Goal: Information Seeking & Learning: Learn about a topic

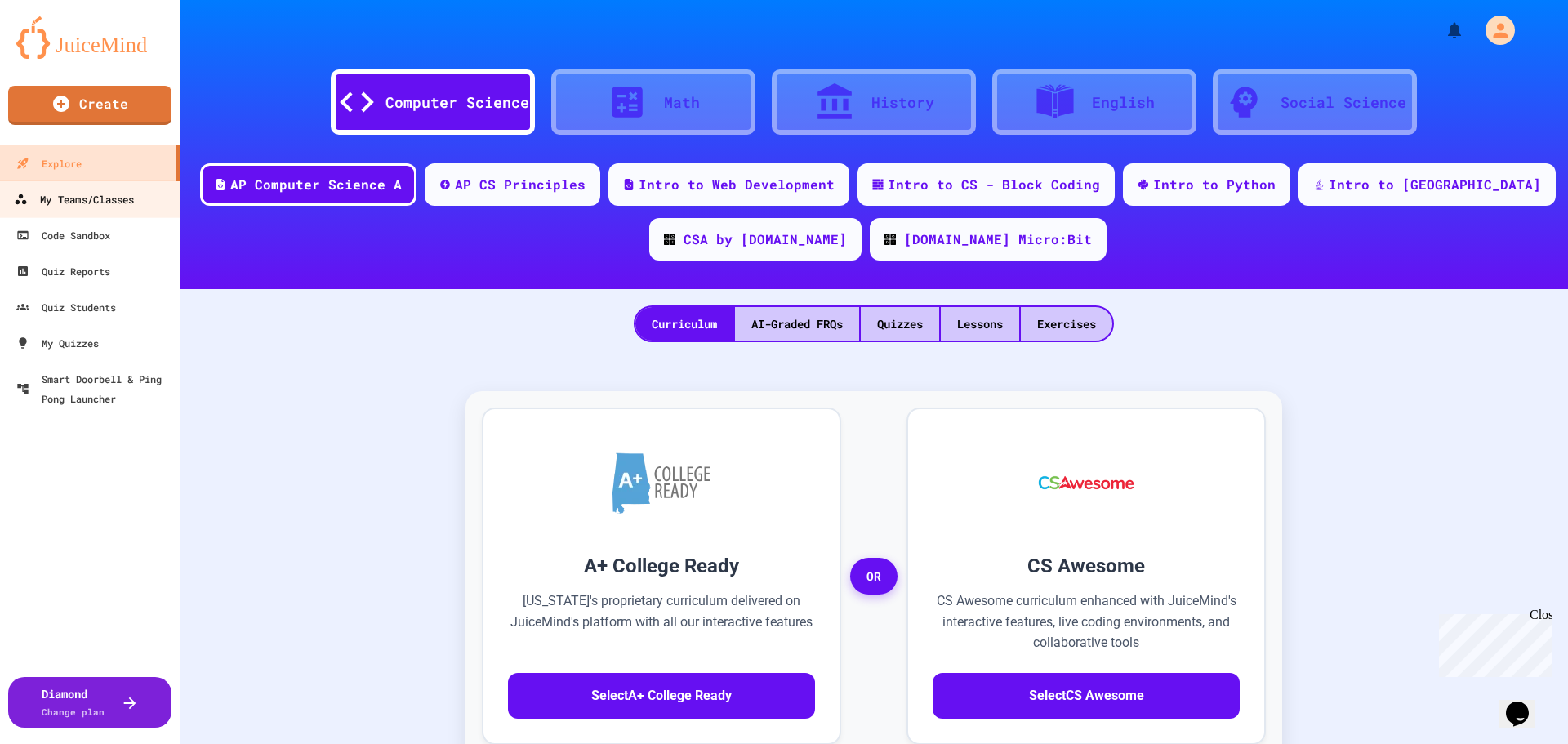
click at [41, 190] on div "My Teams/Classes" at bounding box center [74, 200] width 120 height 21
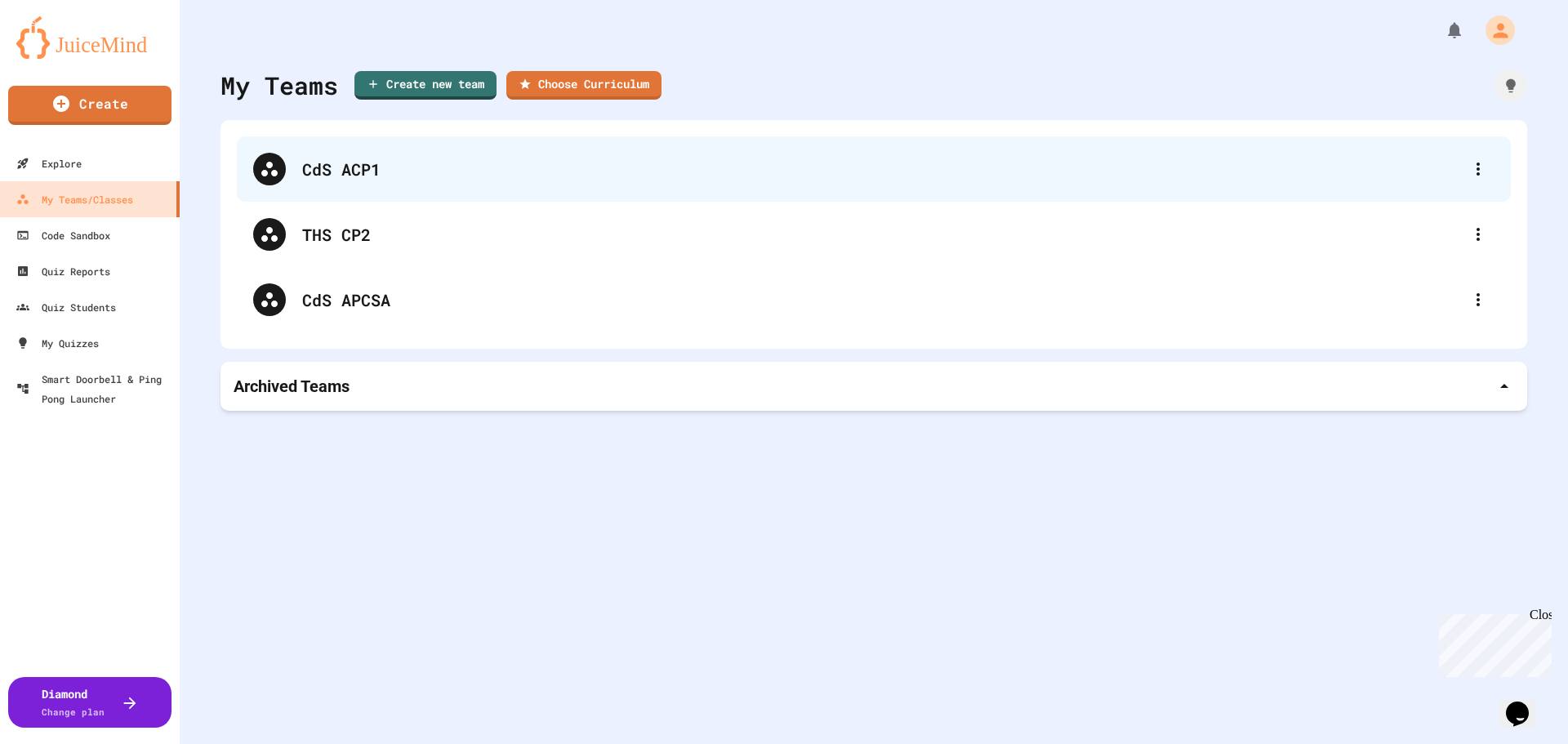
click at [343, 154] on div "CdS ACP1" at bounding box center [874, 169] width 1274 height 66
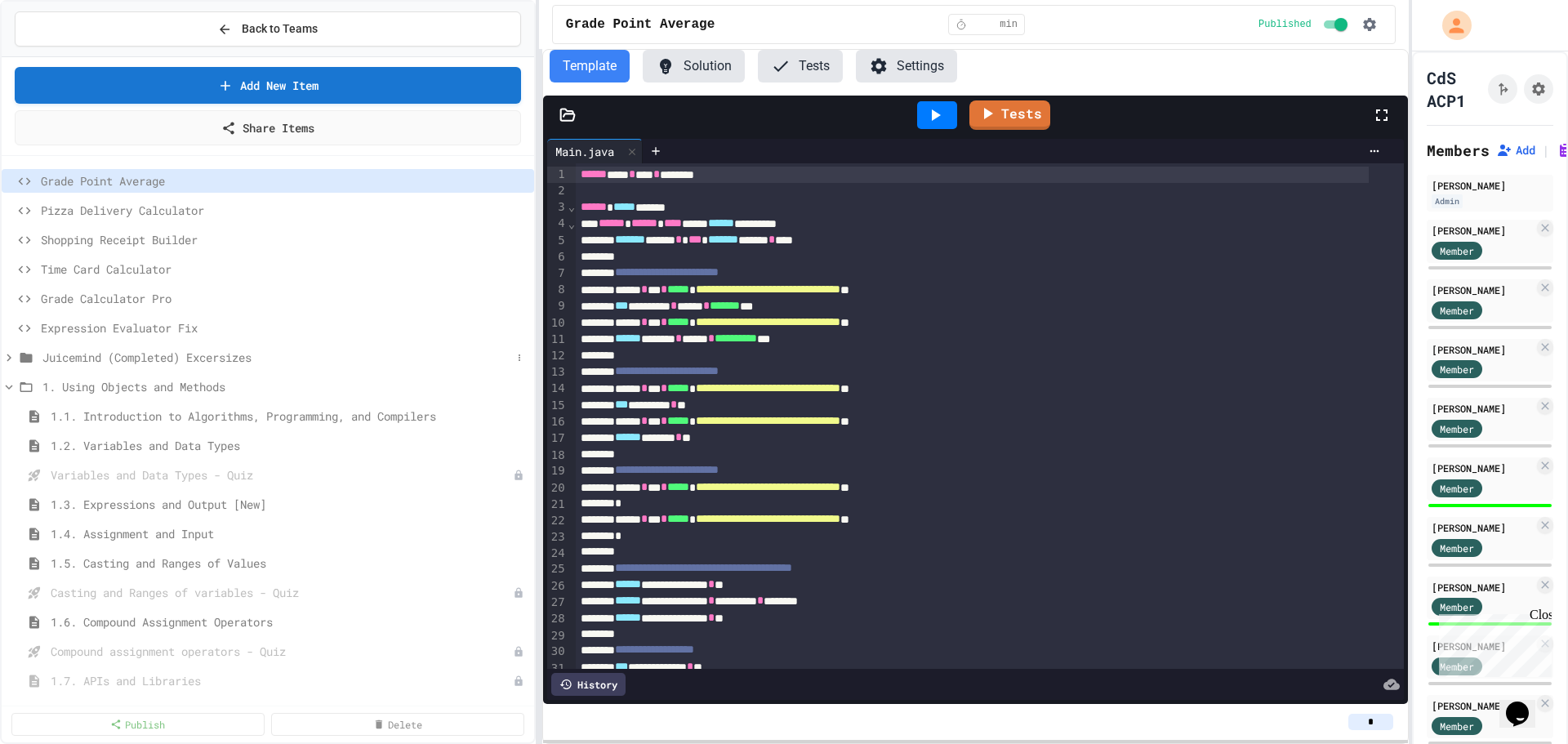
click at [10, 365] on div "Juicemind (Completed) Excersizes" at bounding box center [268, 357] width 533 height 23
click at [3, 297] on icon at bounding box center [9, 299] width 15 height 15
click at [208, 24] on button "Back to Teams" at bounding box center [268, 28] width 506 height 35
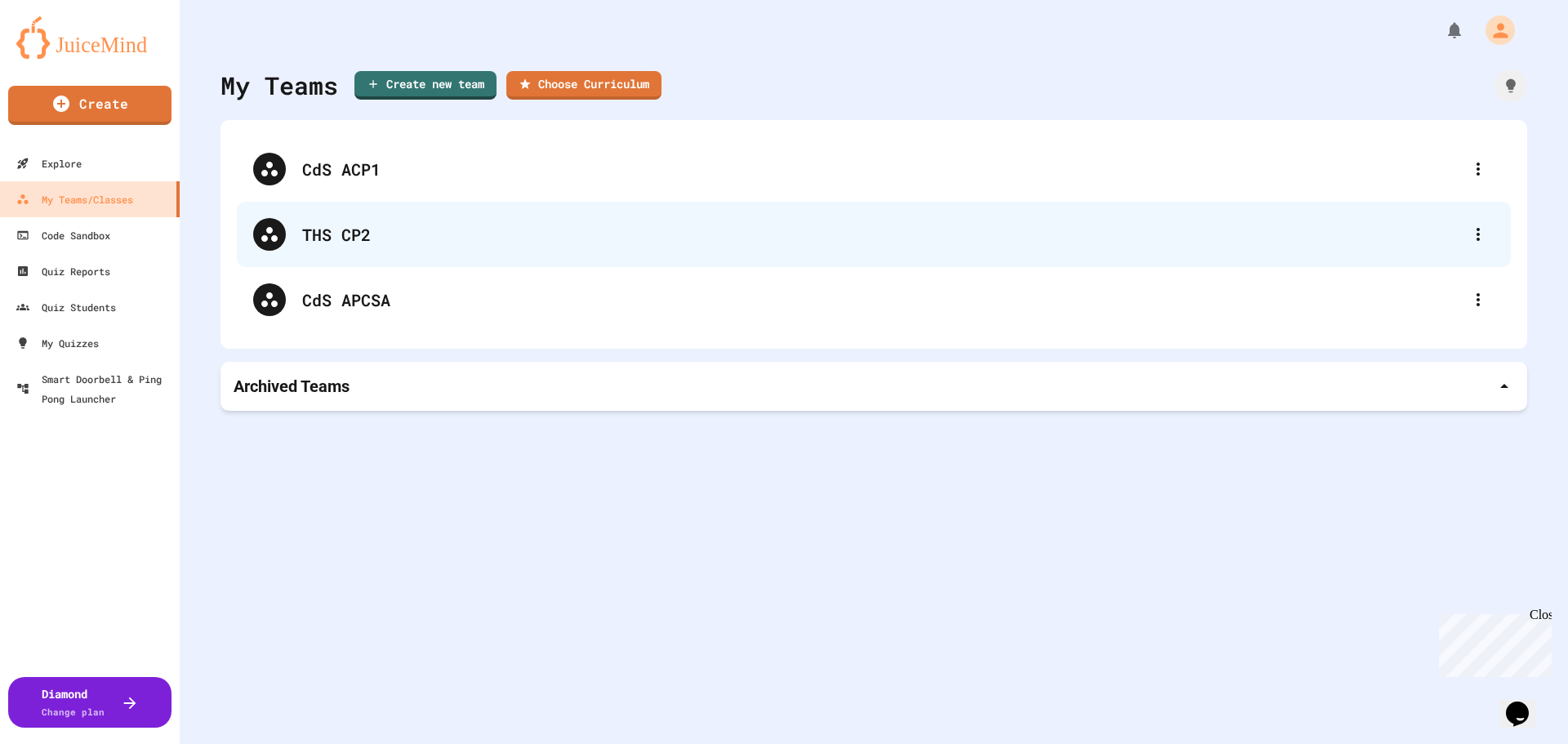
click at [378, 244] on div "THS CP2" at bounding box center [882, 235] width 1160 height 24
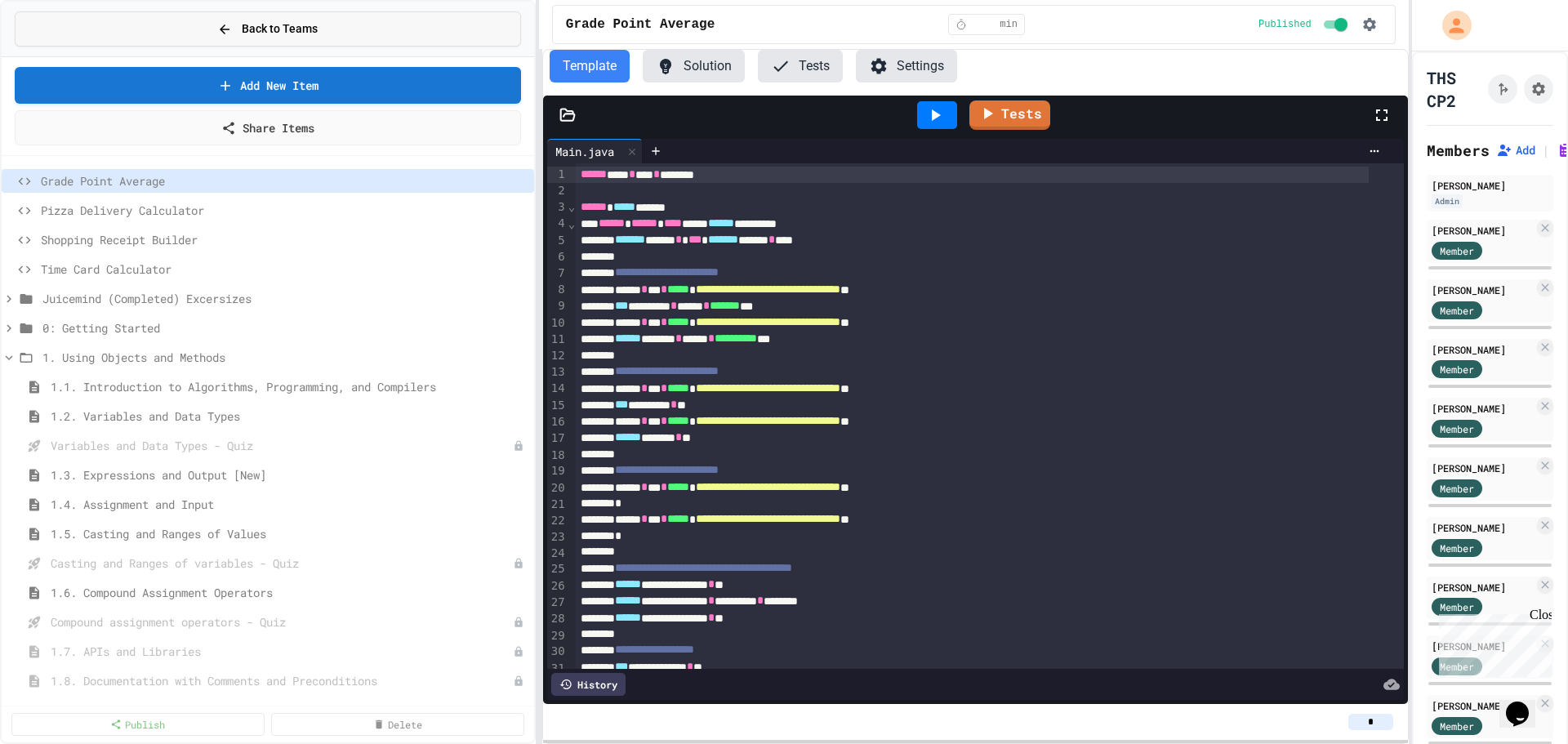
click at [88, 22] on button "Back to Teams" at bounding box center [268, 28] width 506 height 35
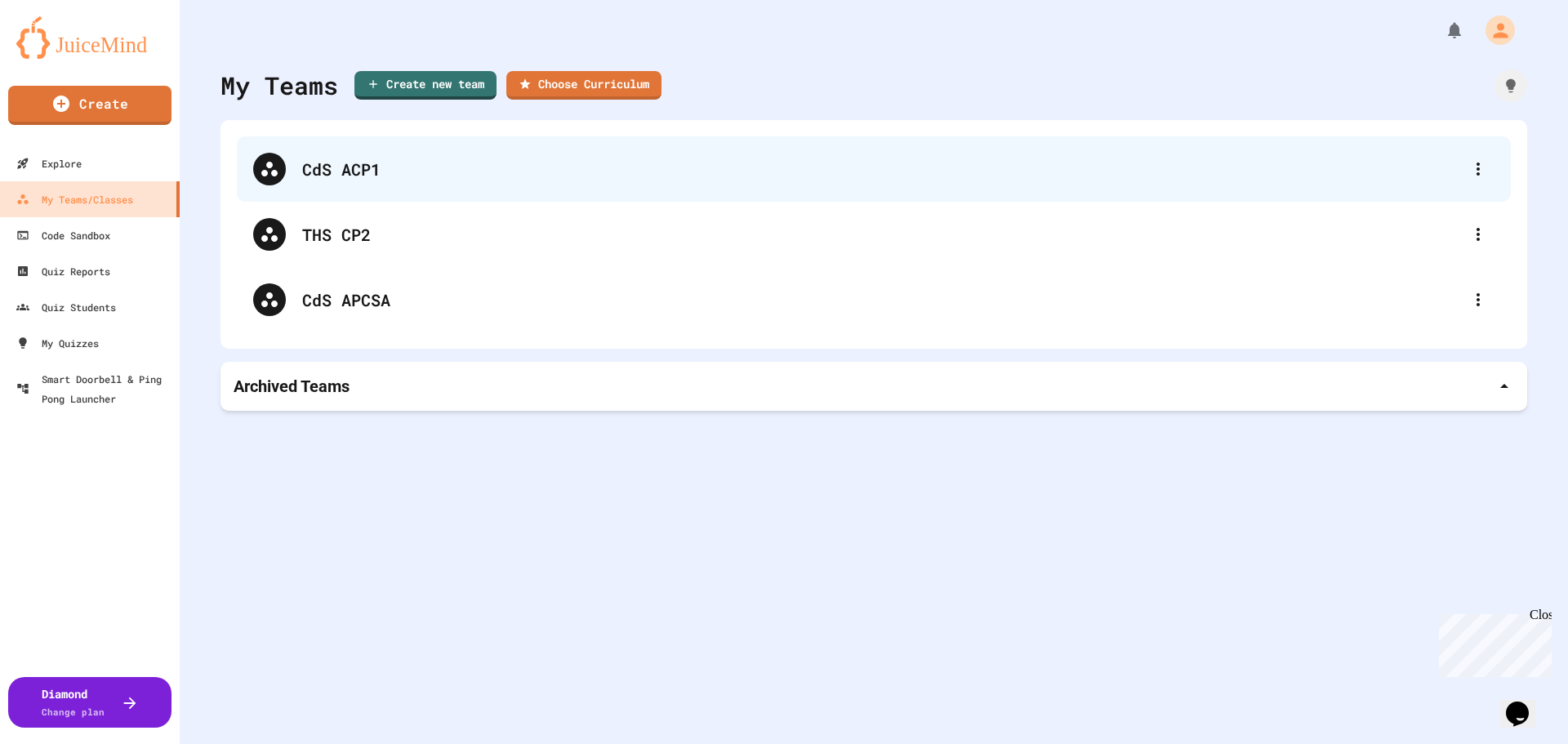
click at [445, 188] on div "CdS ACP1" at bounding box center [874, 169] width 1274 height 66
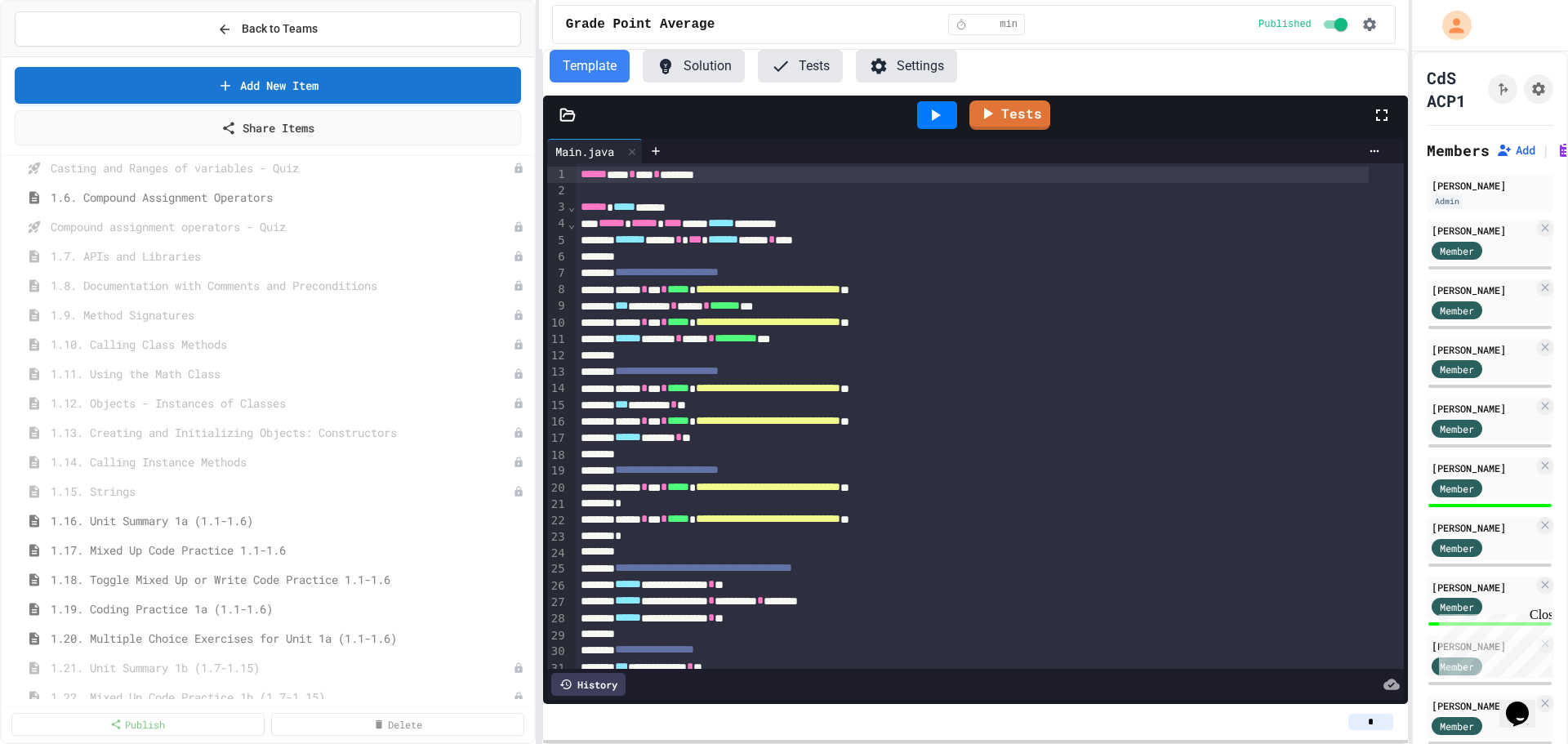
scroll to position [348, 0]
click at [234, 15] on button "Back to Teams" at bounding box center [268, 28] width 506 height 35
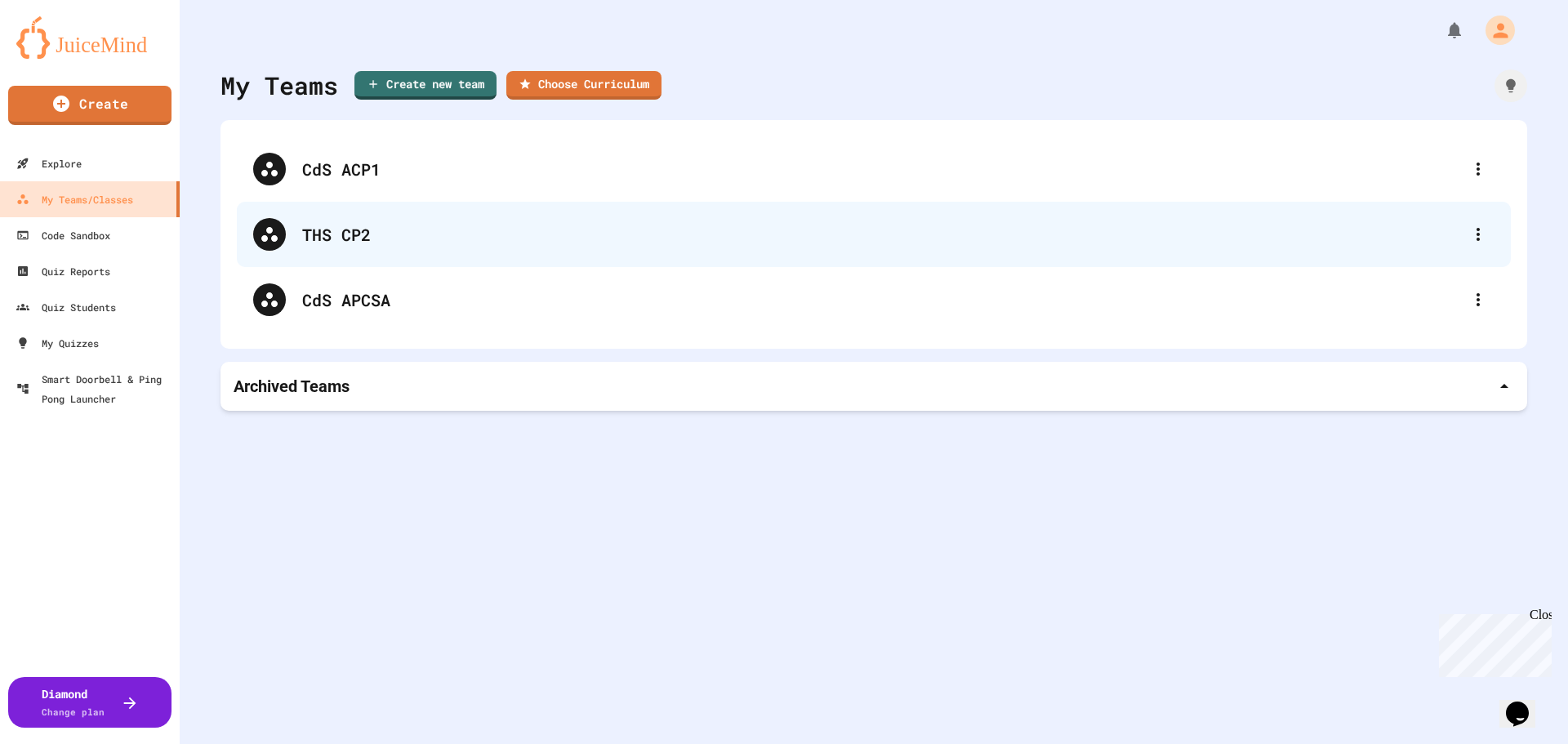
click at [389, 237] on div "THS CP2" at bounding box center [882, 235] width 1160 height 24
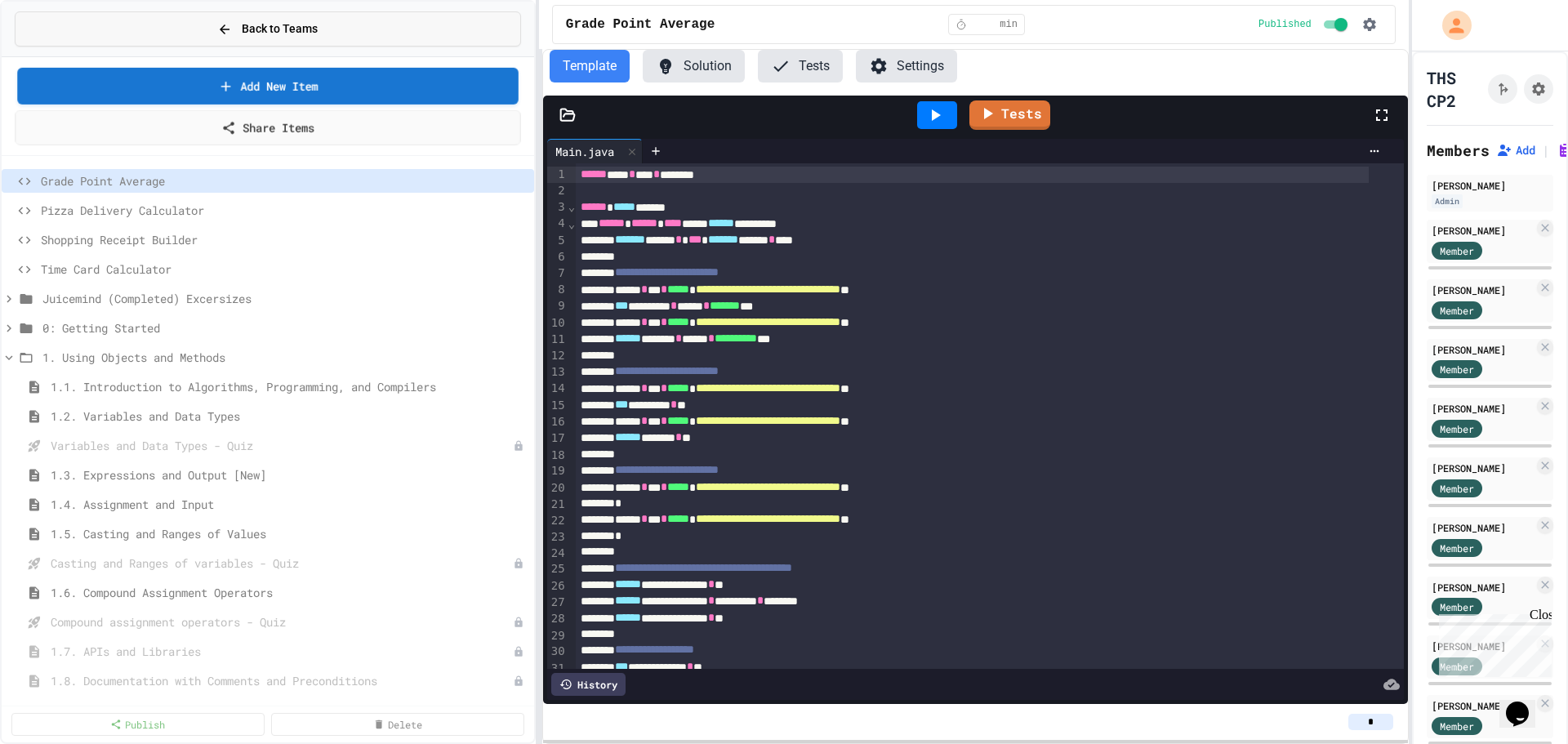
click at [219, 12] on button "Back to Teams" at bounding box center [268, 28] width 506 height 35
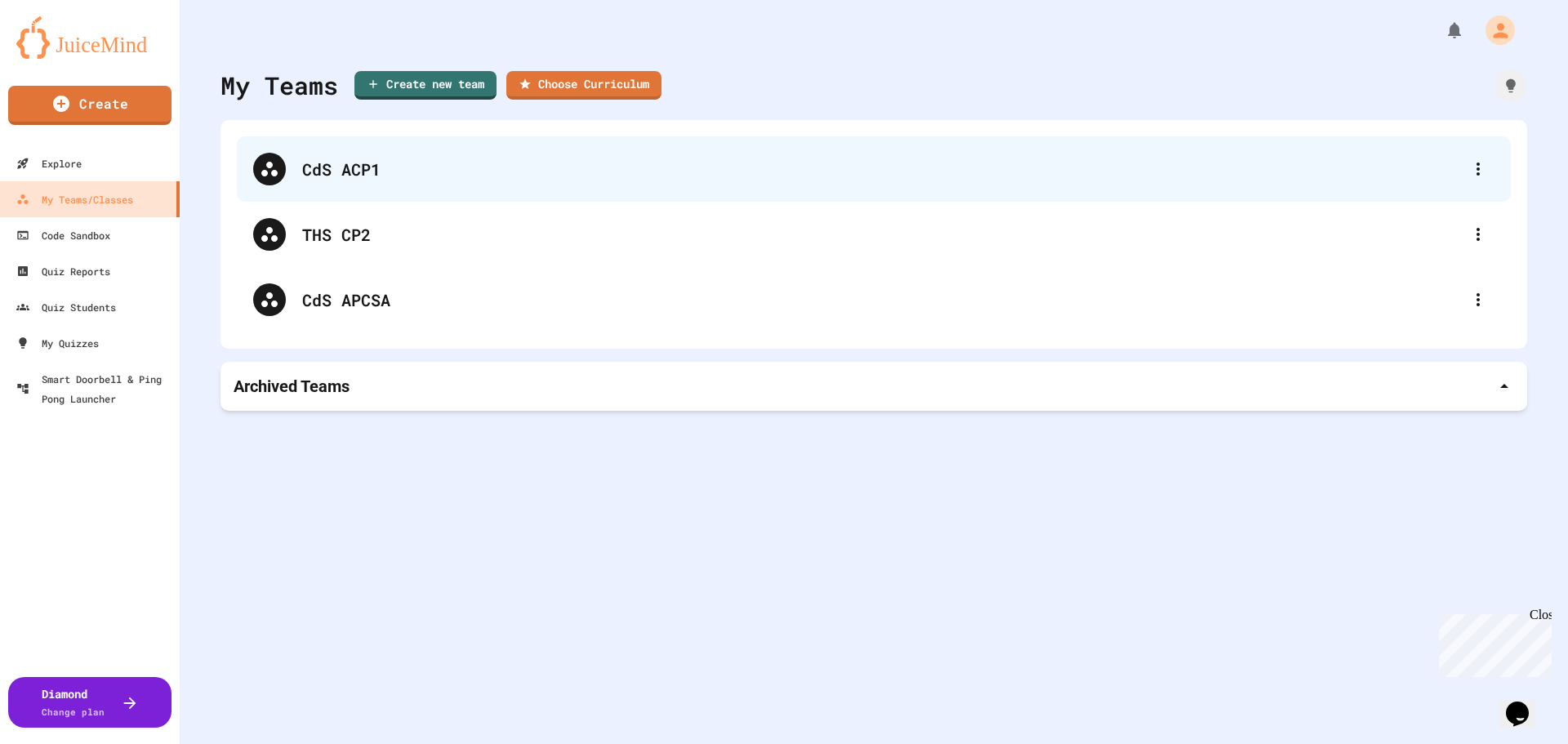
click at [372, 168] on div "CdS ACP1" at bounding box center [882, 169] width 1160 height 24
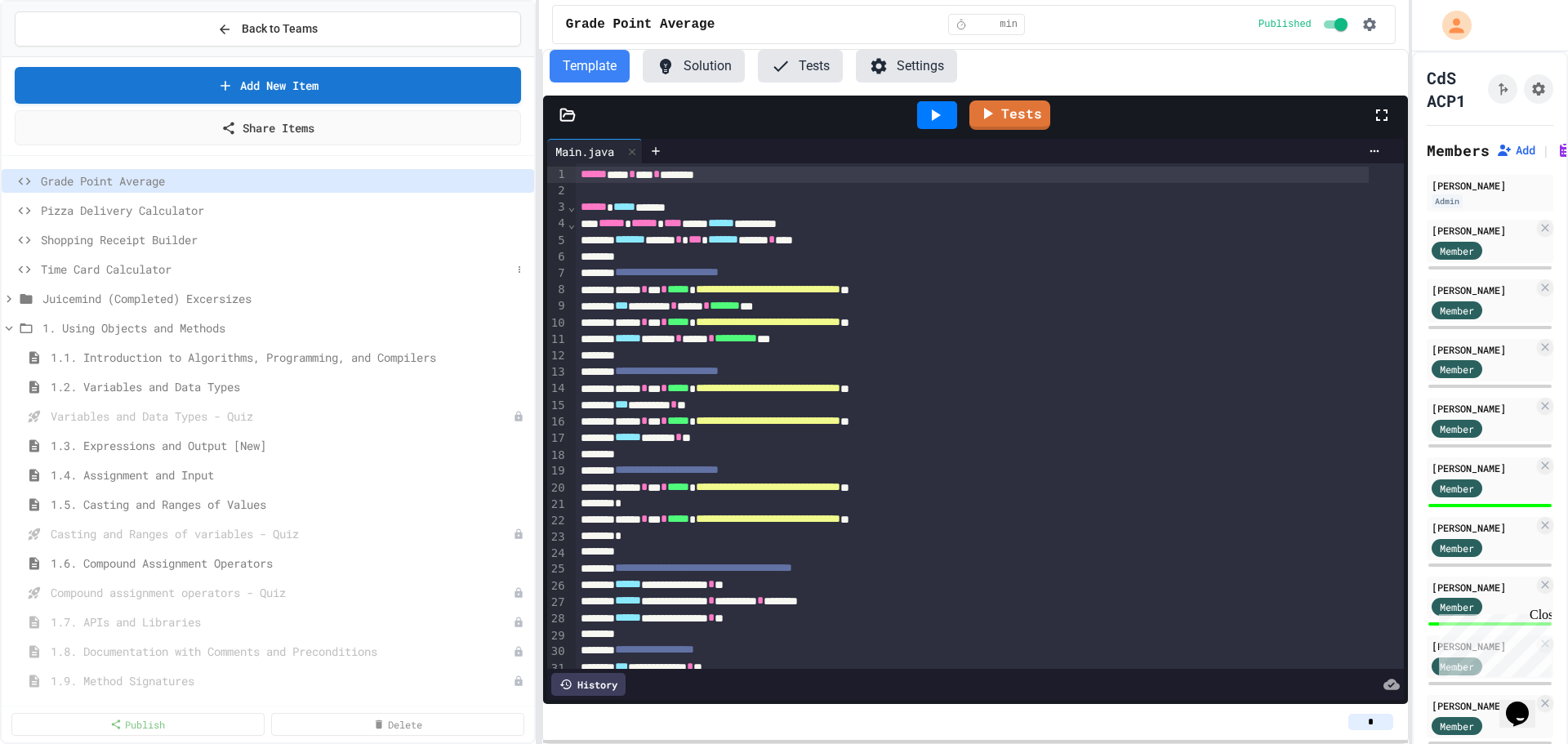
click at [103, 270] on span "Time Card Calculator" at bounding box center [277, 269] width 471 height 17
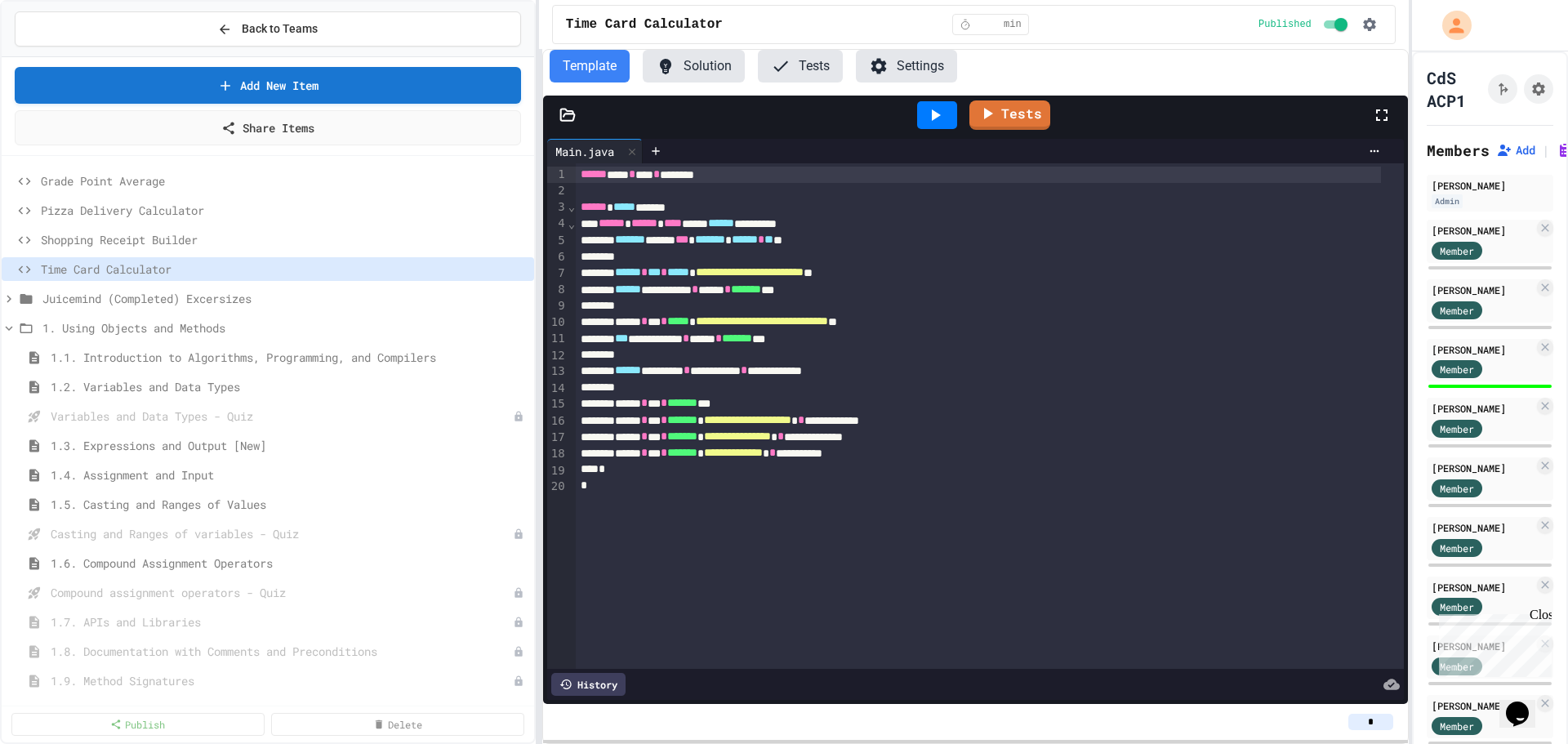
click at [693, 61] on button "Solution" at bounding box center [693, 66] width 102 height 33
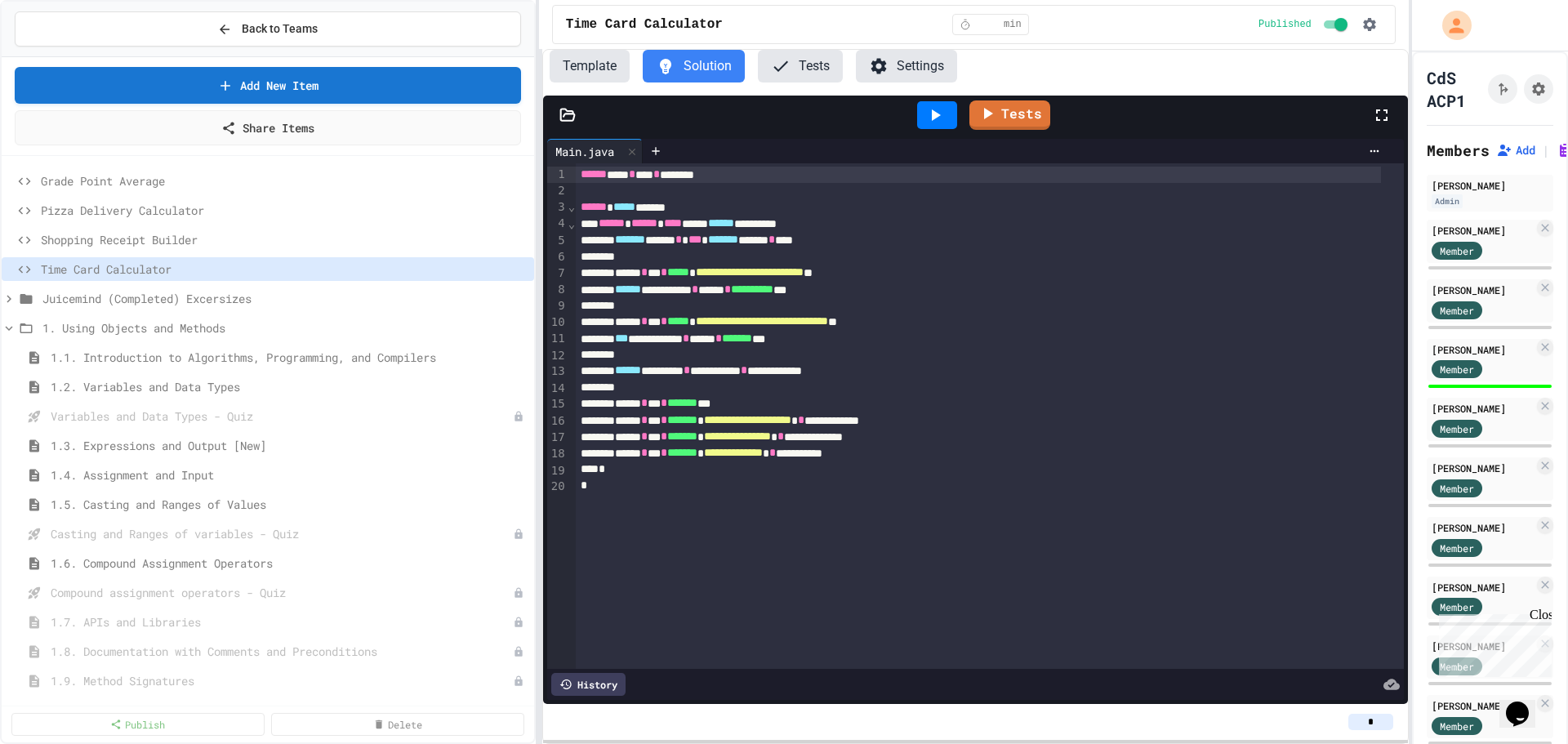
click at [585, 75] on button "Template" at bounding box center [589, 66] width 80 height 33
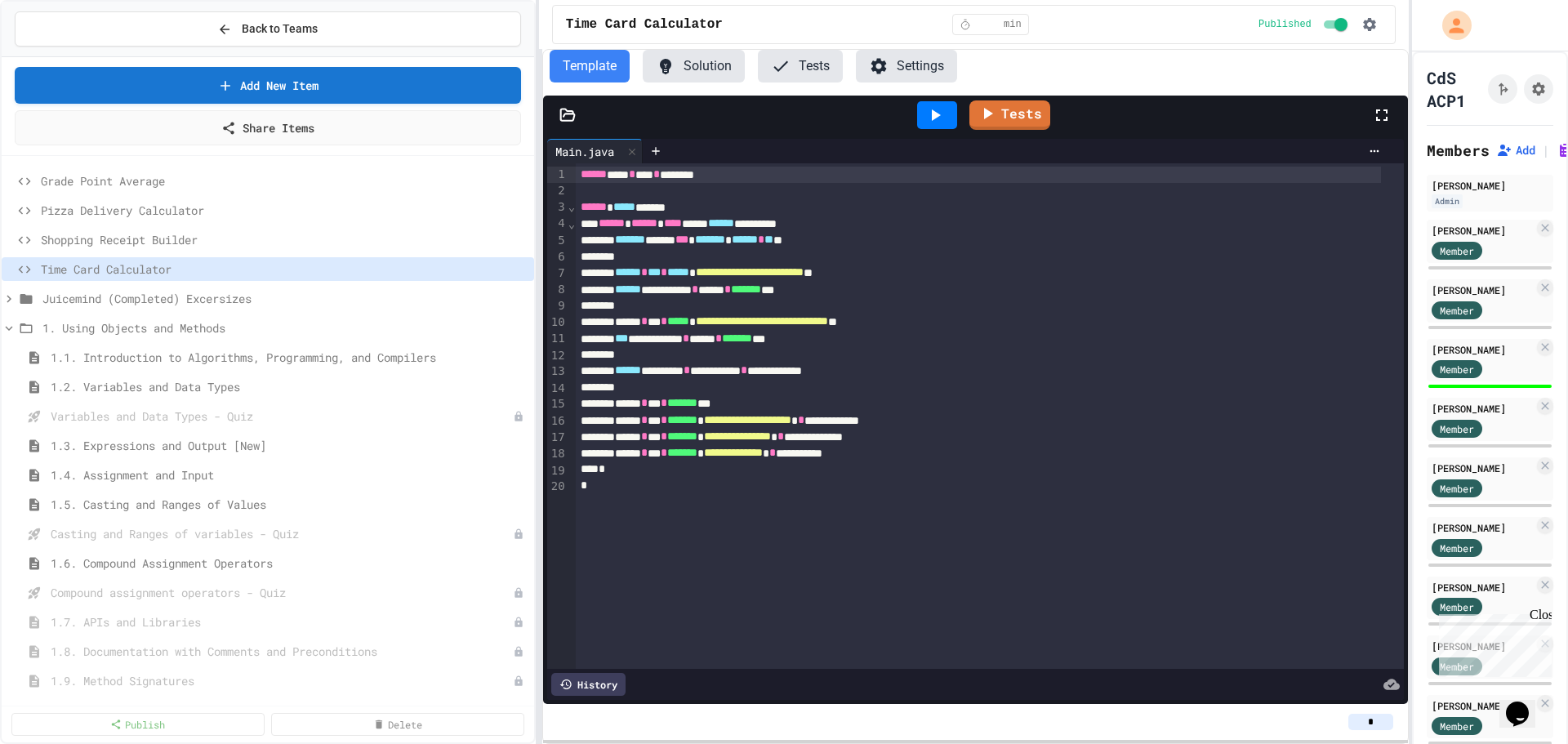
click at [714, 67] on button "Solution" at bounding box center [693, 66] width 102 height 33
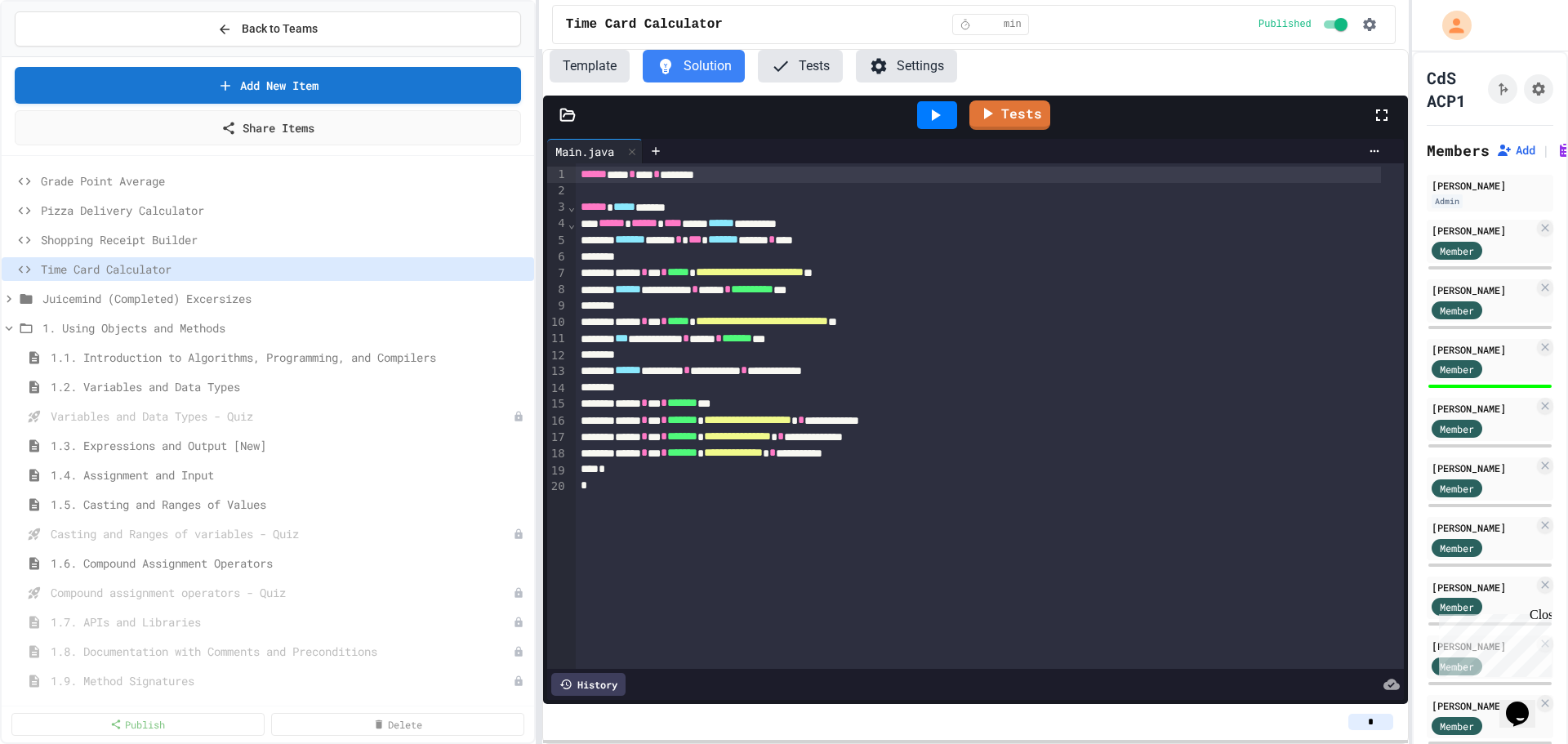
click at [576, 81] on button "Template" at bounding box center [589, 66] width 80 height 33
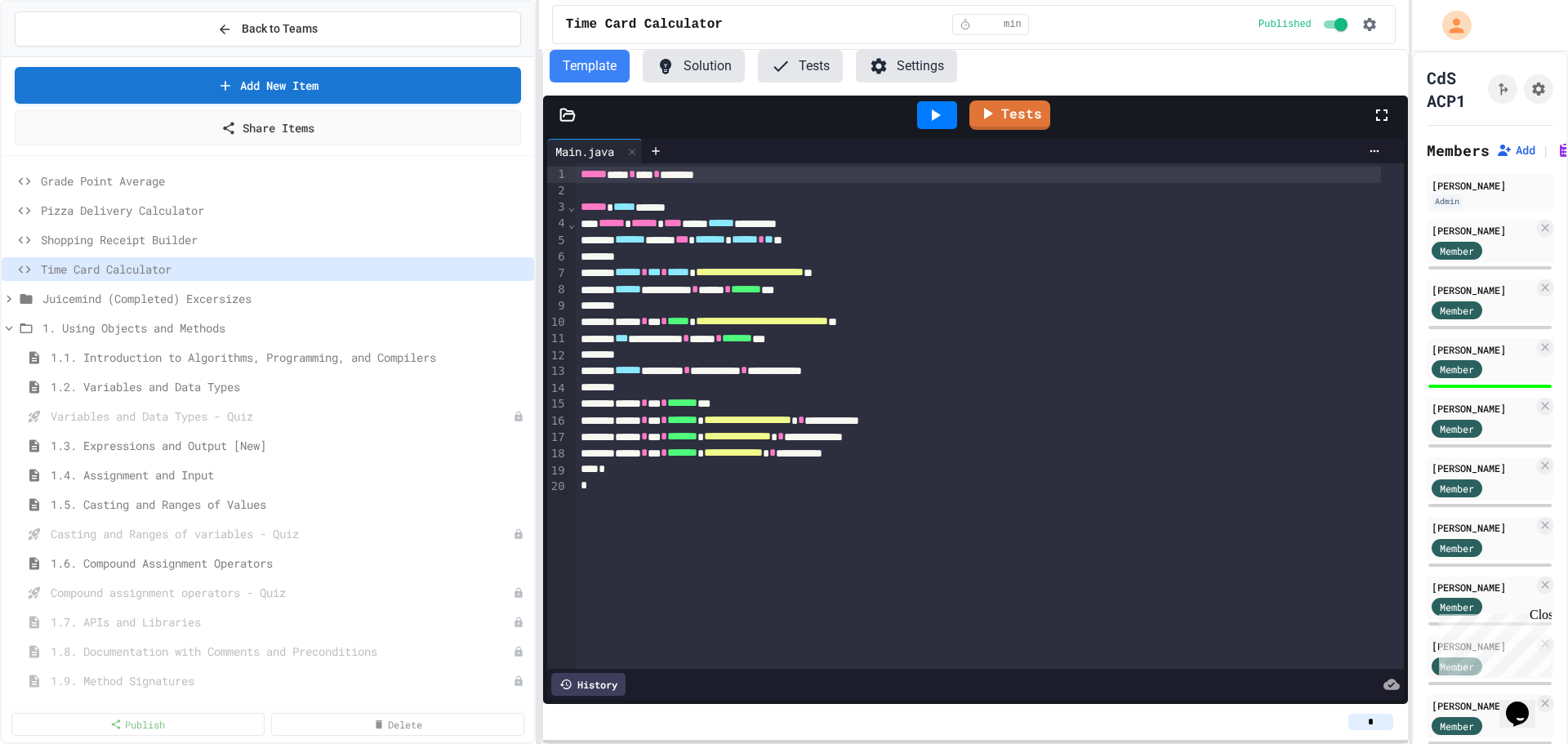
click at [433, 454] on div "**********" at bounding box center [784, 372] width 1568 height 744
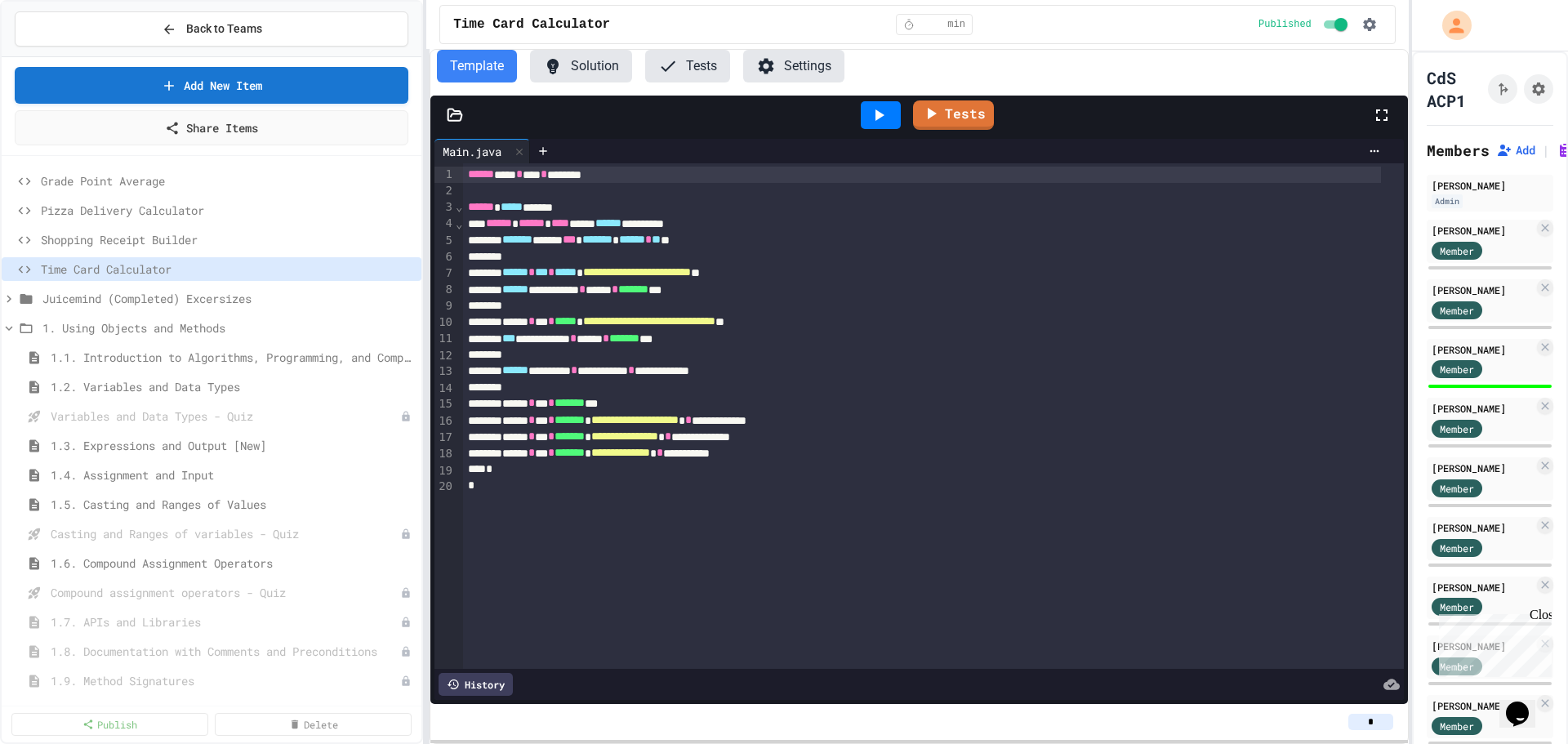
click at [429, 368] on div "**********" at bounding box center [784, 372] width 1568 height 744
click at [174, 236] on span "Shopping Receipt Builder" at bounding box center [219, 239] width 357 height 17
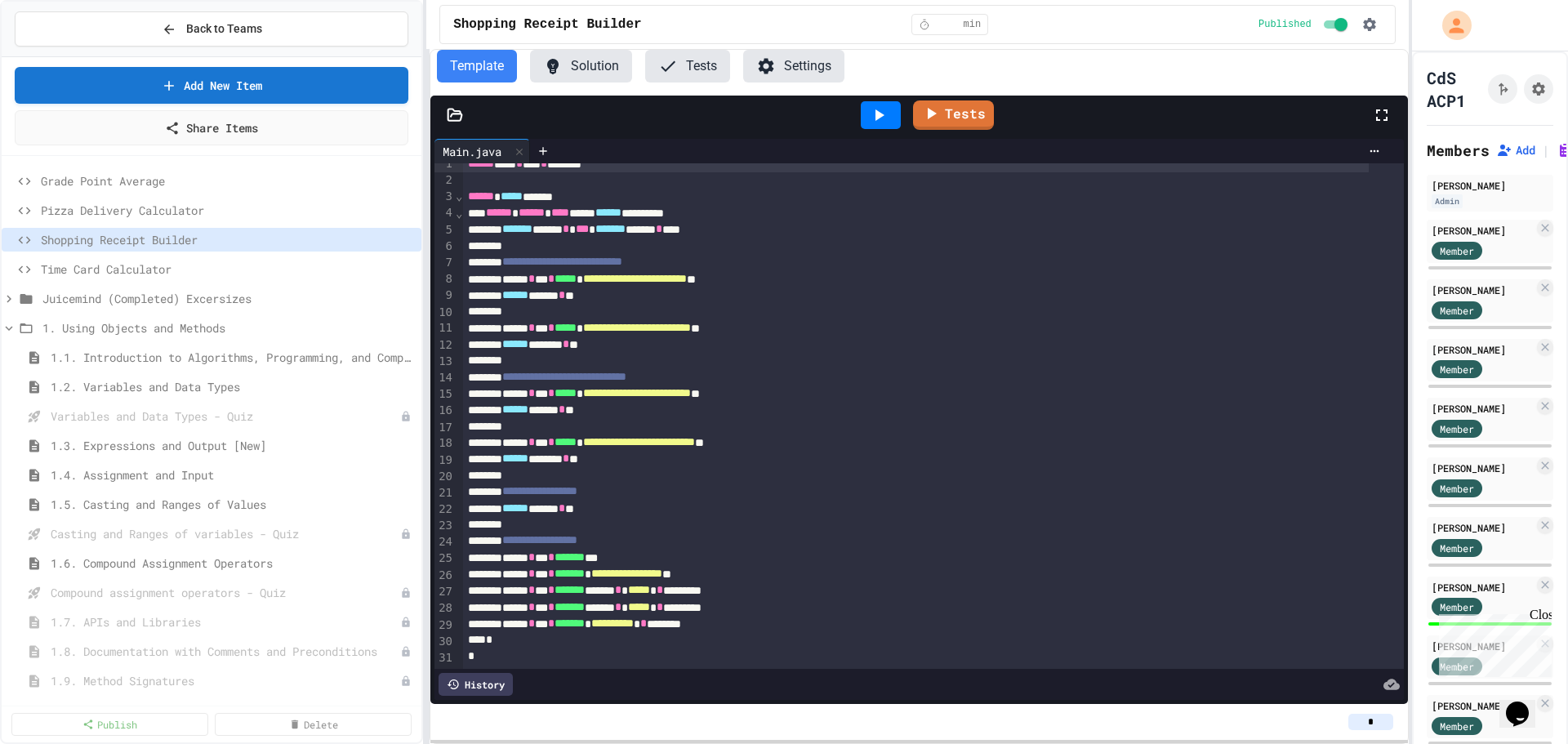
scroll to position [35, 0]
click at [604, 73] on button "Solution" at bounding box center [580, 66] width 102 height 33
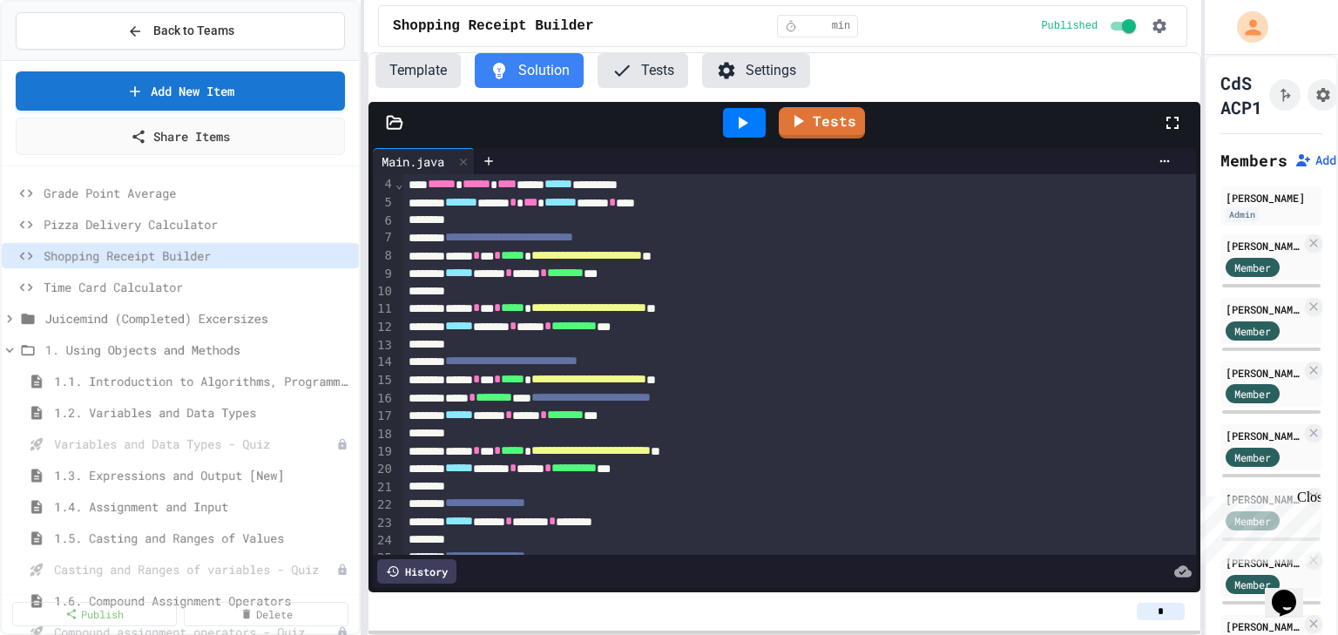
scroll to position [57, 0]
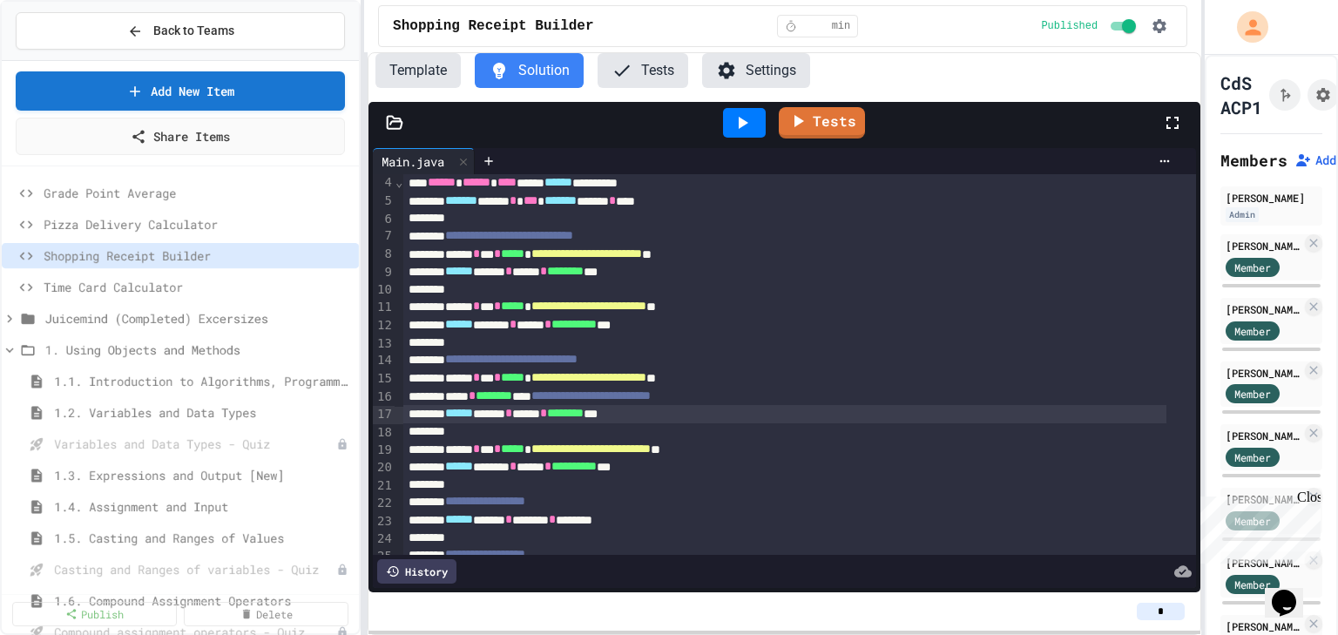
drag, startPoint x: 1671, startPoint y: 45, endPoint x: 1022, endPoint y: 408, distance: 743.9
click at [1022, 408] on div "****** ***** * ***** * ******** ***" at bounding box center [784, 414] width 763 height 18
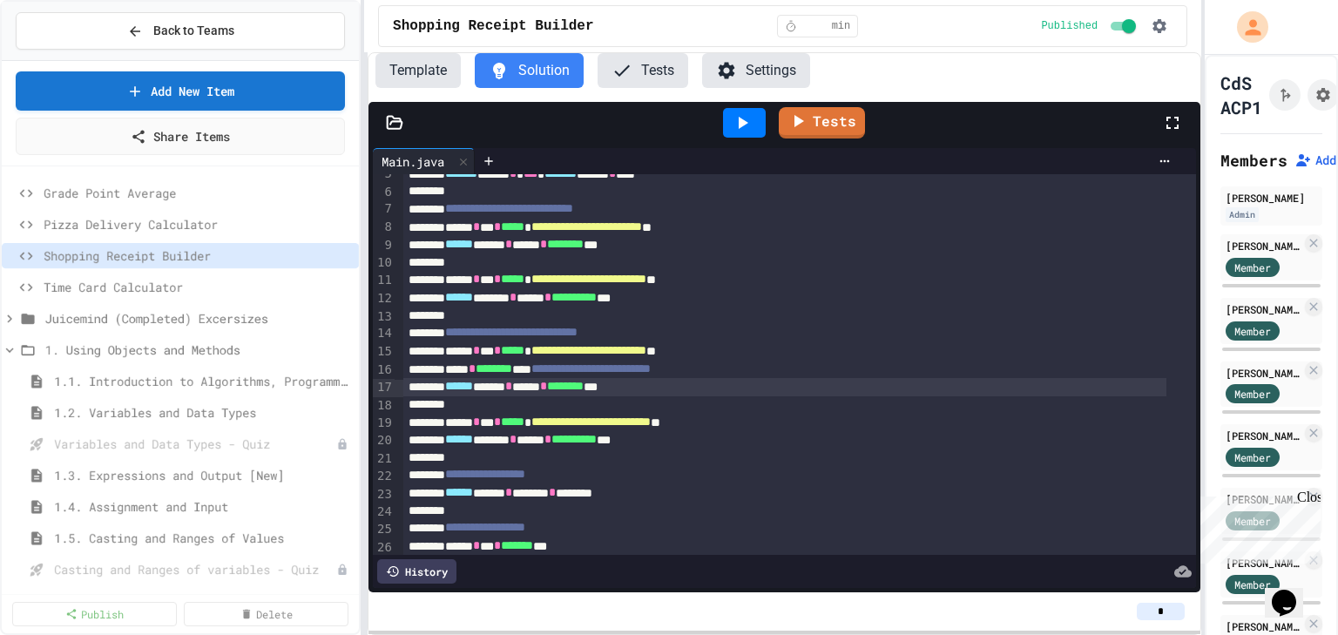
scroll to position [82, 0]
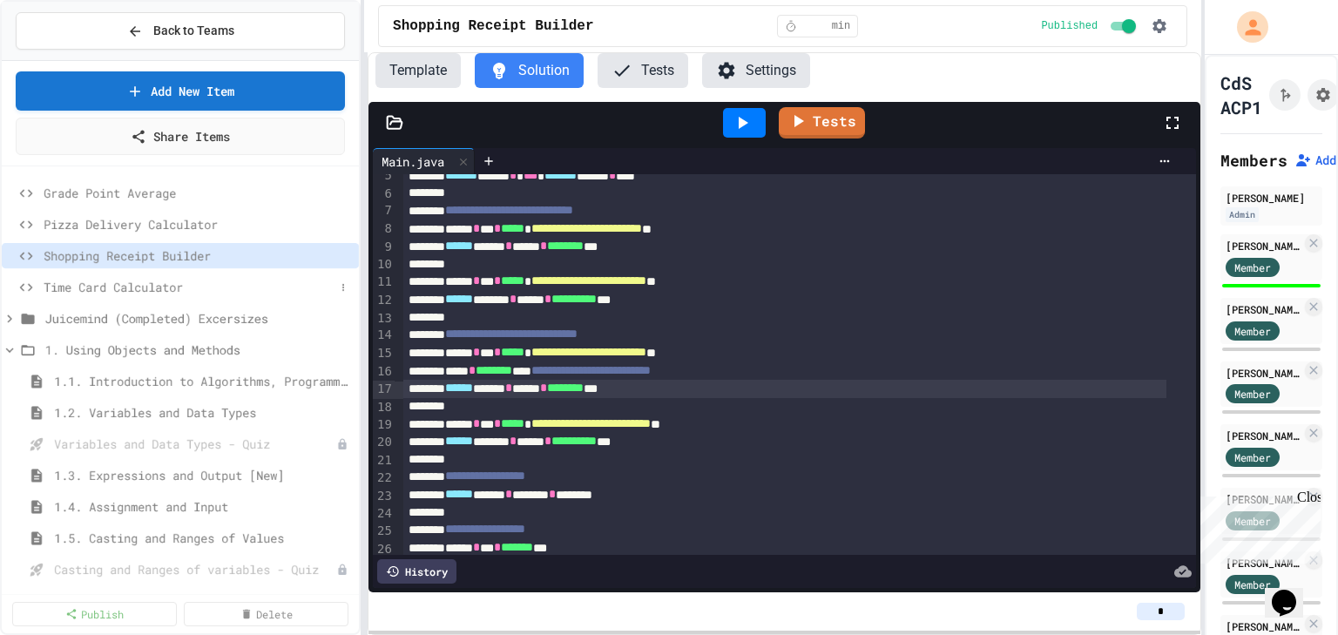
click at [79, 294] on span "Time Card Calculator" at bounding box center [189, 287] width 291 height 18
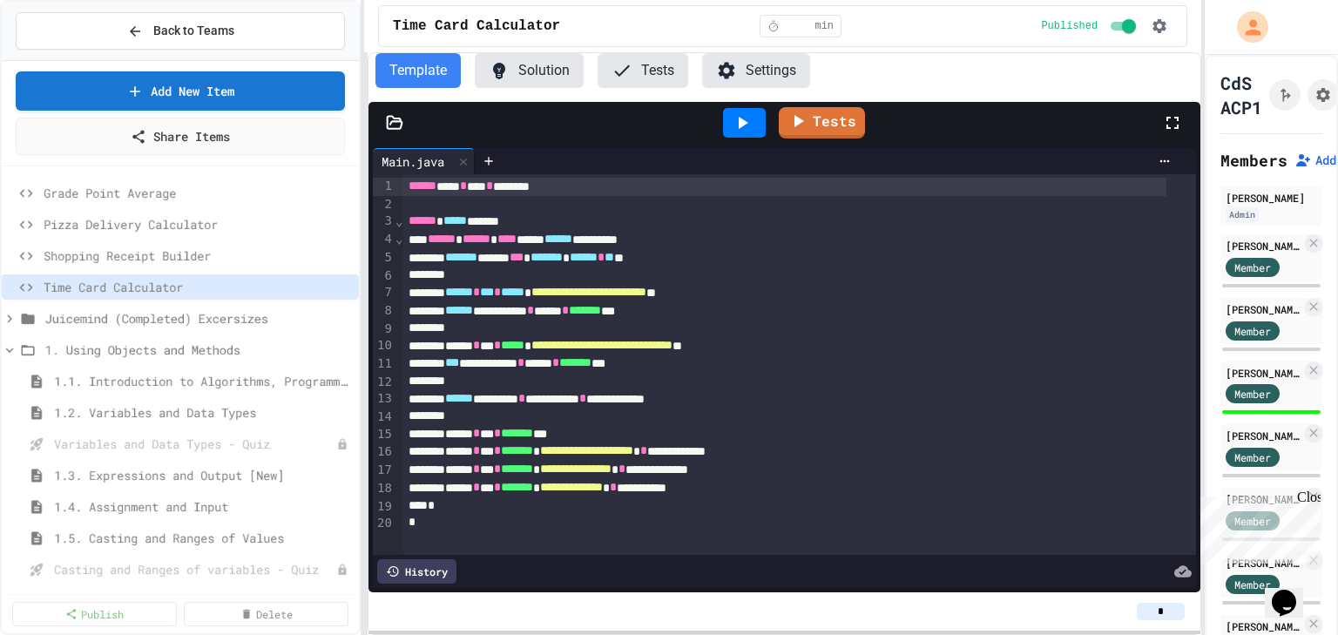
click at [550, 70] on button "Solution" at bounding box center [529, 70] width 109 height 35
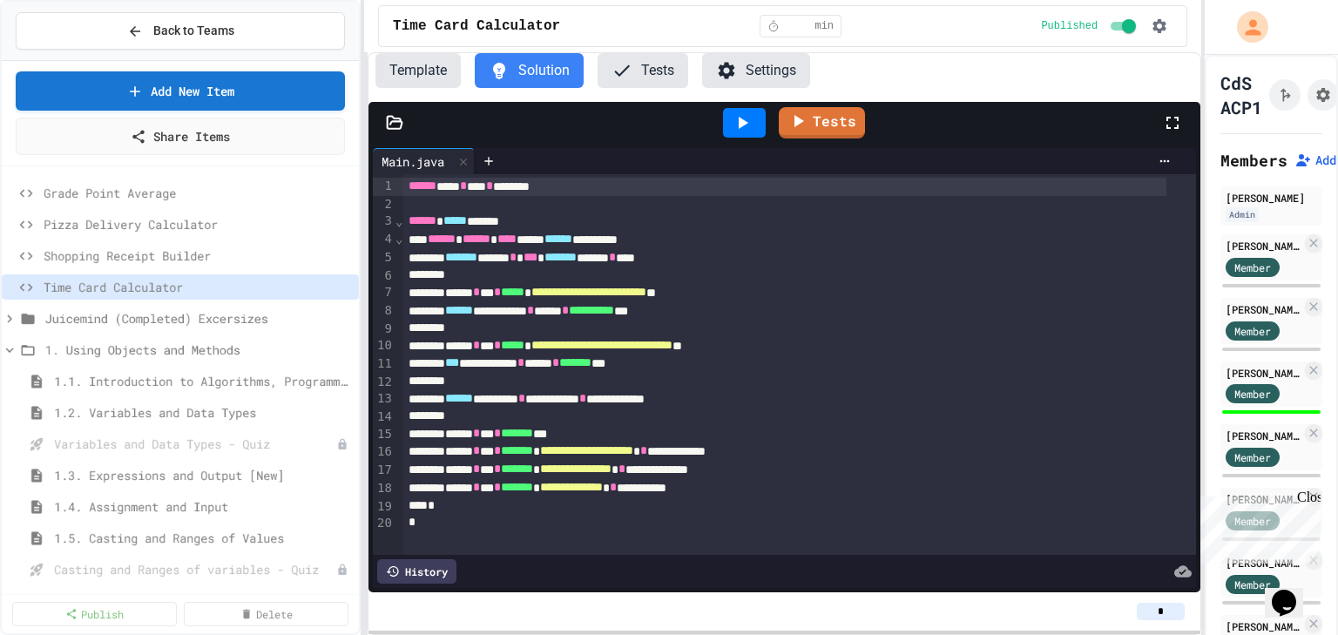
click at [429, 84] on button "Template" at bounding box center [417, 70] width 85 height 35
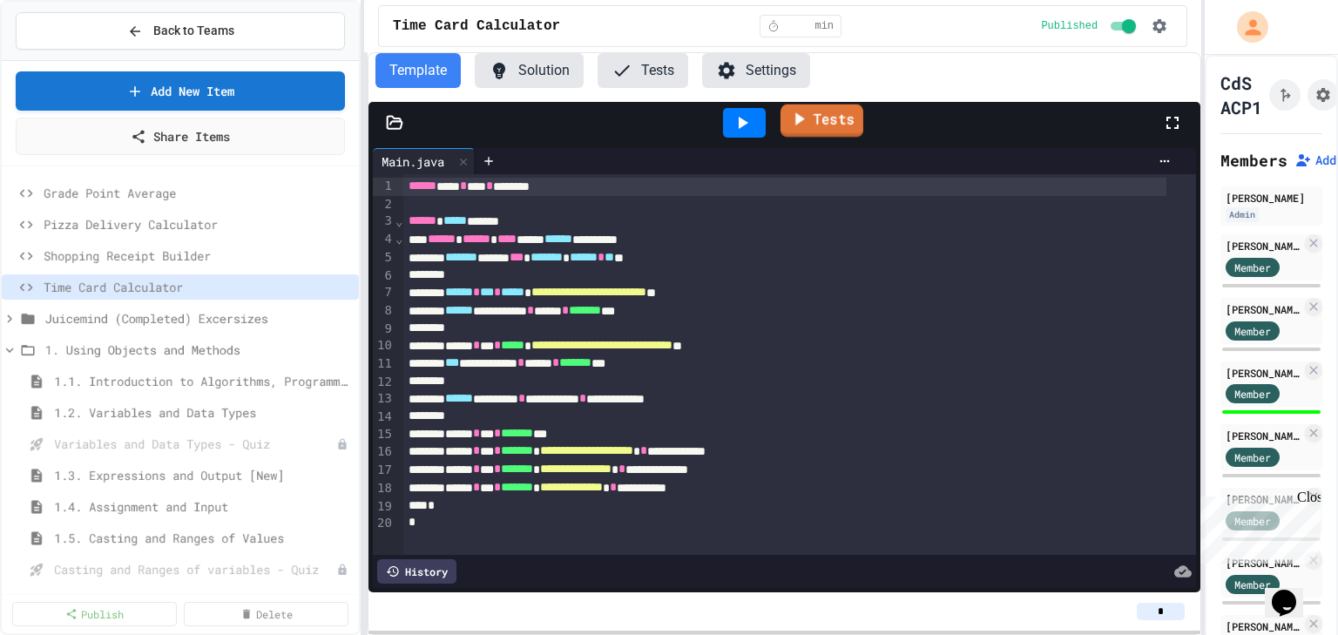
click at [808, 110] on icon at bounding box center [798, 119] width 20 height 22
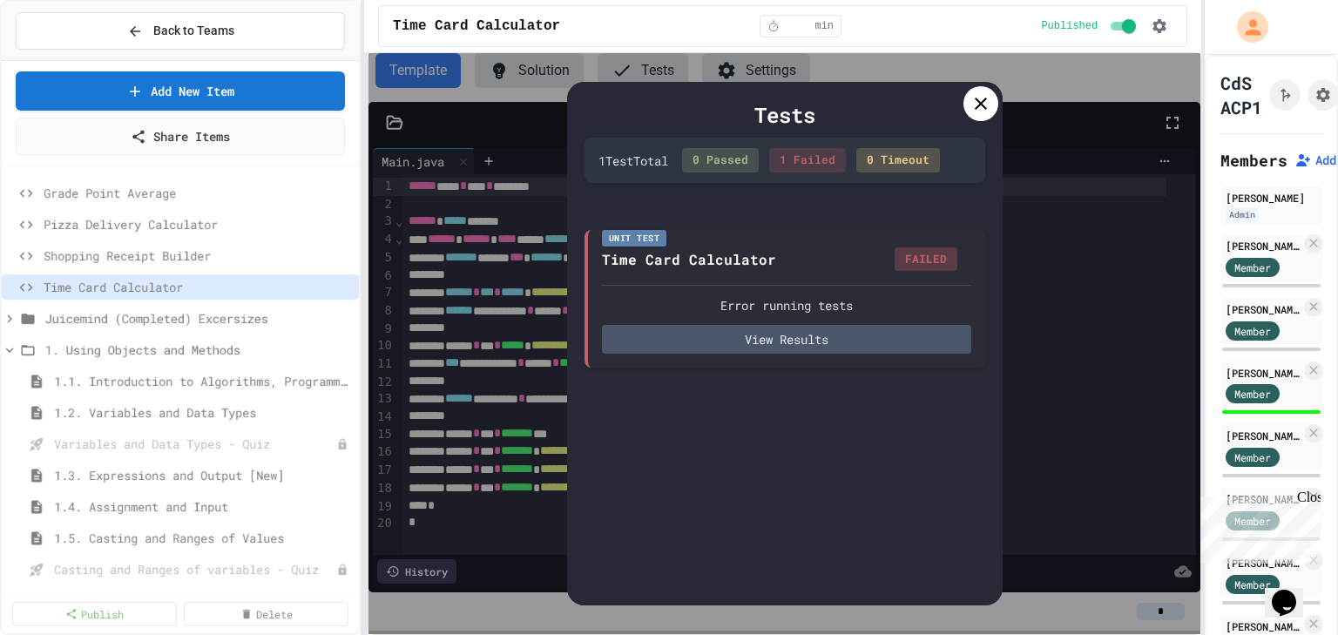
click at [982, 100] on icon at bounding box center [981, 104] width 12 height 12
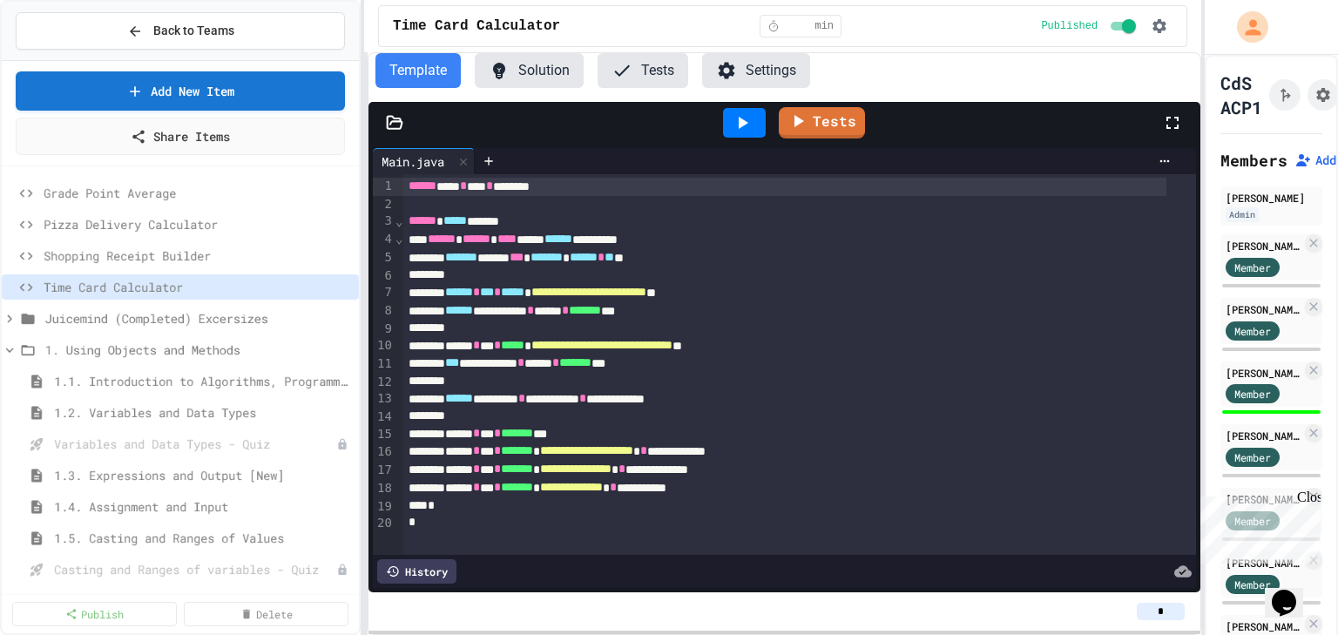
click at [508, 60] on button "Solution" at bounding box center [529, 70] width 109 height 35
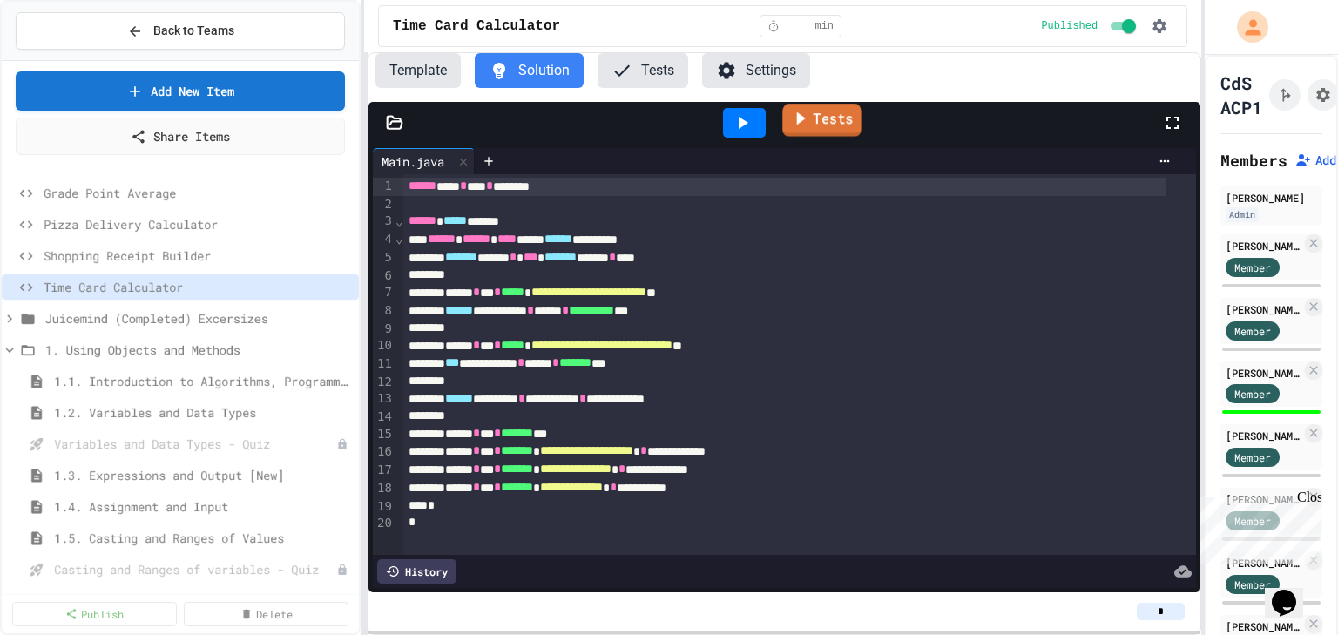
click at [805, 117] on icon at bounding box center [799, 118] width 19 height 22
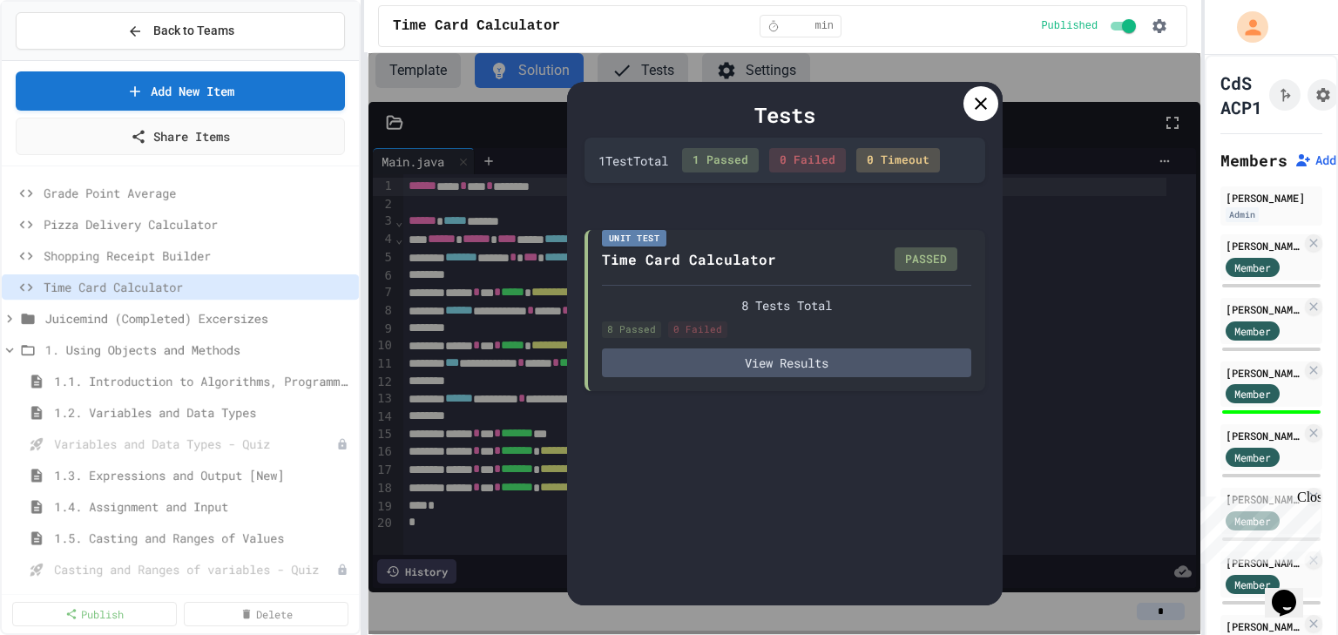
click at [985, 98] on icon at bounding box center [981, 104] width 12 height 12
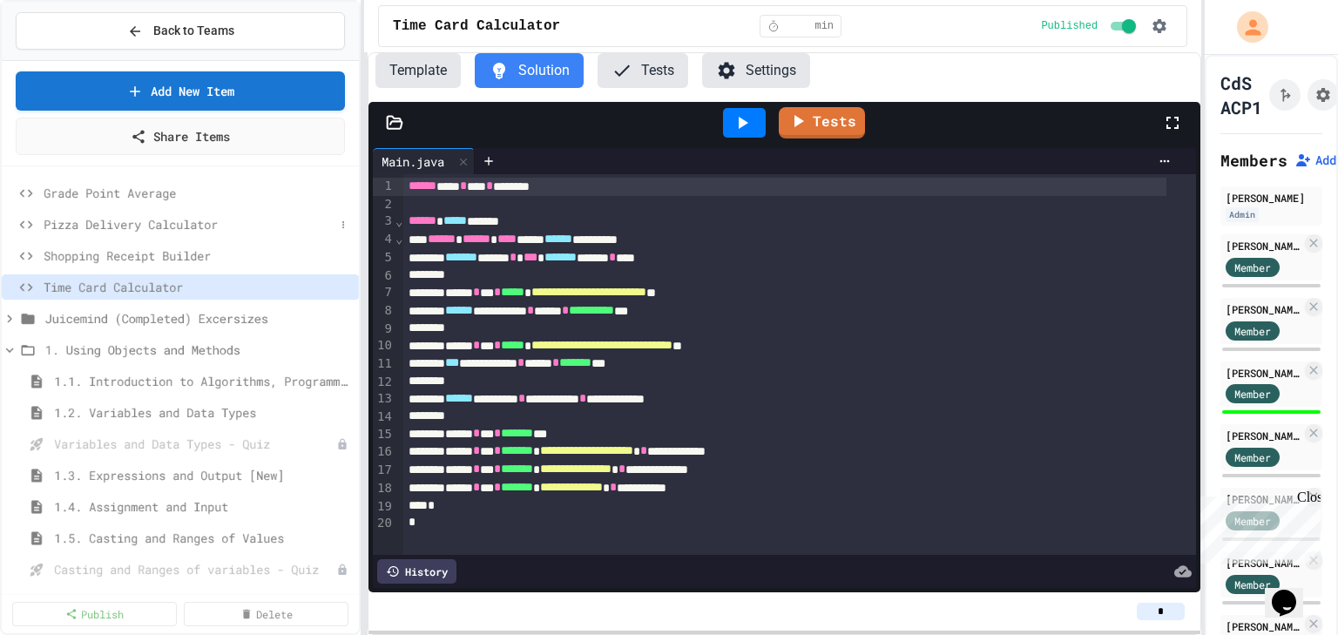
click at [121, 227] on span "Pizza Delivery Calculator" at bounding box center [189, 224] width 291 height 18
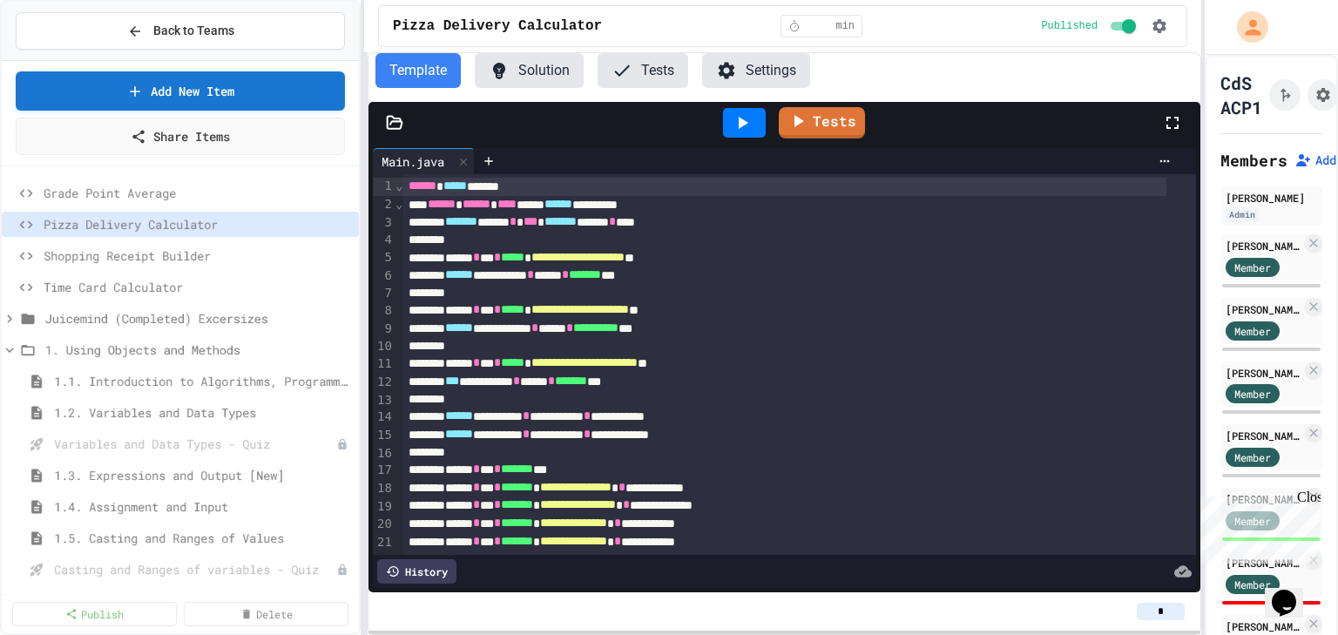
scroll to position [56, 0]
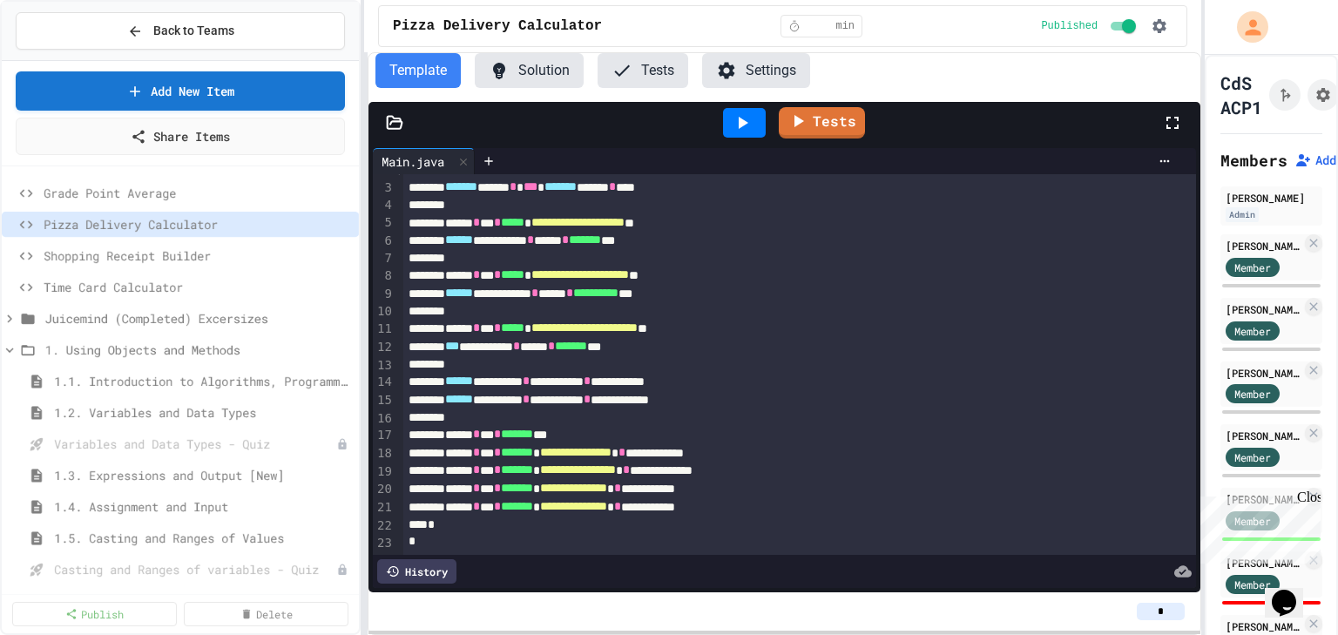
click at [516, 65] on button "Solution" at bounding box center [529, 70] width 109 height 35
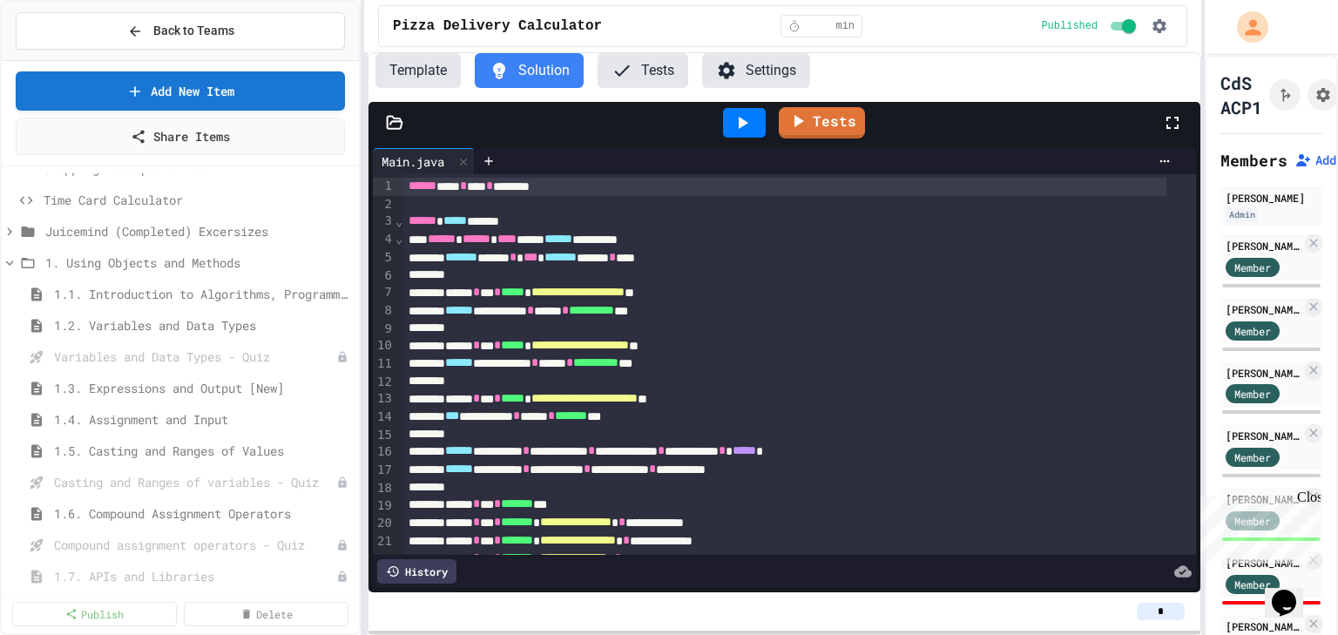
scroll to position [92, 0]
click at [126, 412] on div at bounding box center [669, 317] width 1338 height 635
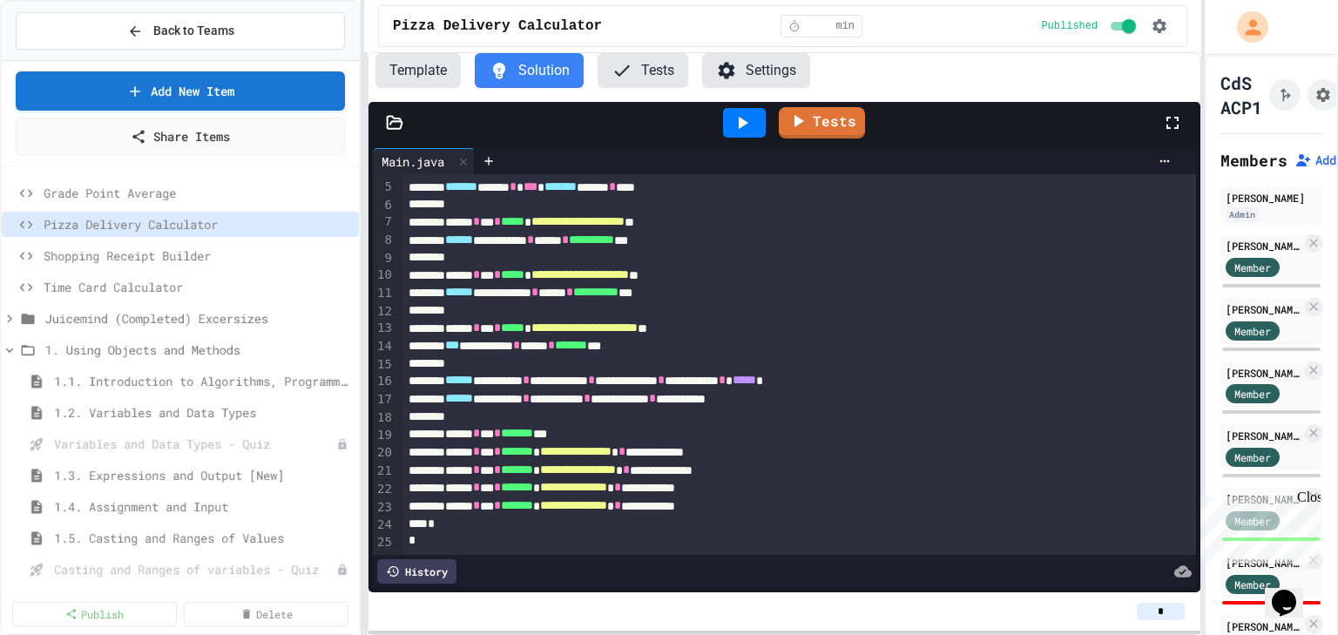
scroll to position [77, 0]
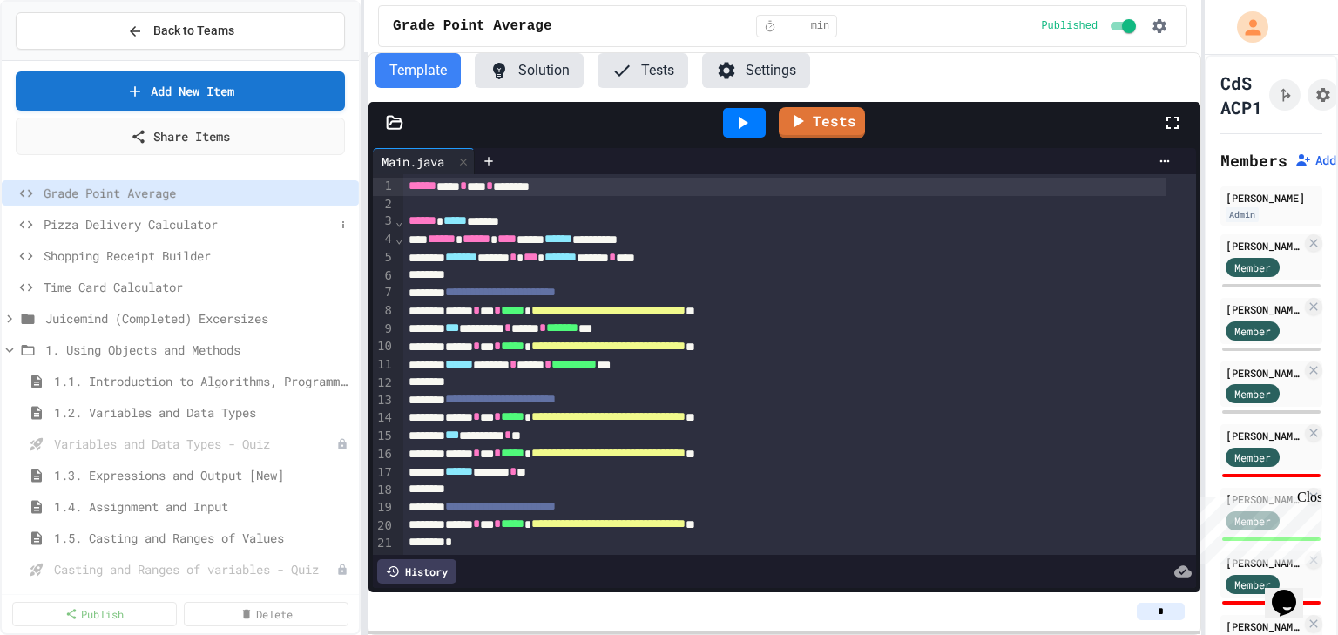
click at [174, 216] on span "Pizza Delivery Calculator" at bounding box center [189, 224] width 291 height 18
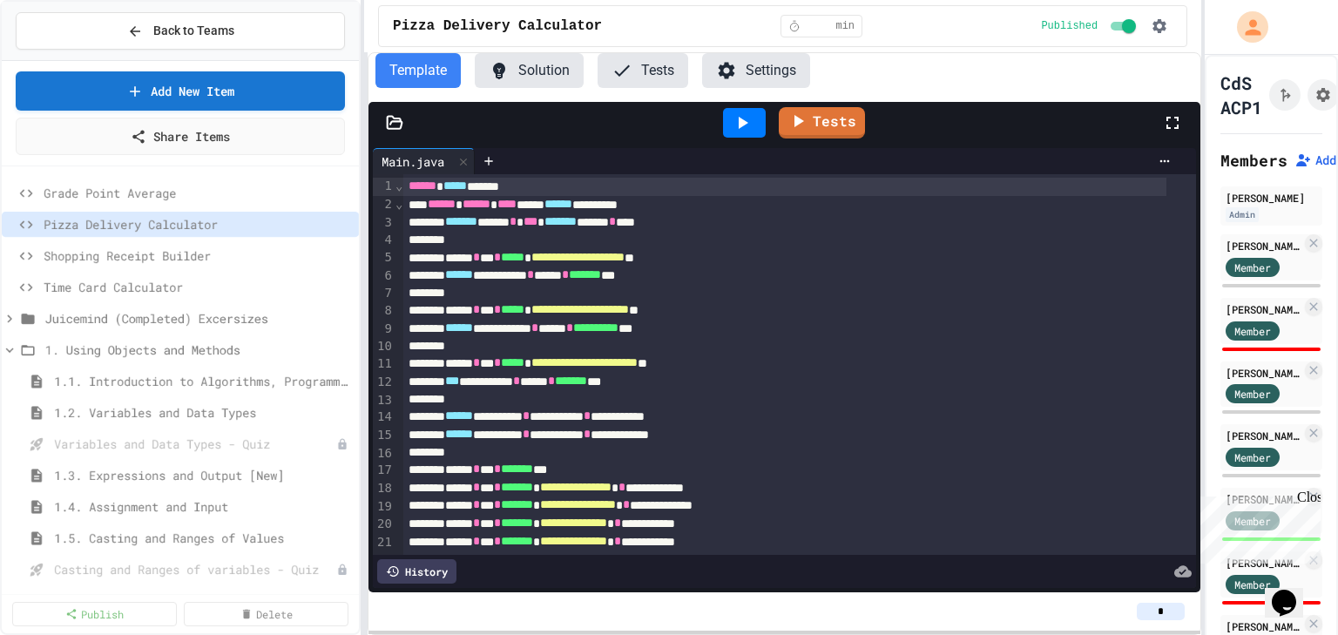
click at [520, 59] on button "Solution" at bounding box center [529, 70] width 109 height 35
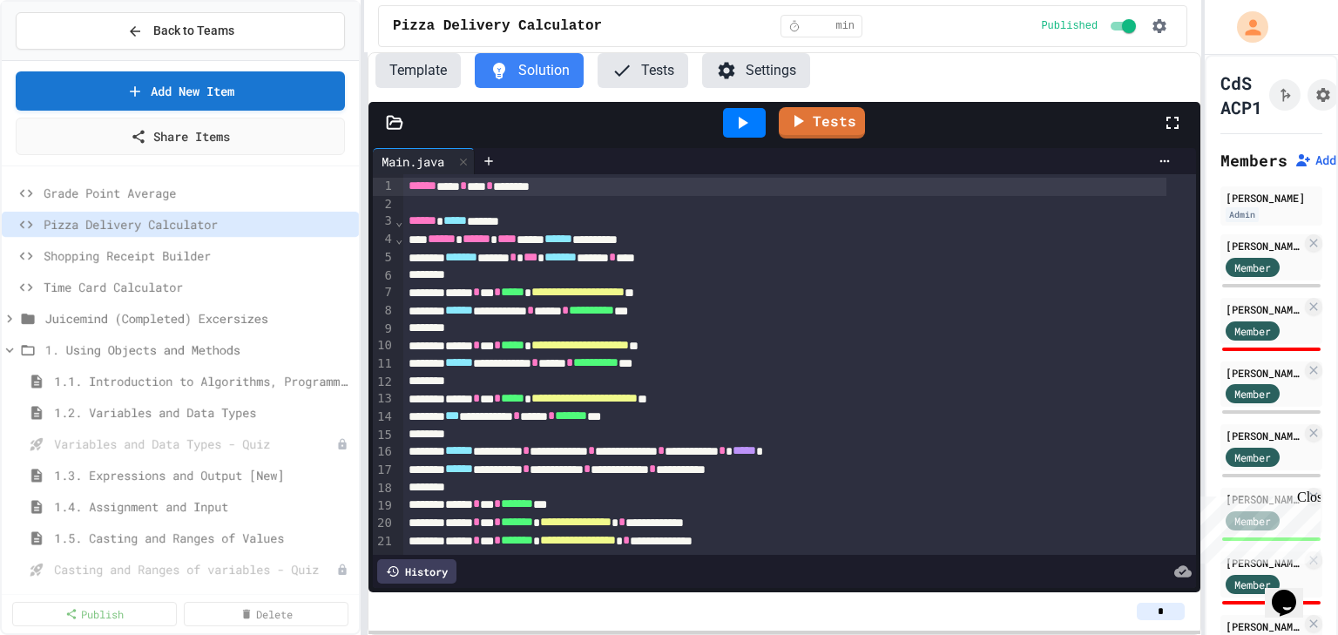
click at [415, 79] on button "Template" at bounding box center [417, 70] width 85 height 35
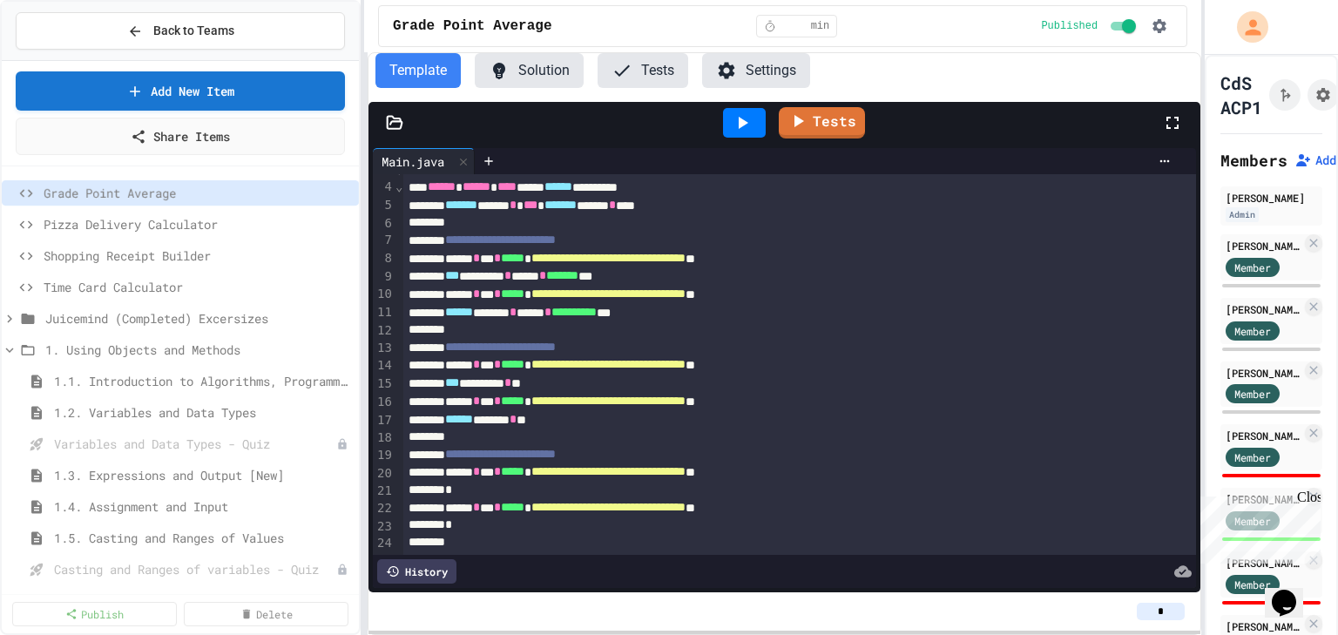
scroll to position [53, 0]
click at [520, 82] on button "Solution" at bounding box center [529, 70] width 109 height 35
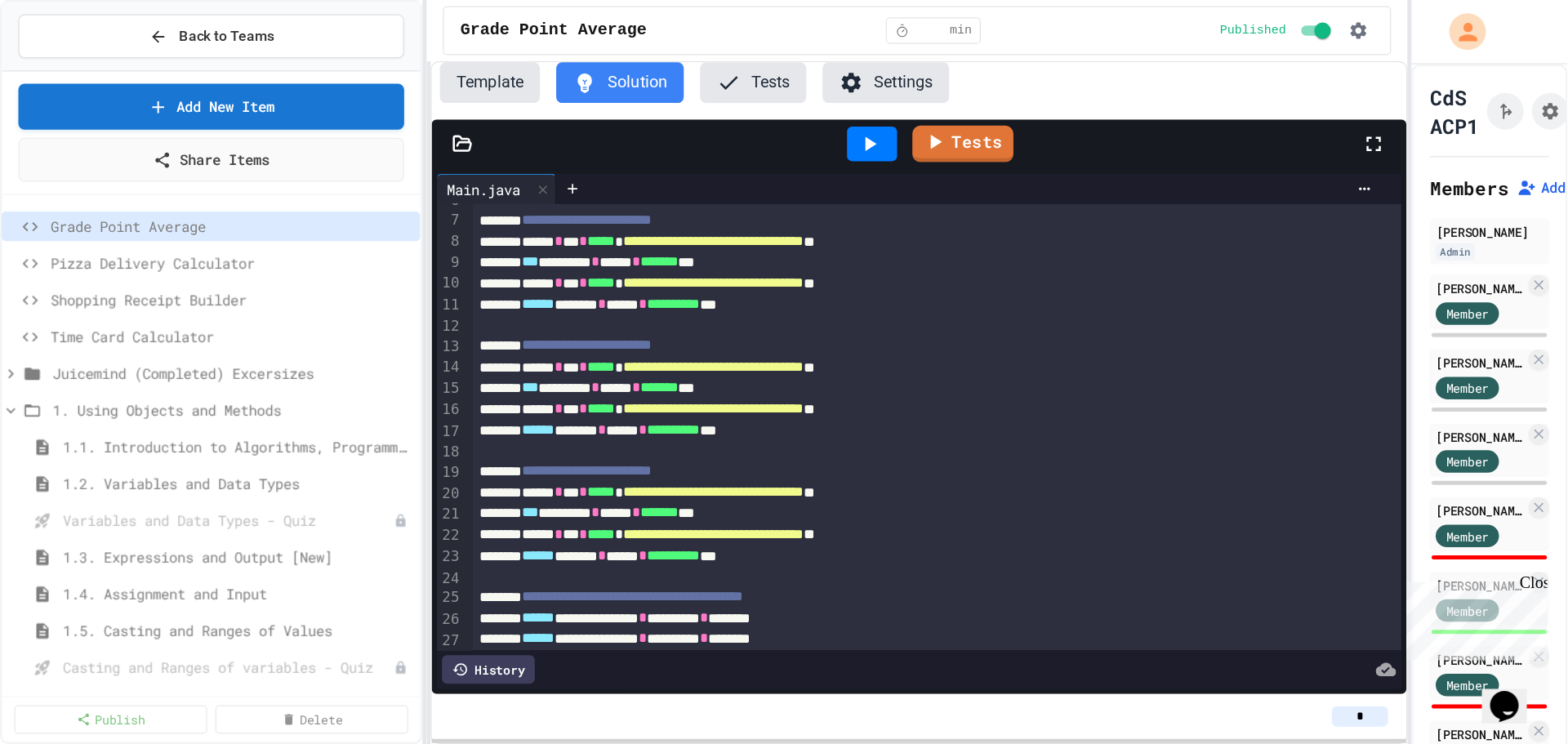
scroll to position [102, 0]
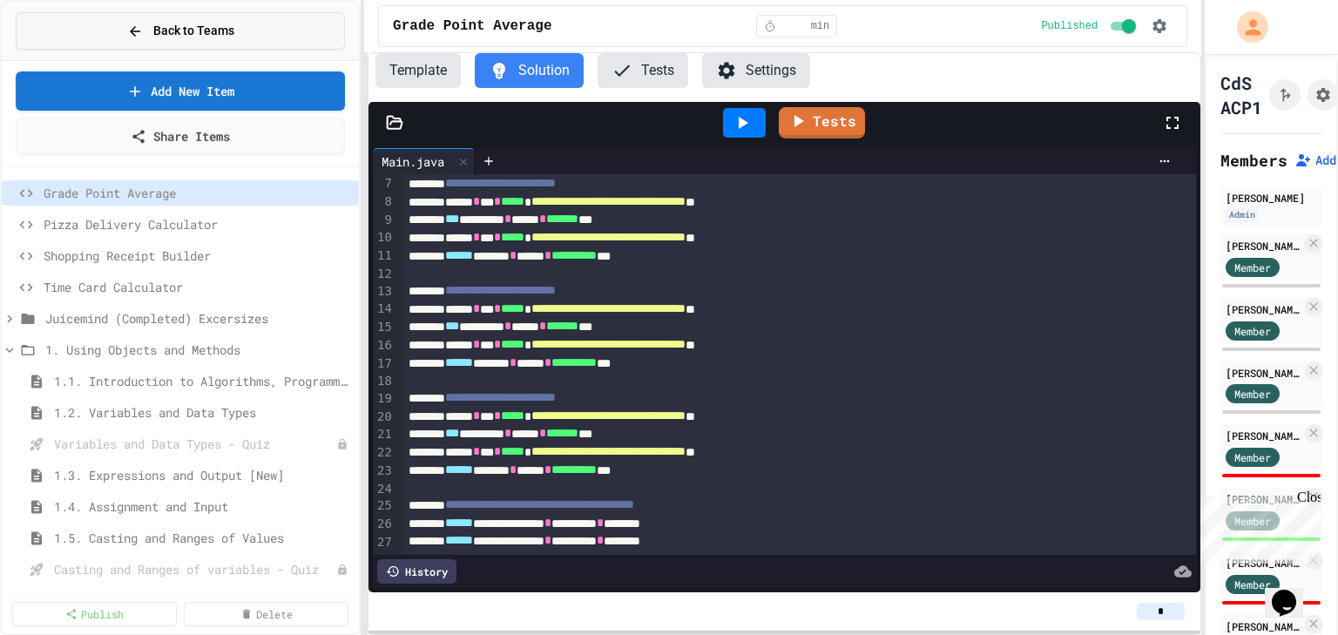
click at [186, 20] on button "Back to Teams" at bounding box center [180, 30] width 329 height 37
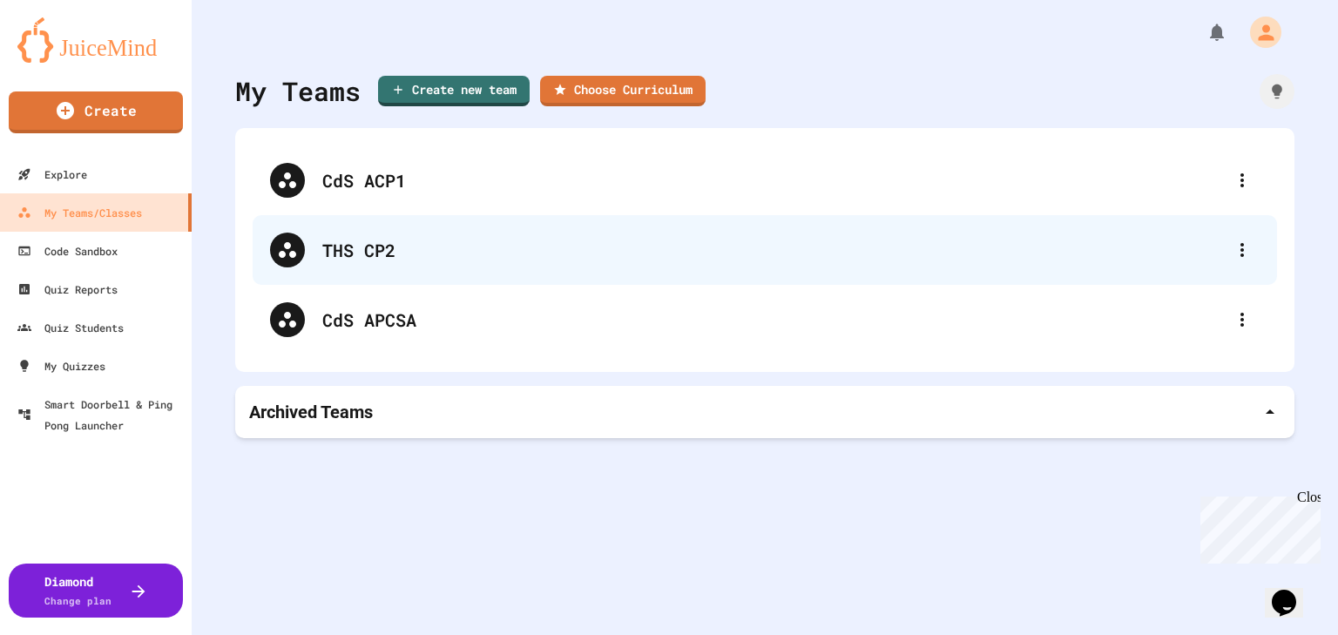
click at [367, 232] on div "THS CP2" at bounding box center [765, 250] width 1024 height 70
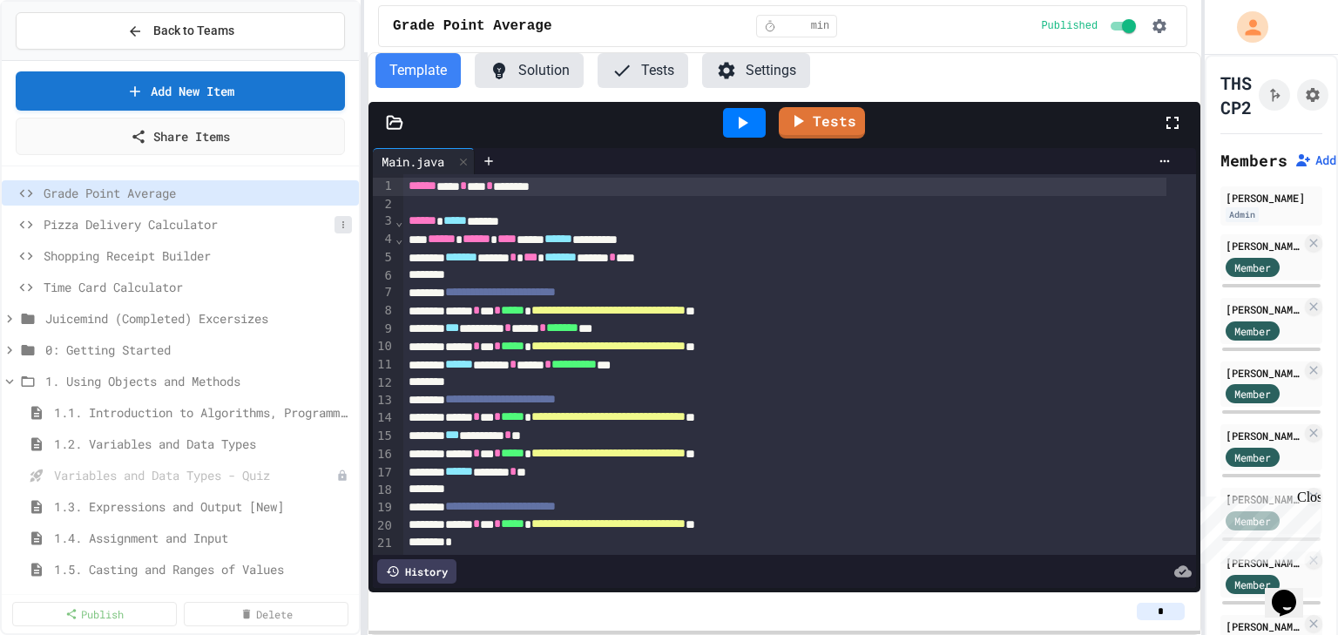
click at [338, 225] on icon at bounding box center [343, 224] width 10 height 10
click at [291, 319] on button "Delete" at bounding box center [286, 317] width 110 height 31
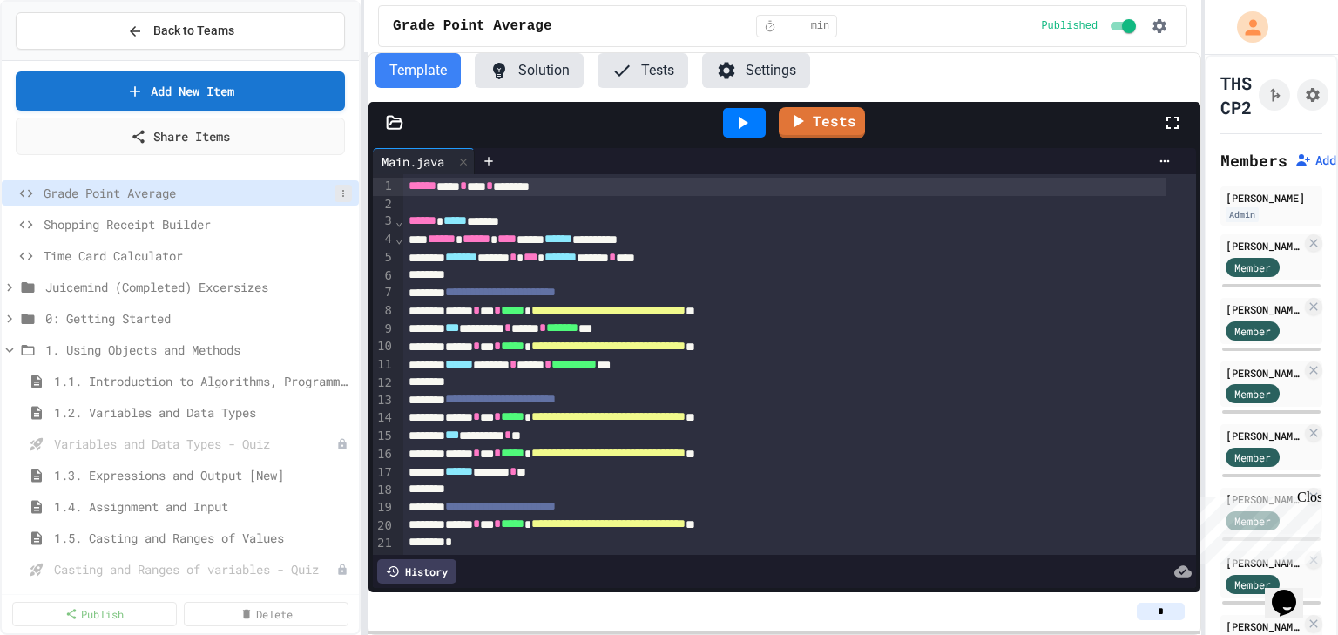
click at [338, 192] on icon at bounding box center [343, 193] width 10 height 10
click at [293, 287] on button "Delete" at bounding box center [286, 286] width 110 height 31
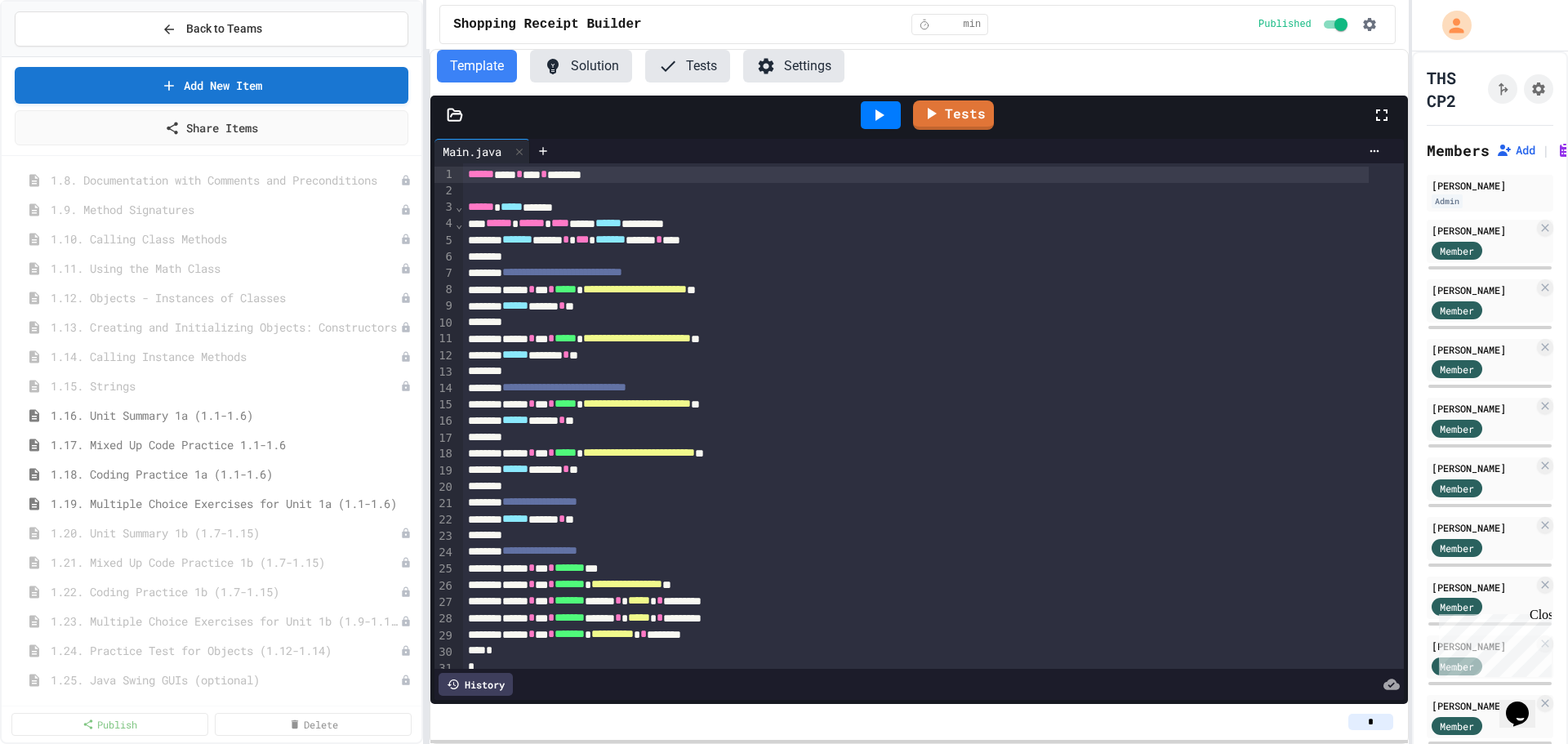
scroll to position [398, 0]
click at [166, 460] on span "1.16. Unit Summary 1a (1.1-1.6)" at bounding box center [224, 460] width 348 height 17
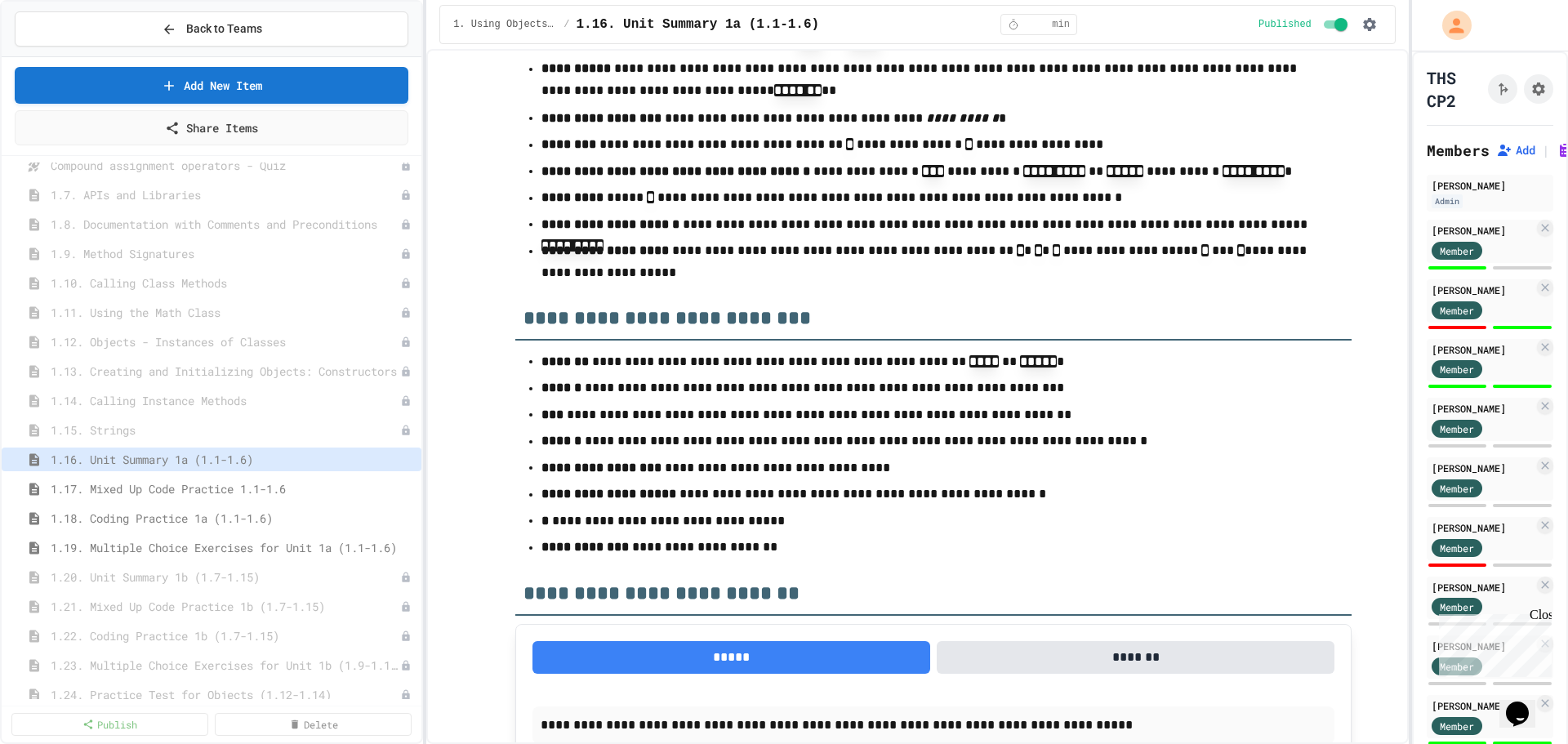
scroll to position [455, 0]
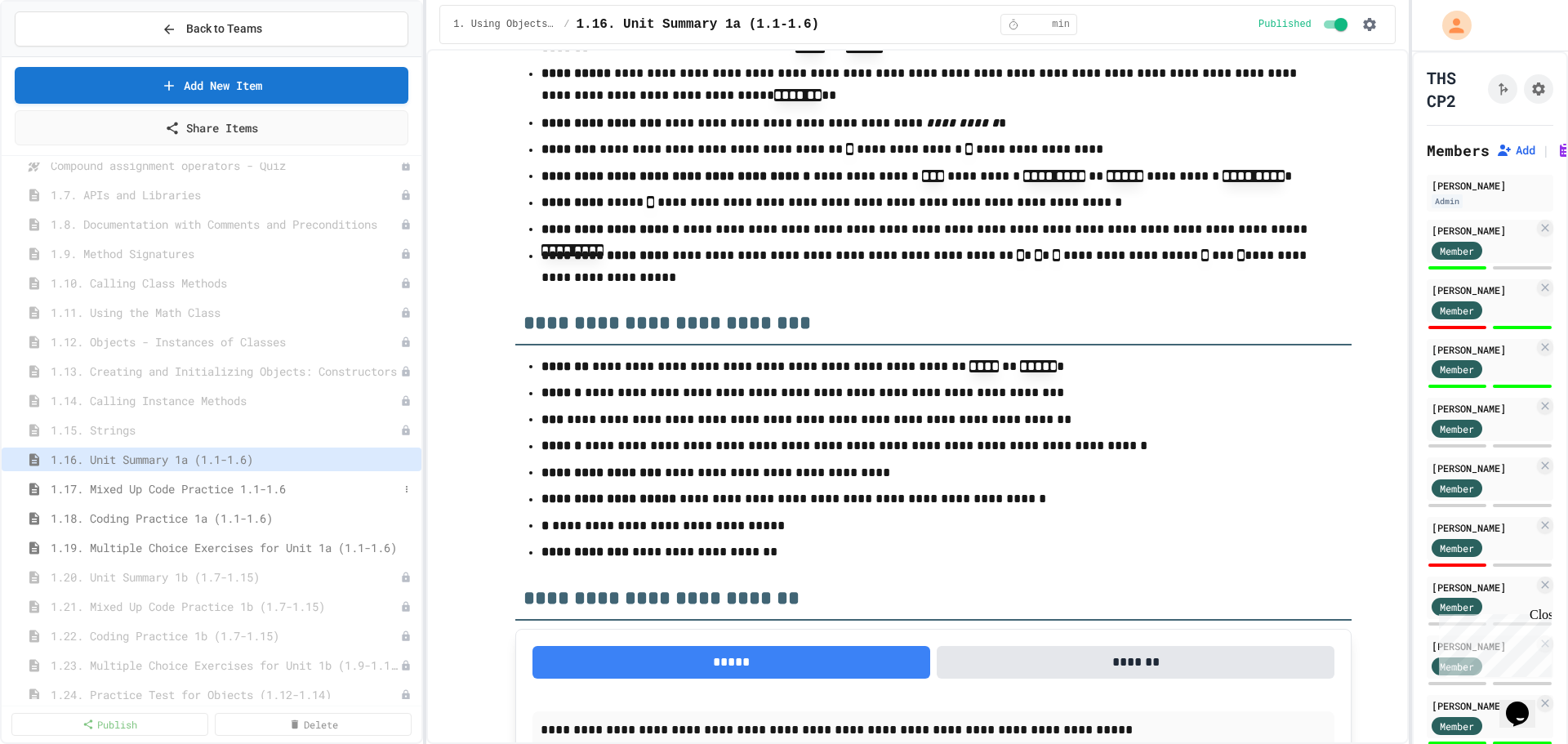
click at [199, 497] on span "1.17. Mixed Up Code Practice 1.1-1.6" at bounding box center [224, 489] width 348 height 17
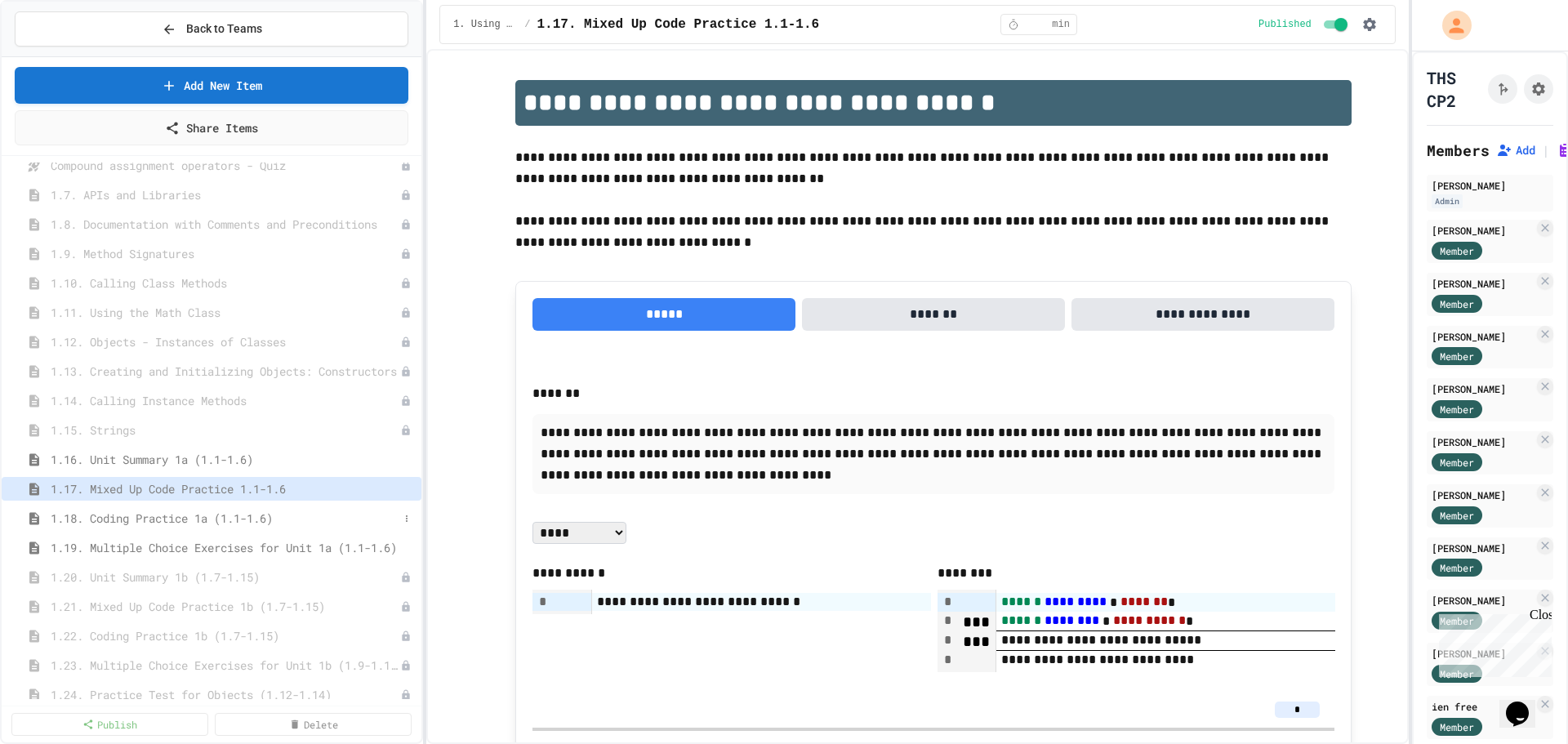
click at [184, 511] on span "1.18. Coding Practice 1a (1.1-1.6)" at bounding box center [224, 518] width 348 height 17
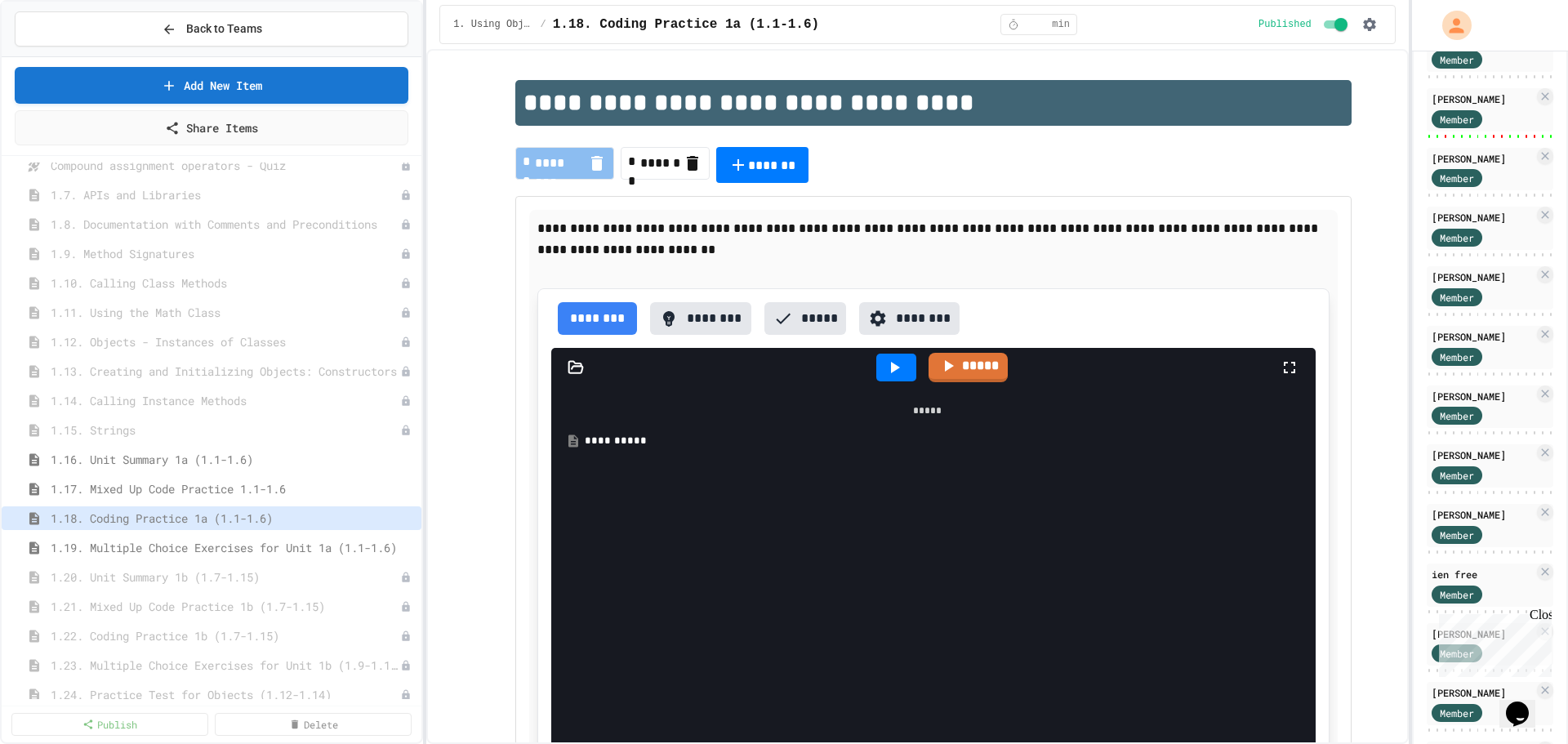
scroll to position [219, 0]
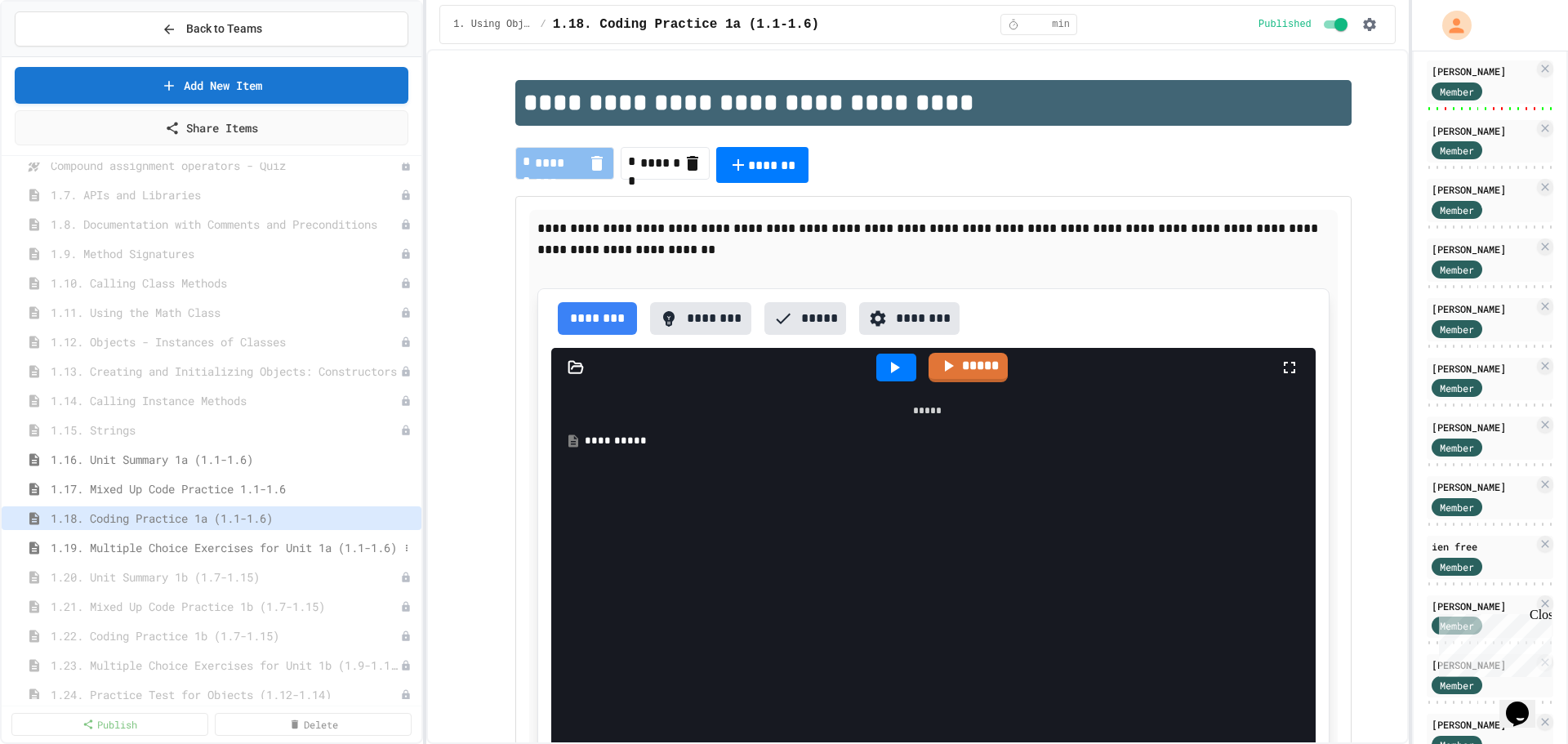
click at [188, 554] on span "1.19. Multiple Choice Exercises for Unit 1a (1.1-1.6)" at bounding box center [224, 548] width 348 height 17
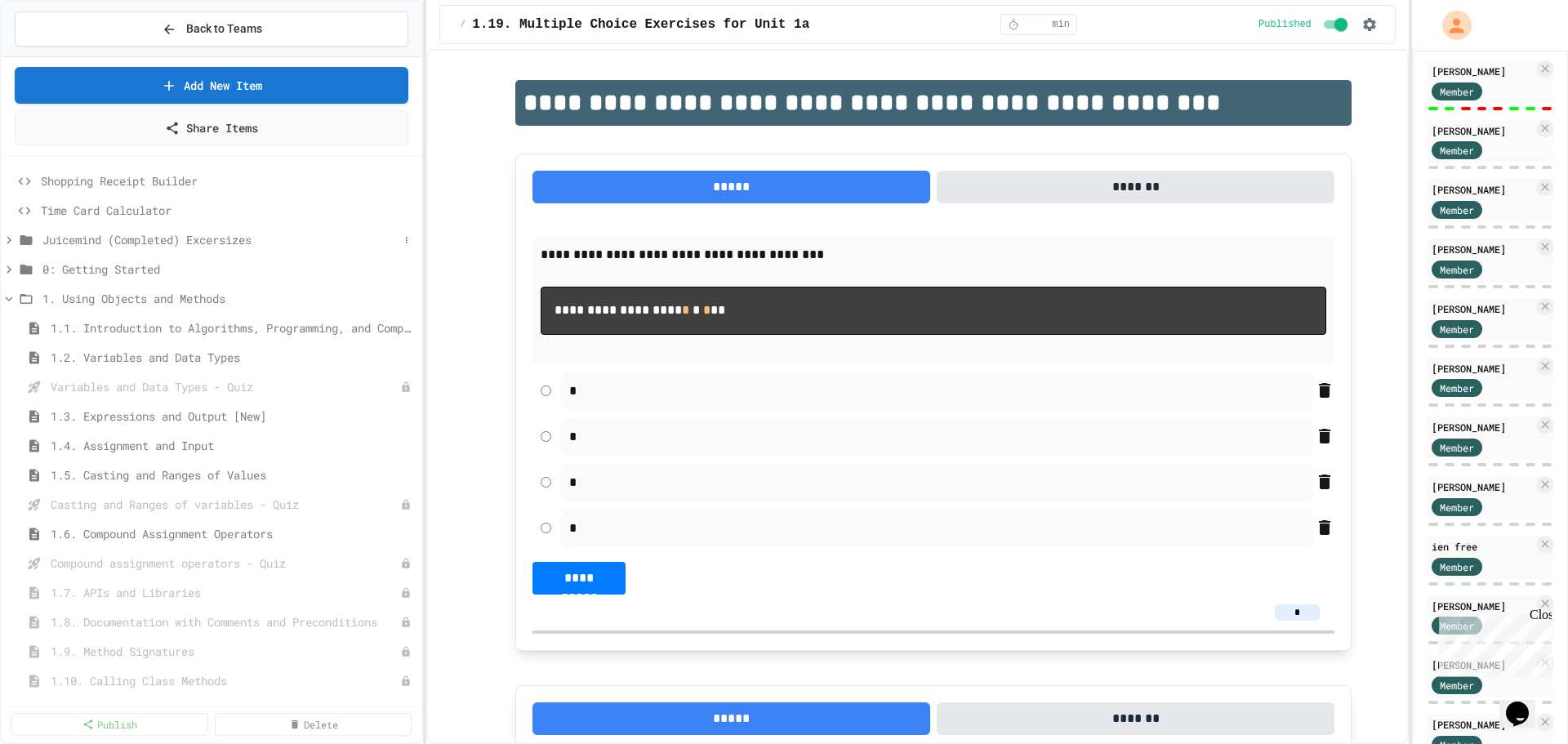
click at [10, 237] on icon at bounding box center [9, 240] width 15 height 15
click at [131, 38] on button "Back to Teams" at bounding box center [212, 28] width 394 height 35
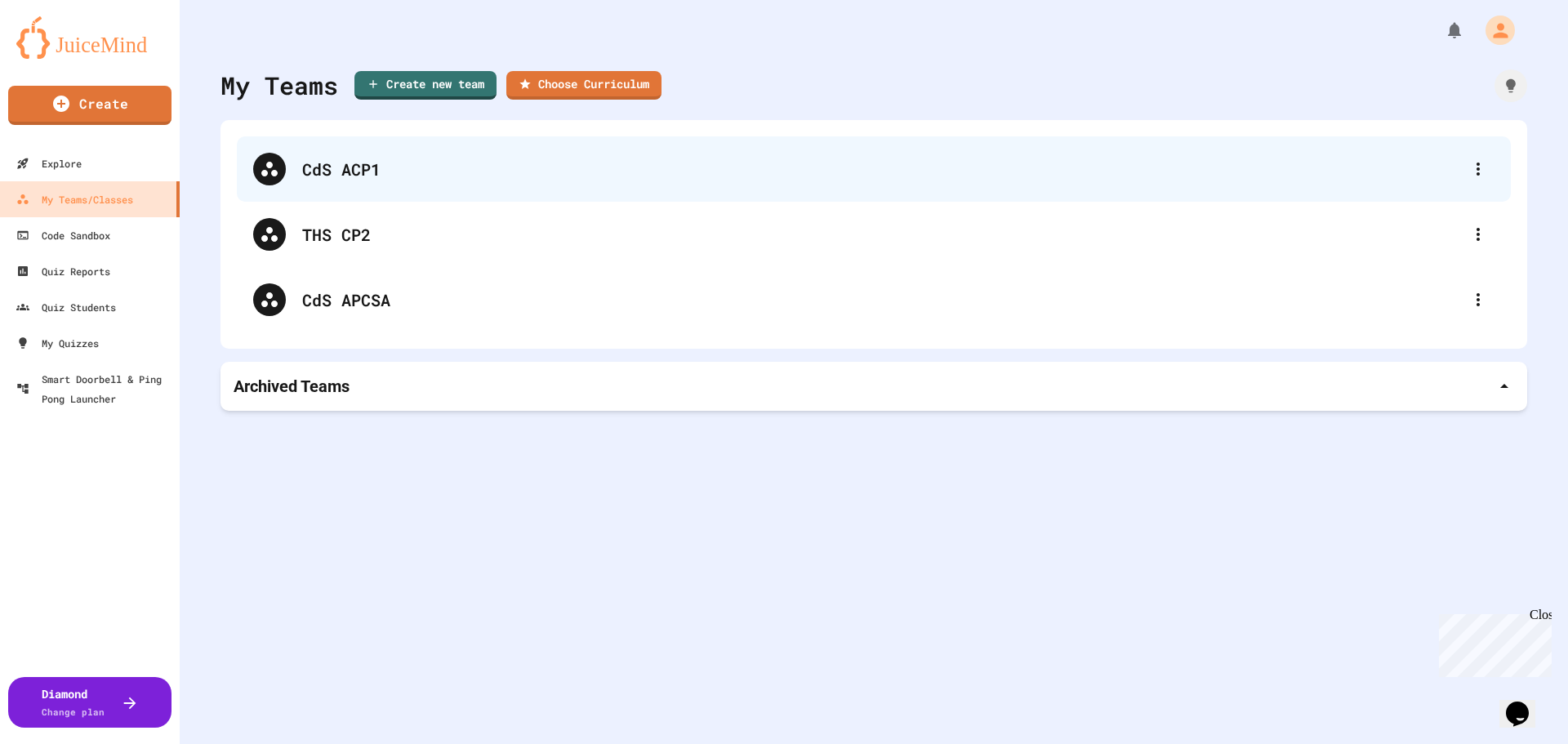
click at [369, 177] on div "CdS ACP1" at bounding box center [882, 169] width 1160 height 24
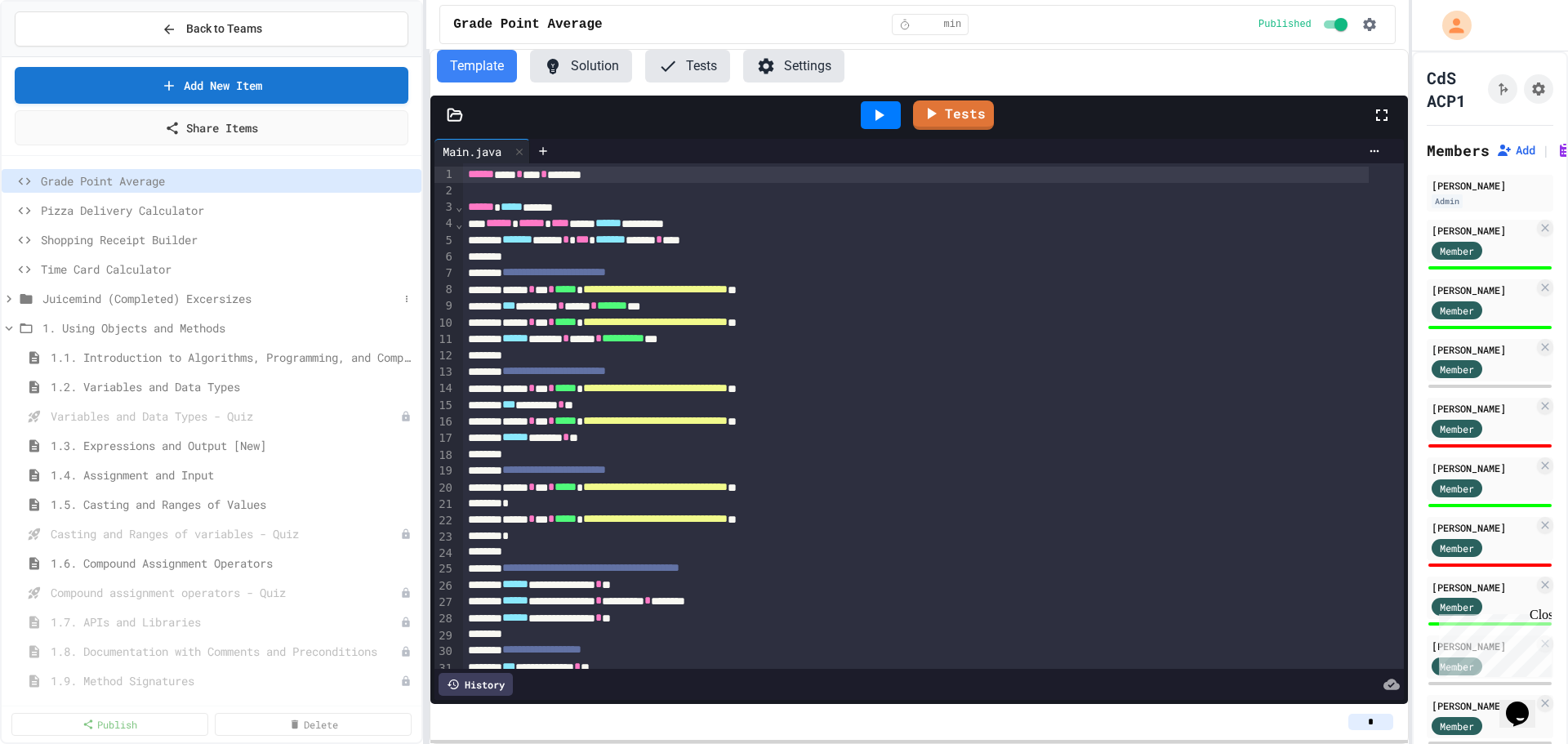
click at [9, 296] on icon at bounding box center [9, 299] width 15 height 15
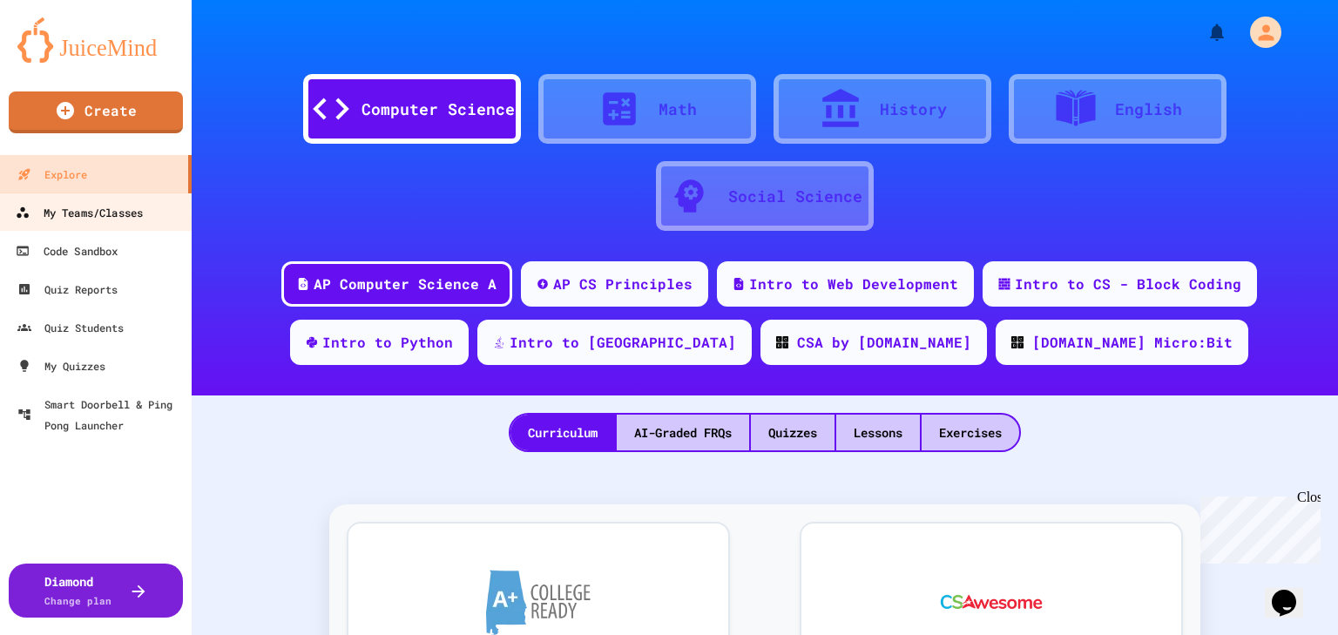
click at [91, 219] on div "My Teams/Classes" at bounding box center [79, 213] width 127 height 22
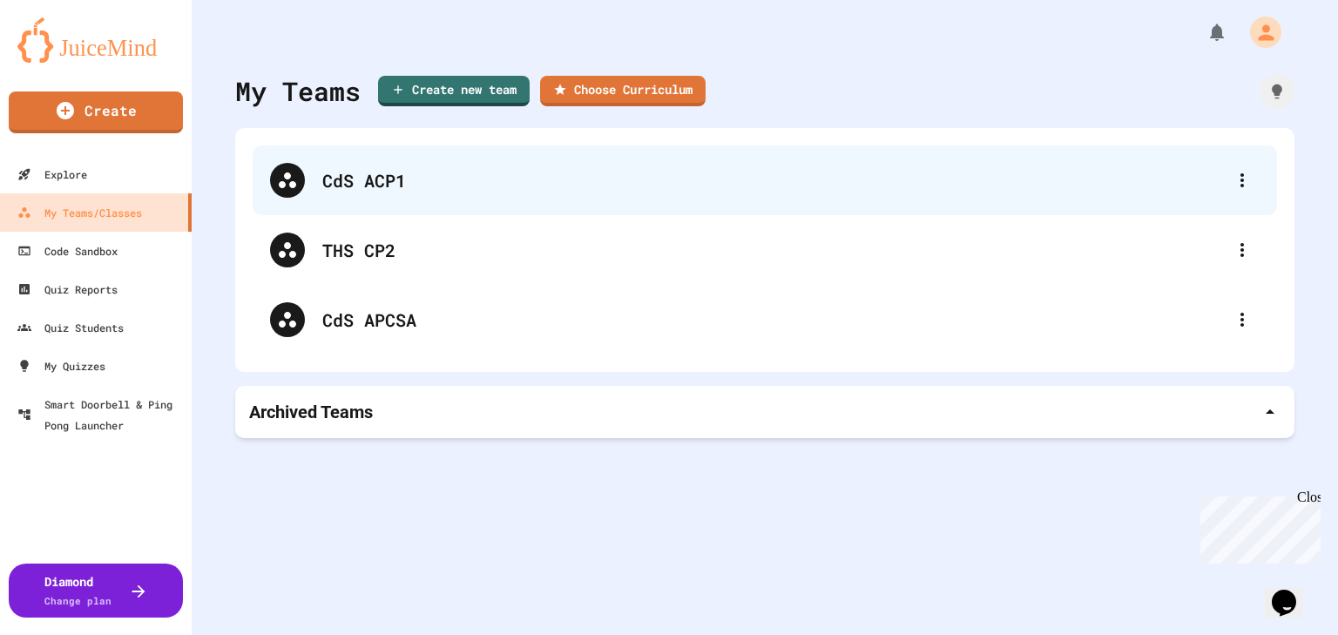
click at [383, 186] on div "CdS ACP1" at bounding box center [773, 180] width 902 height 26
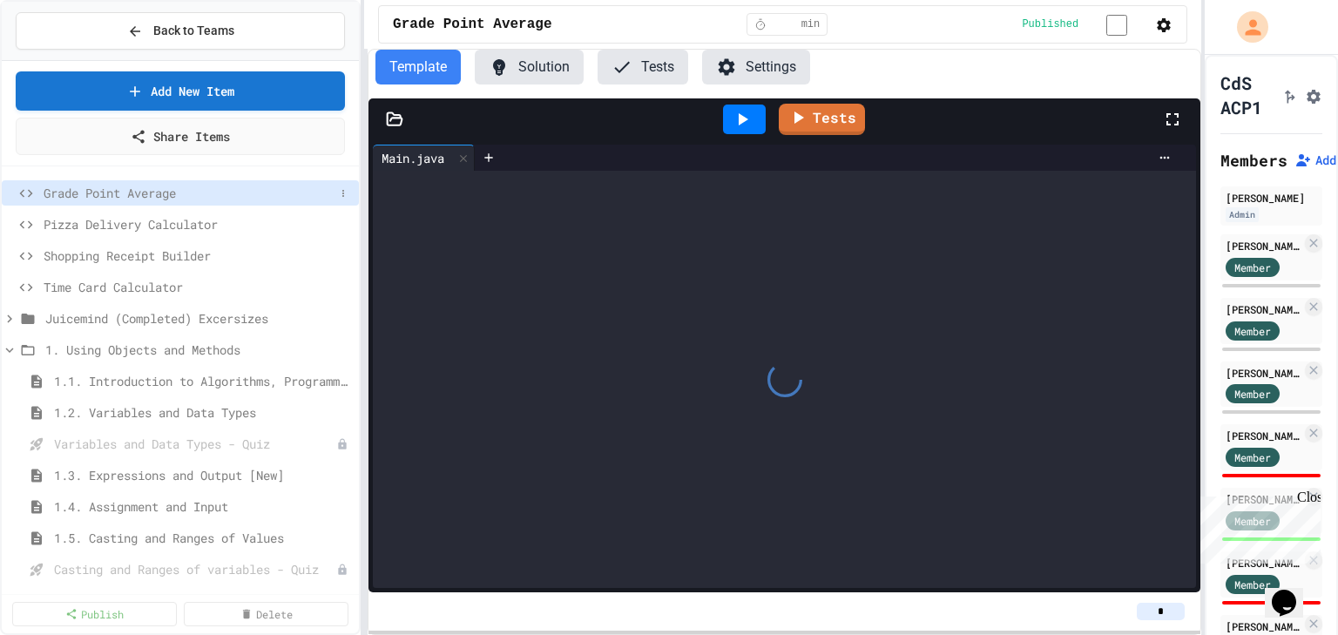
click at [128, 189] on span "Grade Point Average" at bounding box center [189, 193] width 291 height 18
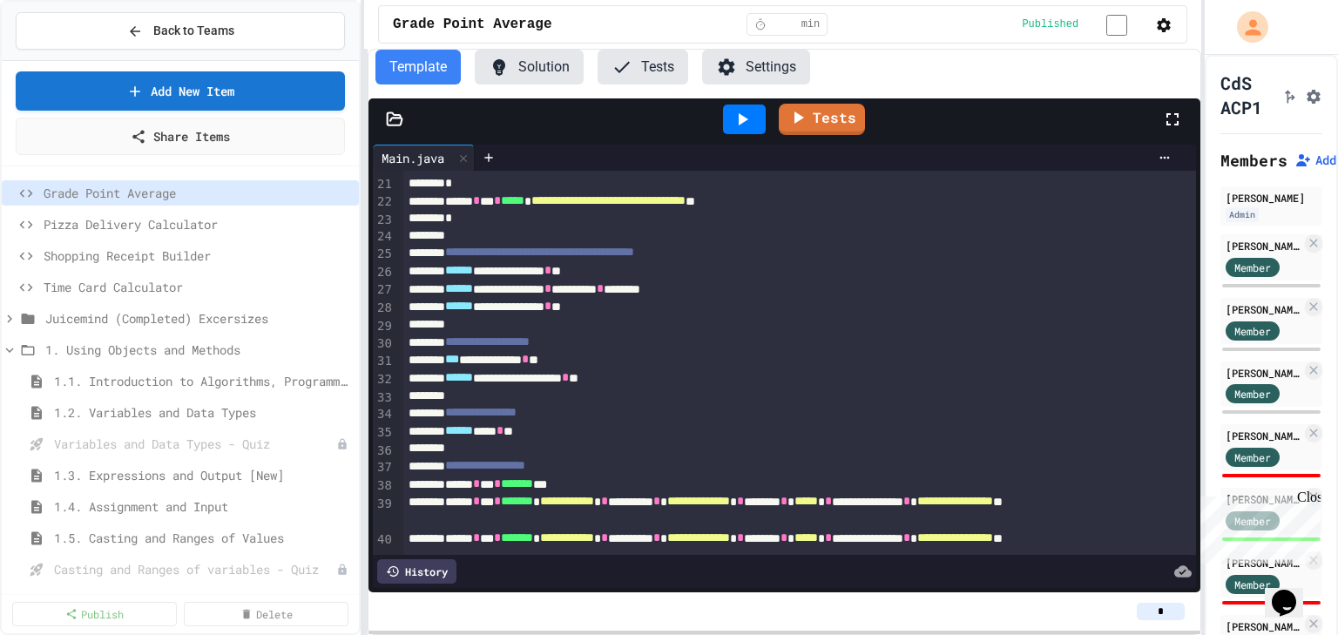
scroll to position [366, 0]
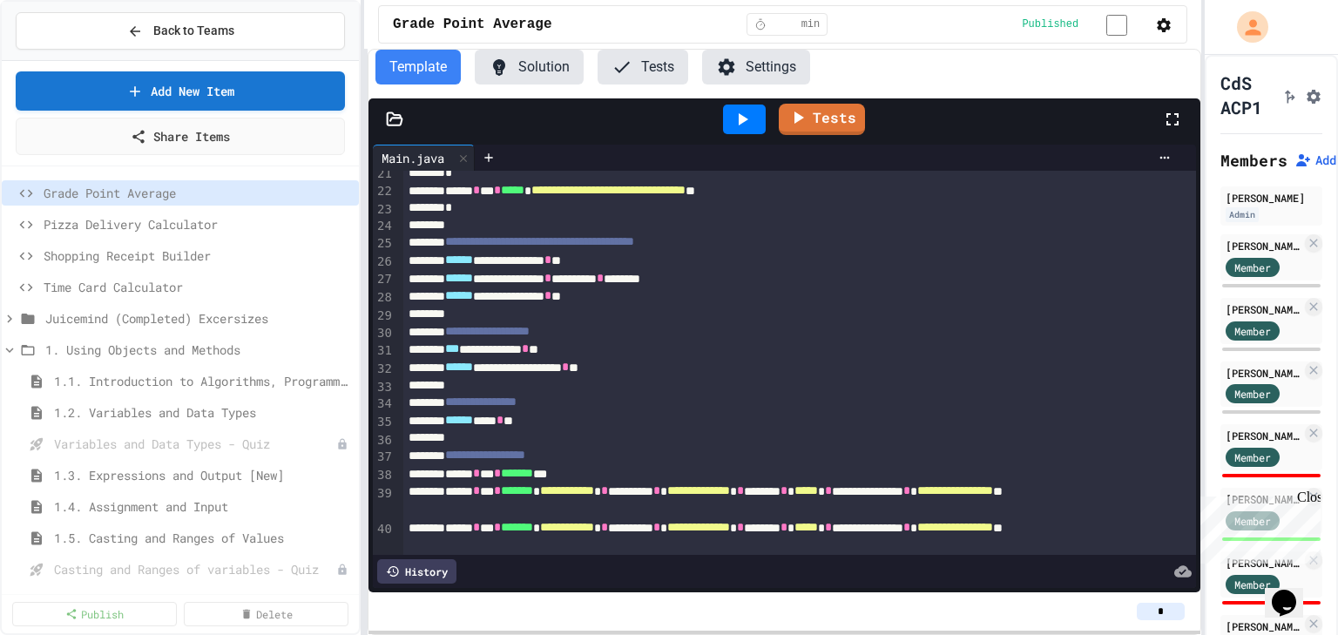
click at [516, 72] on button "Solution" at bounding box center [529, 67] width 109 height 35
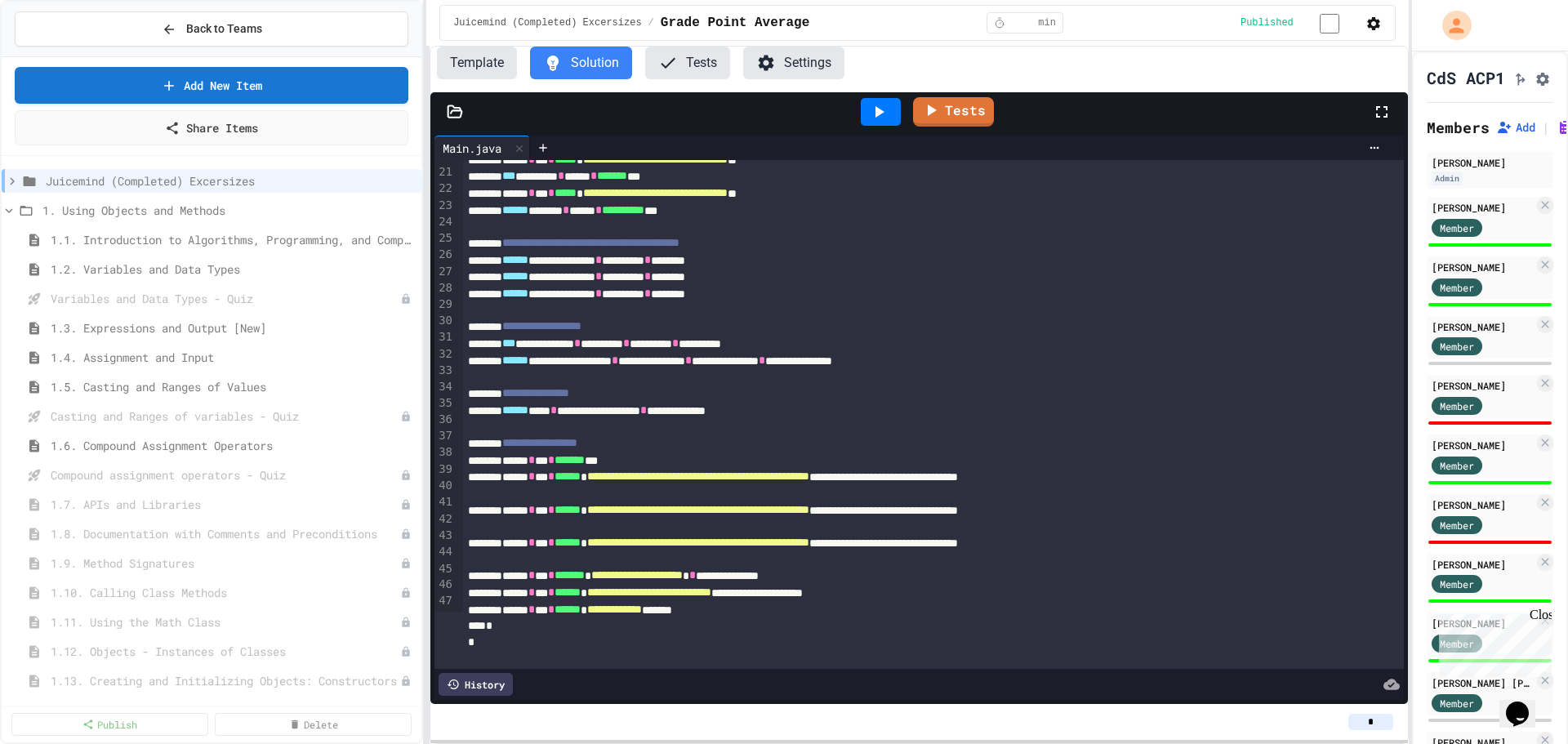
scroll to position [300, 0]
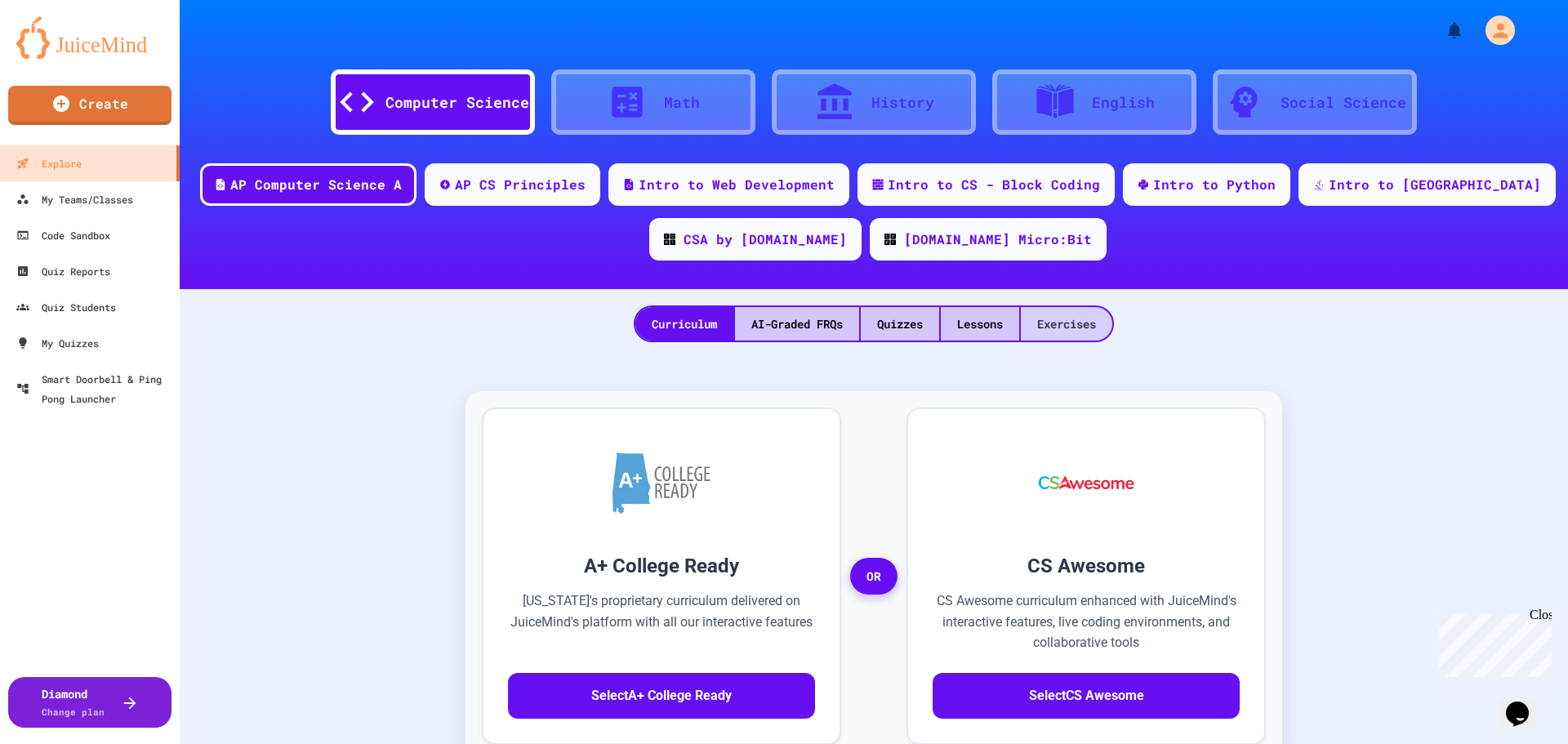
click at [1065, 331] on div "Exercises" at bounding box center [1067, 324] width 92 height 34
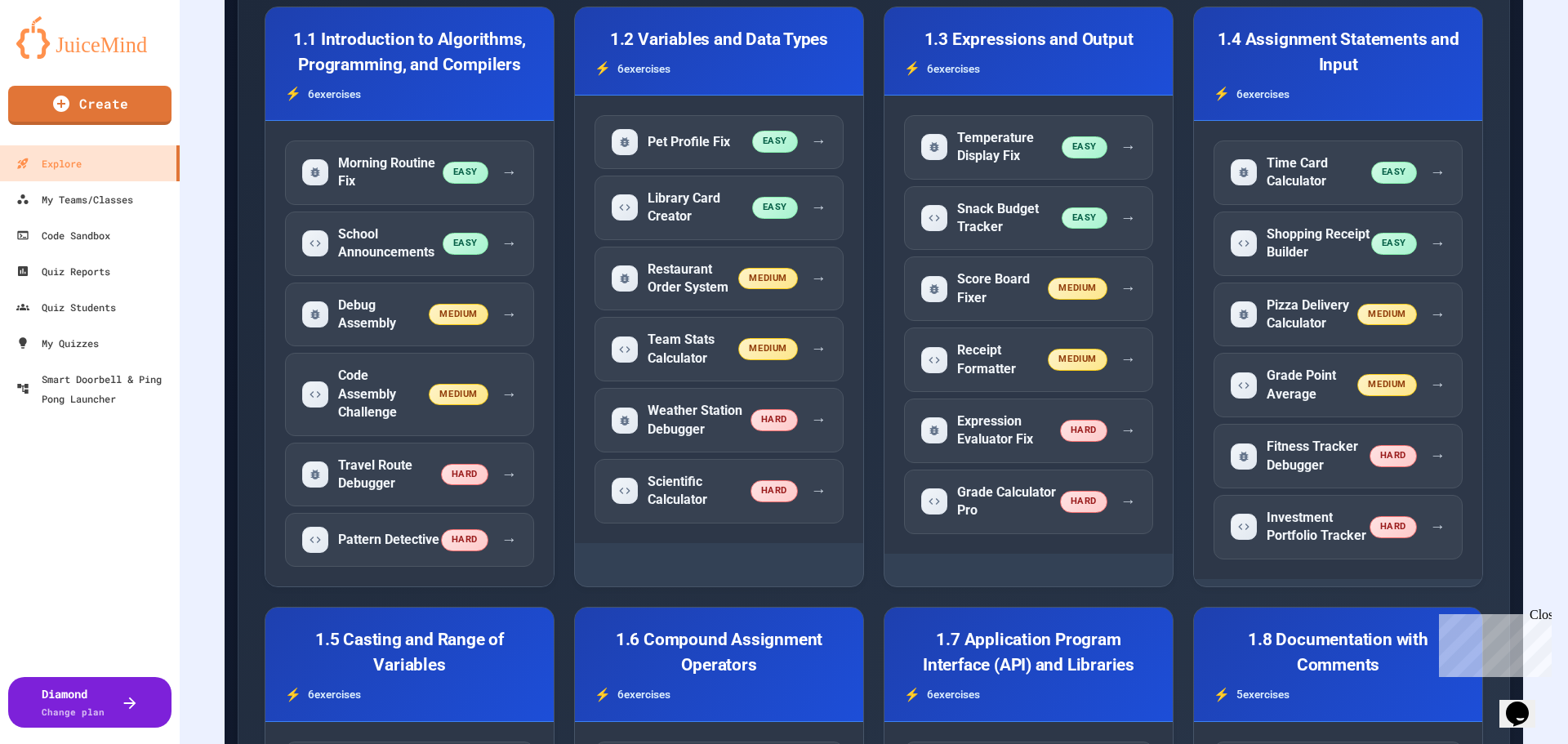
scroll to position [543, 0]
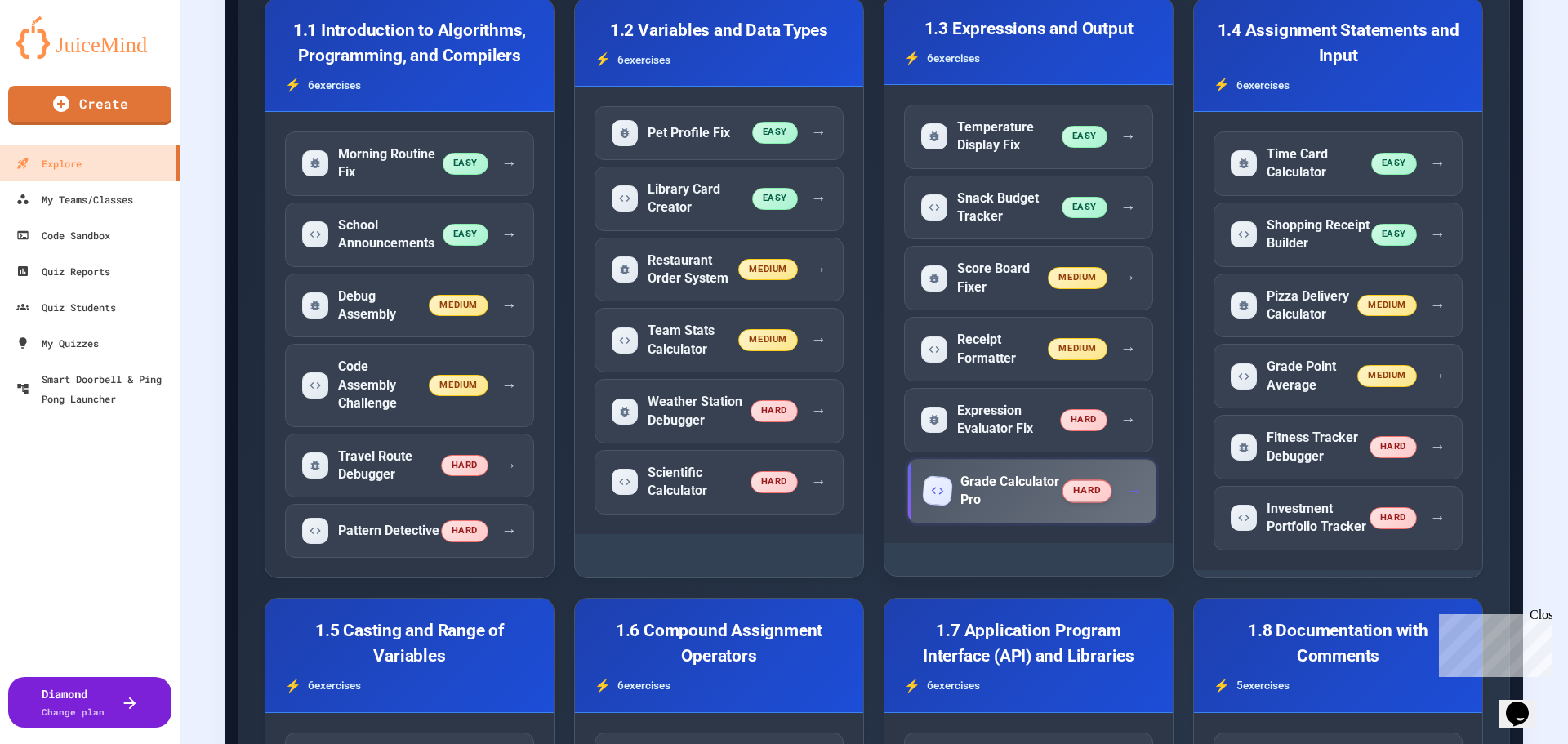
click at [1030, 494] on h5 "Grade Calculator Pro" at bounding box center [1012, 491] width 103 height 37
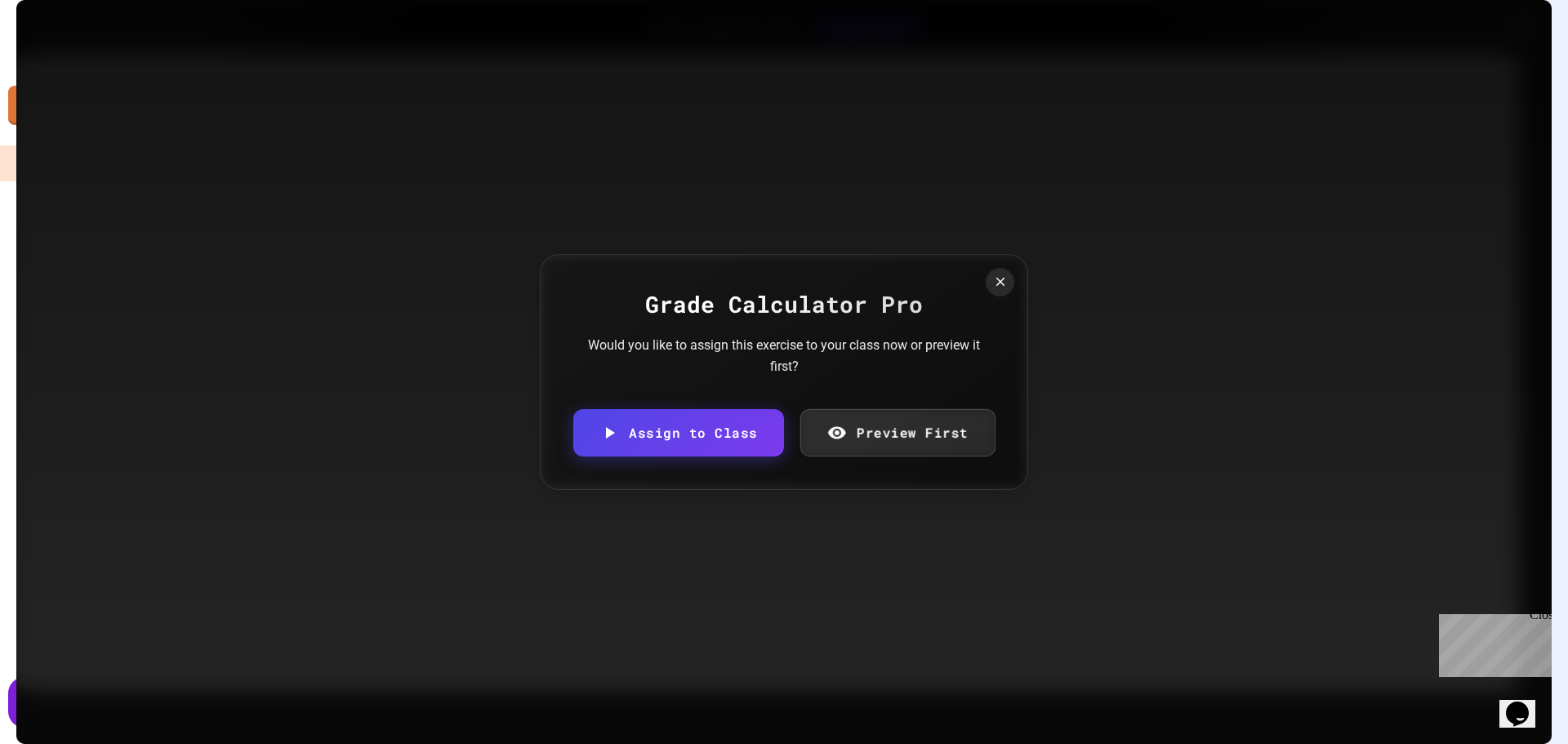
click at [877, 448] on link "Preview First" at bounding box center [897, 433] width 195 height 48
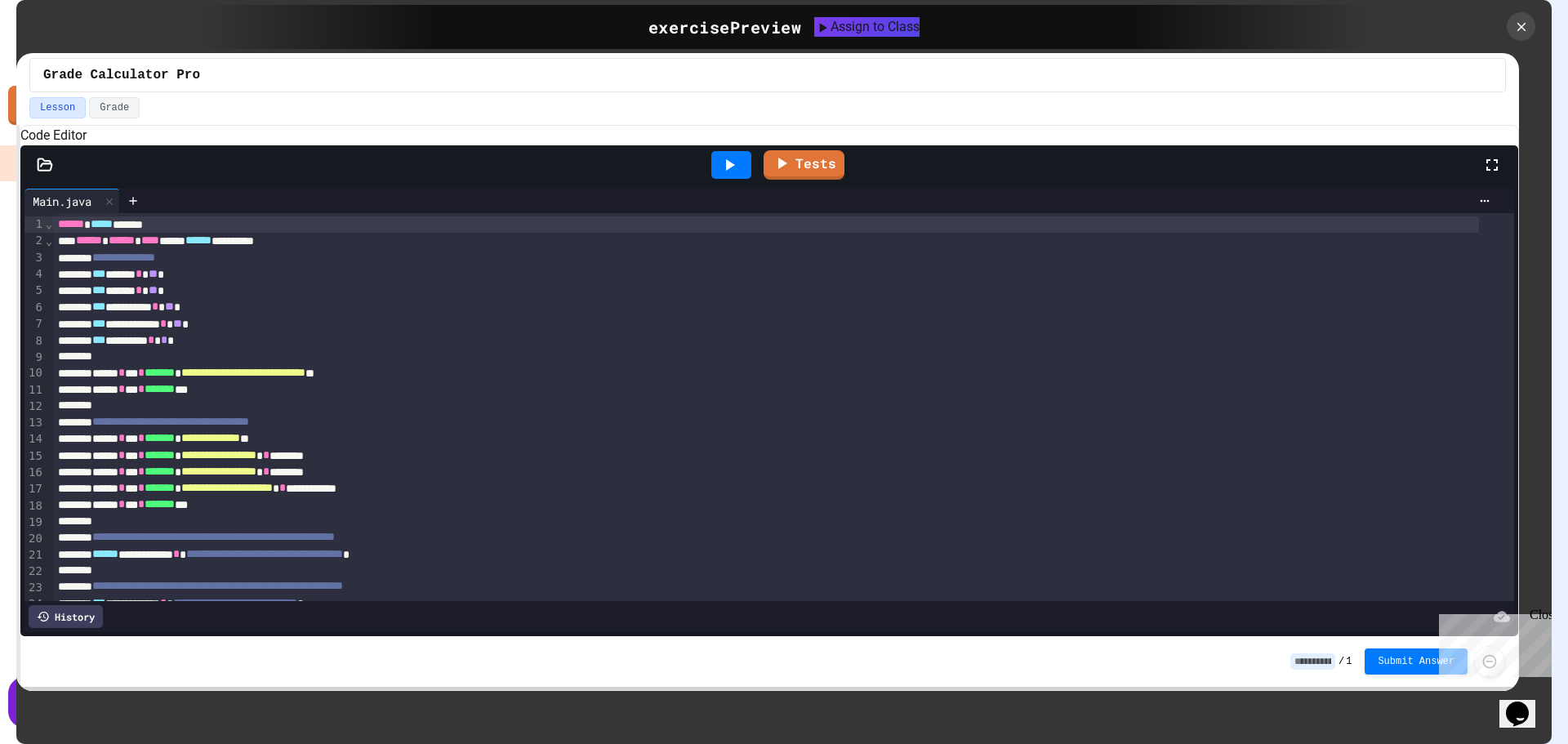
click at [1254, 24] on div at bounding box center [1521, 26] width 28 height 28
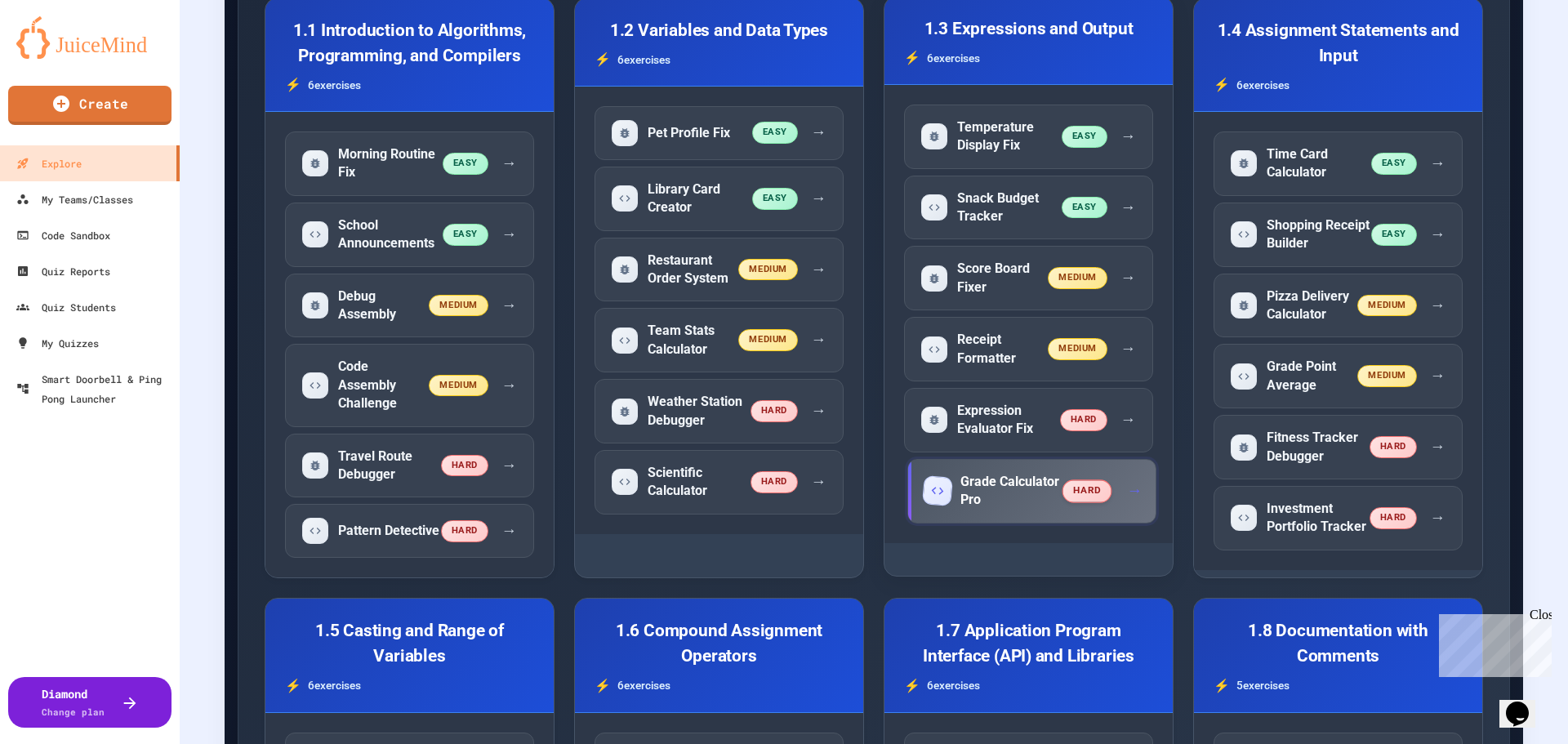
click at [1020, 488] on h5 "Grade Calculator Pro" at bounding box center [1012, 491] width 103 height 37
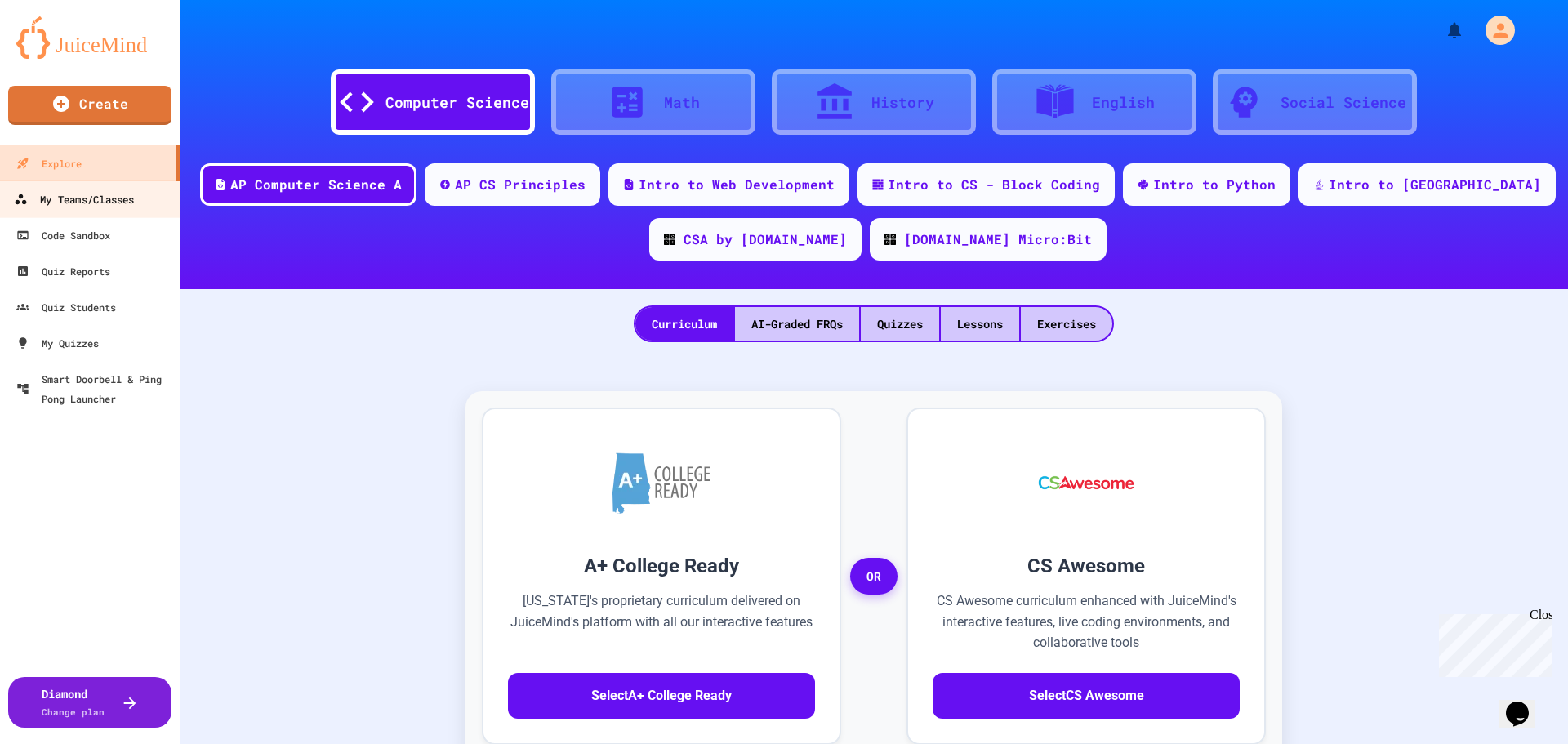
click at [110, 193] on div "My Teams/Classes" at bounding box center [74, 200] width 120 height 21
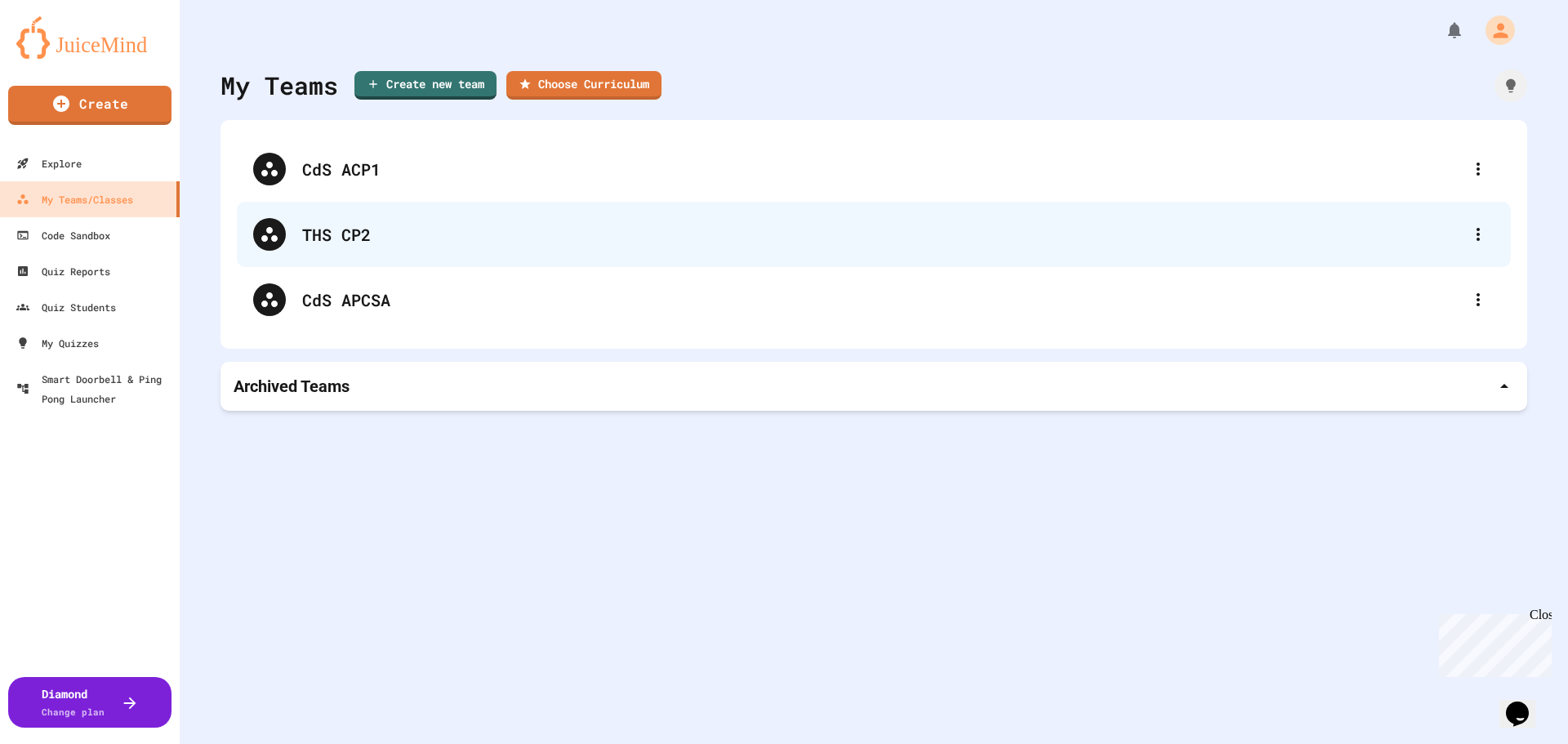
click at [365, 222] on div "THS CP2" at bounding box center [882, 235] width 1160 height 24
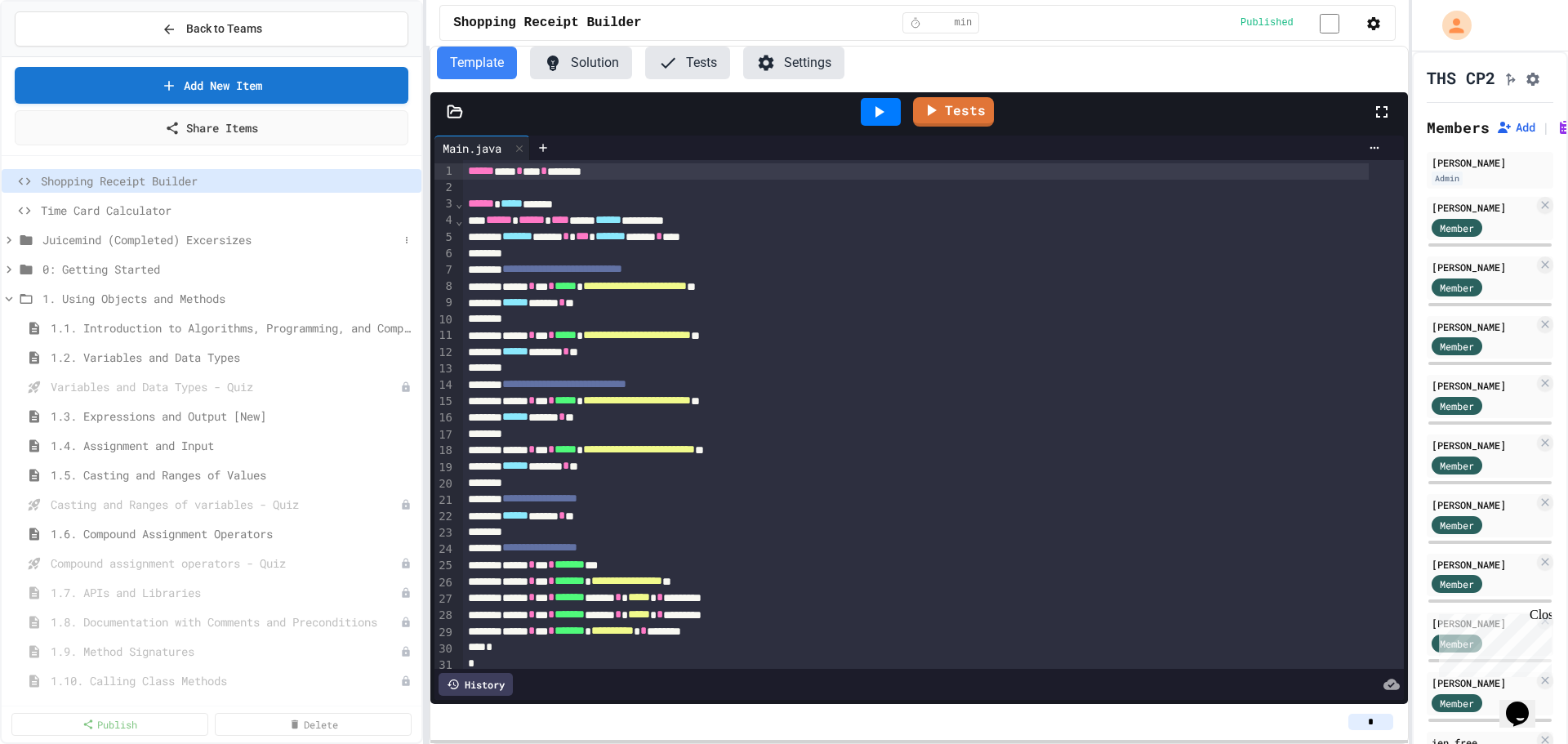
click at [15, 237] on icon at bounding box center [9, 240] width 15 height 15
click at [10, 237] on icon at bounding box center [9, 240] width 15 height 15
click at [9, 244] on icon at bounding box center [9, 240] width 15 height 15
click at [399, 272] on button at bounding box center [406, 269] width 16 height 16
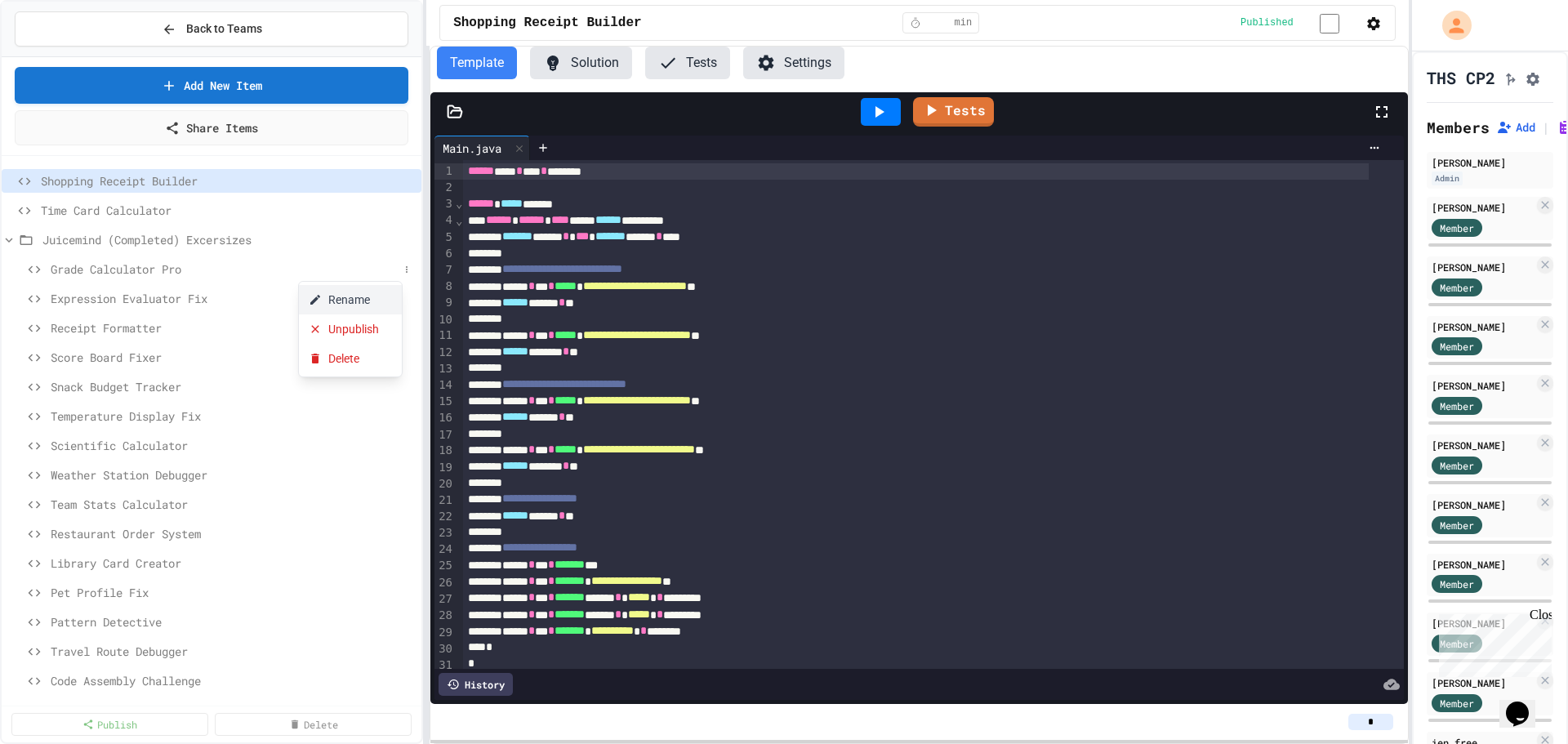
click at [369, 295] on button "Rename" at bounding box center [351, 299] width 103 height 29
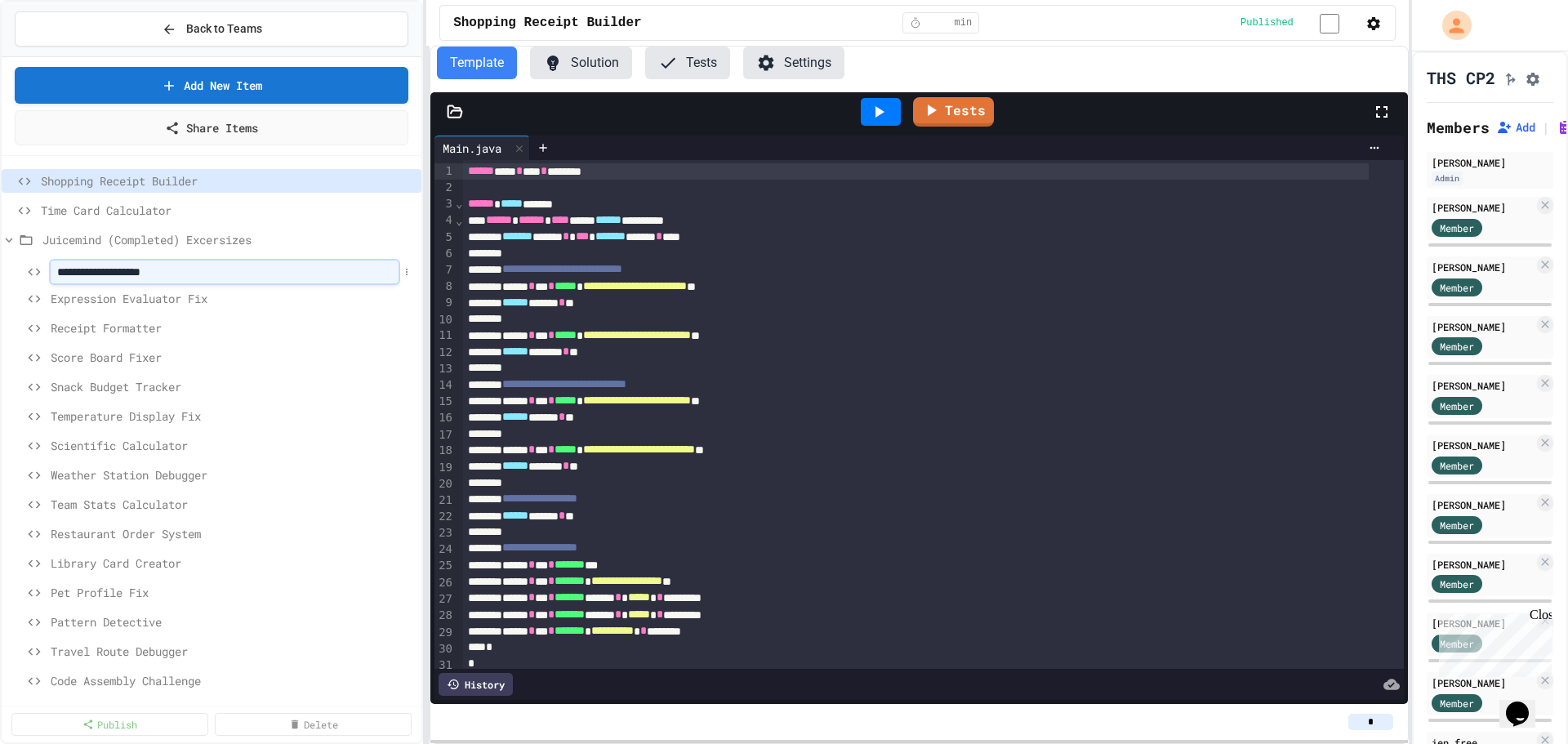
click at [55, 277] on input "**********" at bounding box center [224, 272] width 348 height 23
type input "**********"
click at [399, 298] on button at bounding box center [406, 298] width 16 height 16
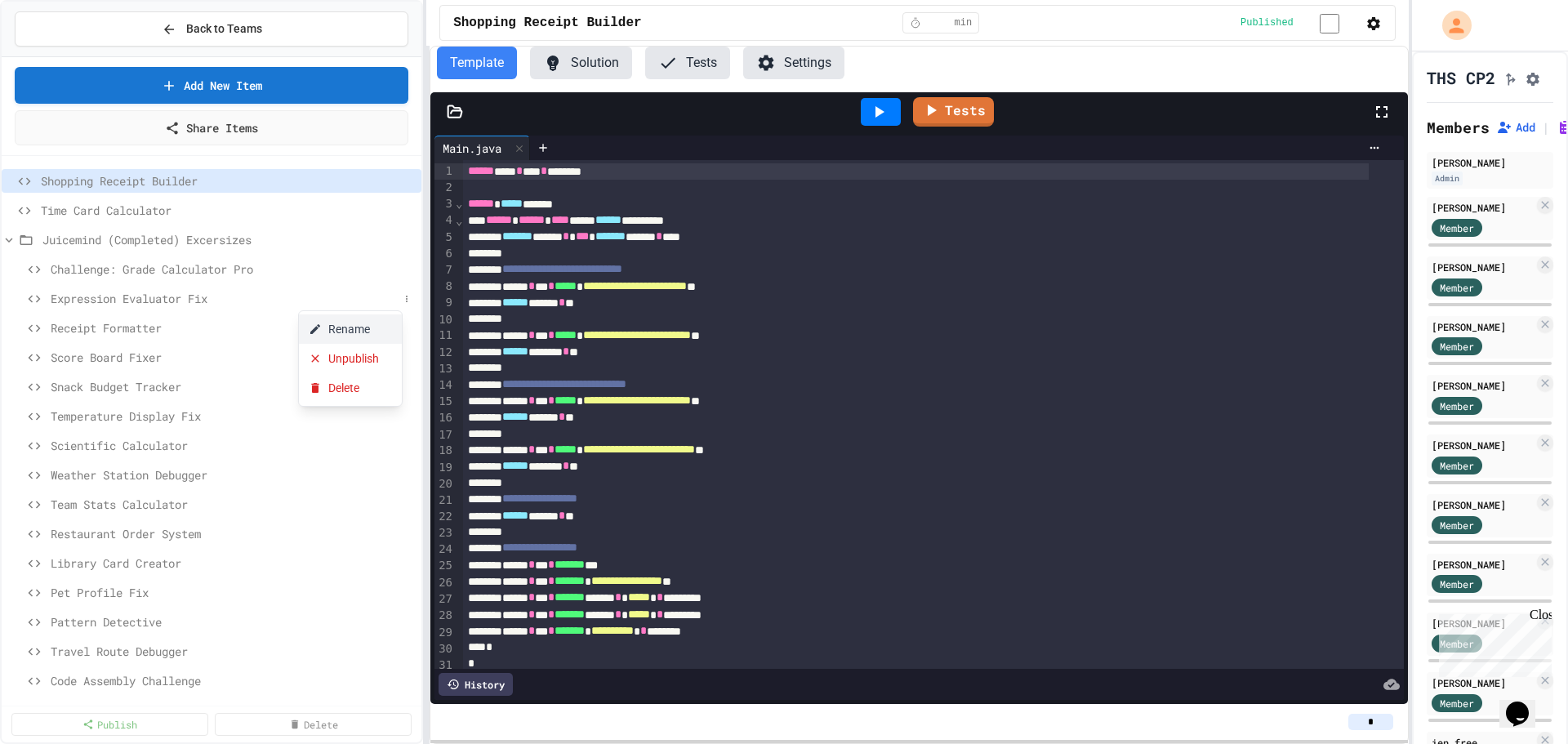
click at [373, 332] on button "Rename" at bounding box center [351, 328] width 103 height 29
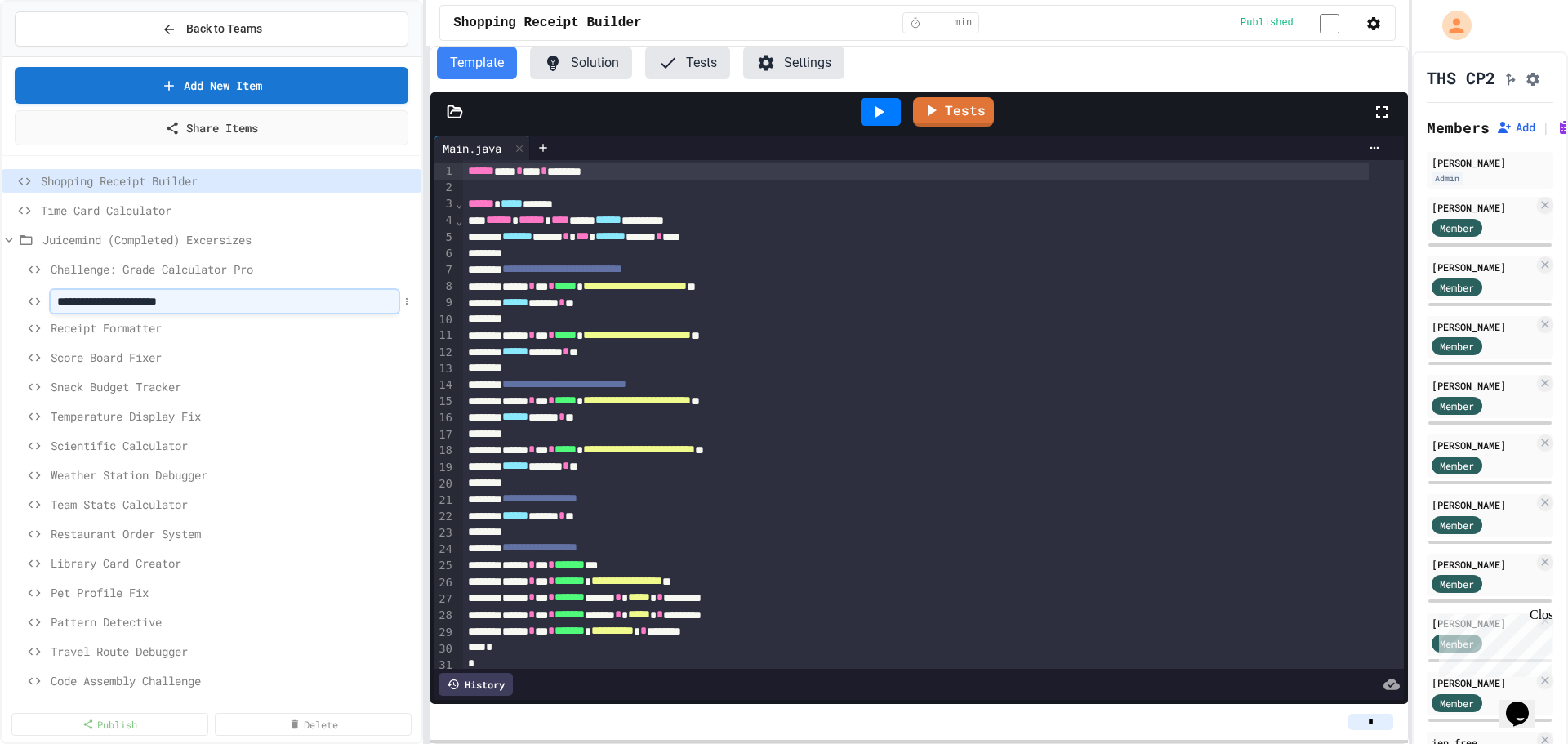
click at [58, 301] on input "**********" at bounding box center [224, 301] width 348 height 23
type input "**********"
click at [15, 296] on icon at bounding box center [9, 299] width 15 height 15
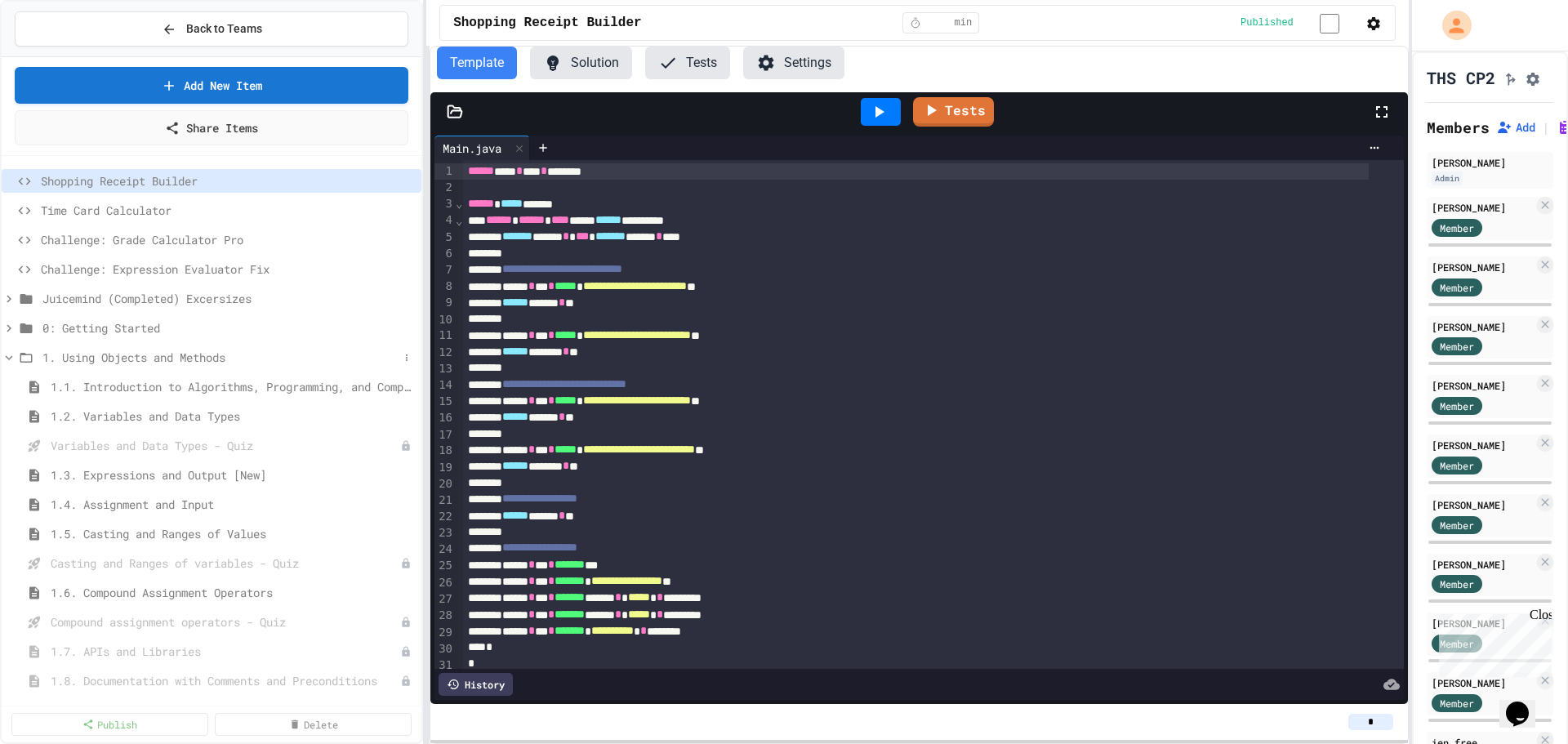
click at [15, 352] on icon at bounding box center [9, 358] width 15 height 15
click at [219, 18] on button "Back to Teams" at bounding box center [212, 28] width 394 height 35
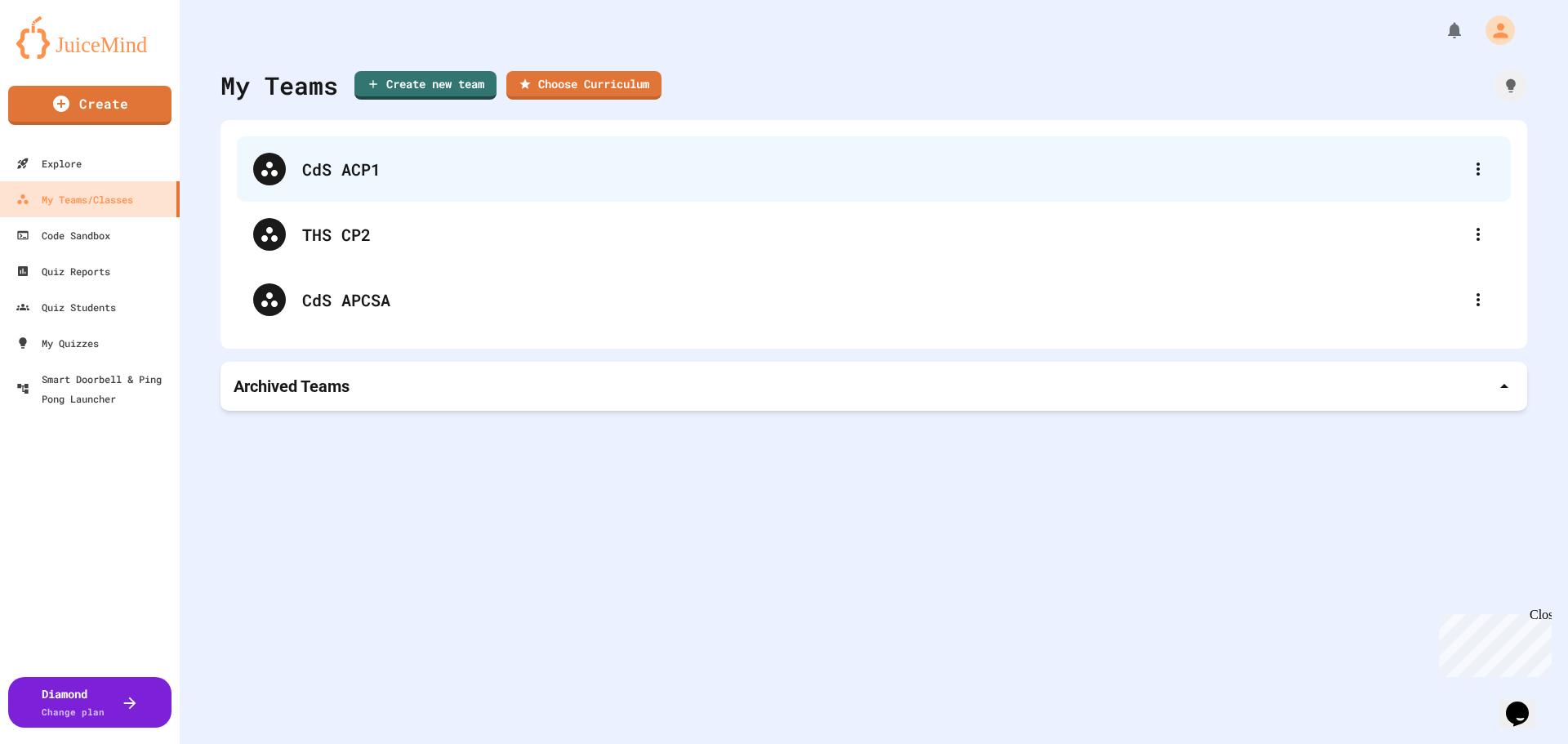
click at [301, 179] on div "CdS ACP1" at bounding box center [874, 169] width 1274 height 66
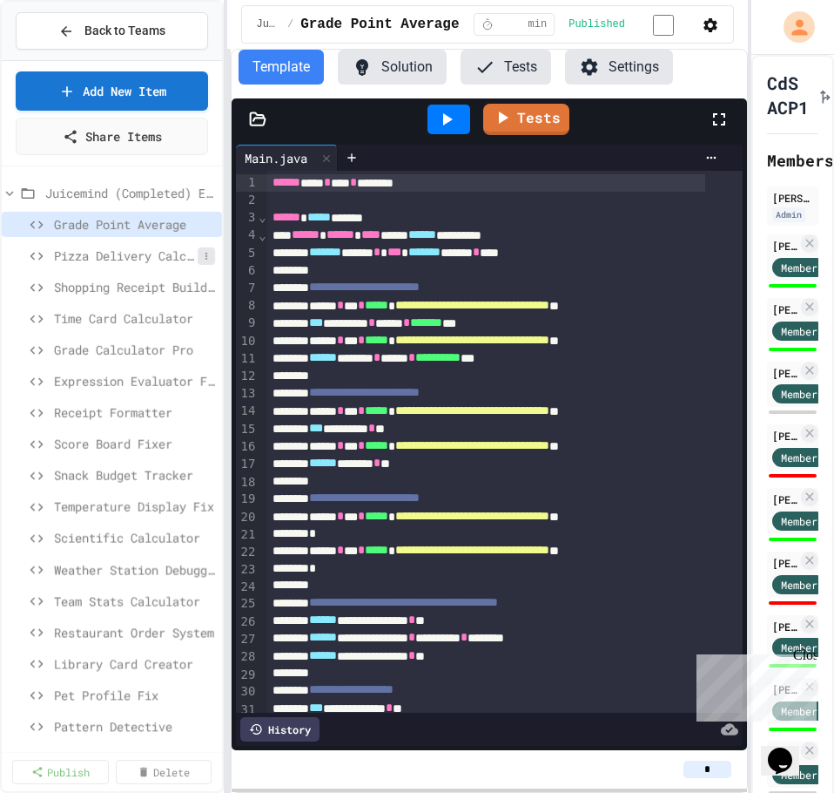
click at [198, 263] on button at bounding box center [206, 255] width 17 height 17
click at [177, 291] on button "Rename" at bounding box center [146, 288] width 110 height 31
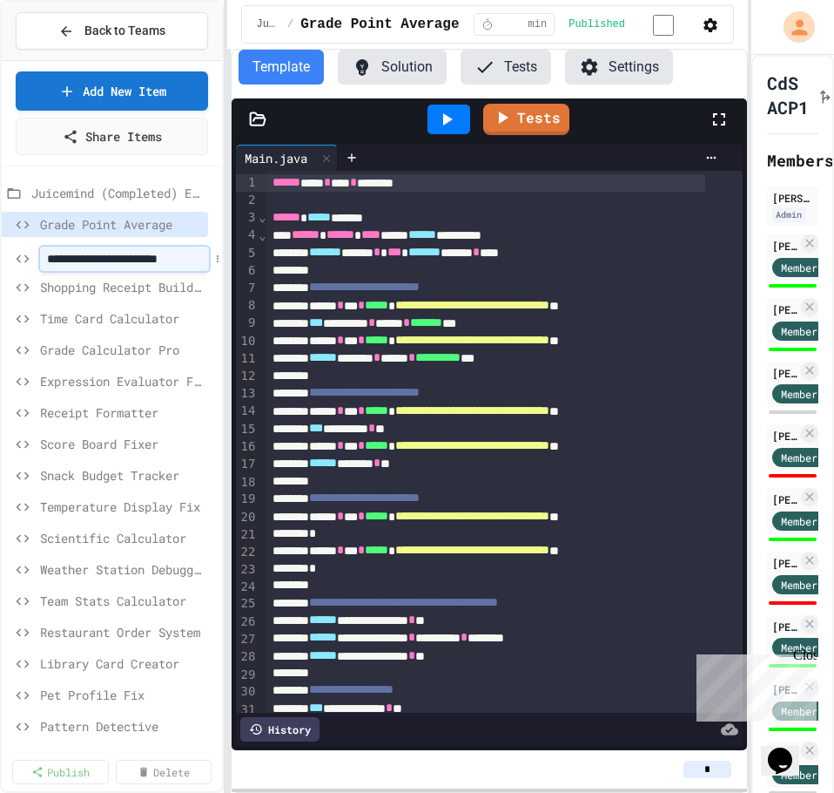
click at [51, 260] on input "**********" at bounding box center [124, 258] width 169 height 24
click at [70, 260] on input "**********" at bounding box center [124, 258] width 169 height 24
type input "**********"
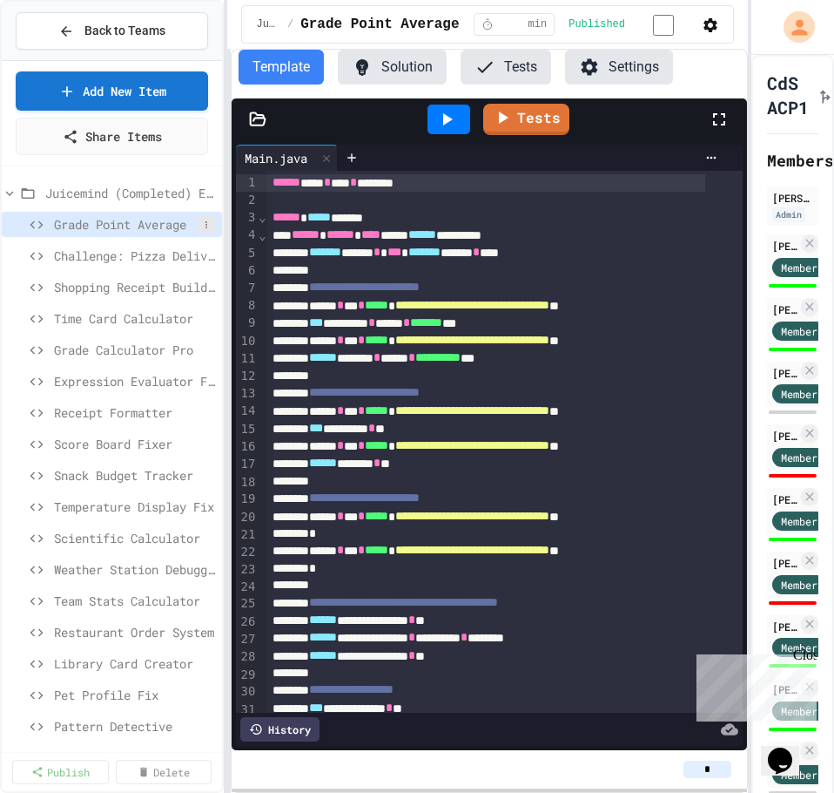
click at [206, 224] on icon at bounding box center [207, 224] width 2 height 7
click at [165, 260] on button "Rename" at bounding box center [146, 256] width 110 height 31
click at [69, 223] on input "**********" at bounding box center [126, 227] width 144 height 24
type input "**********"
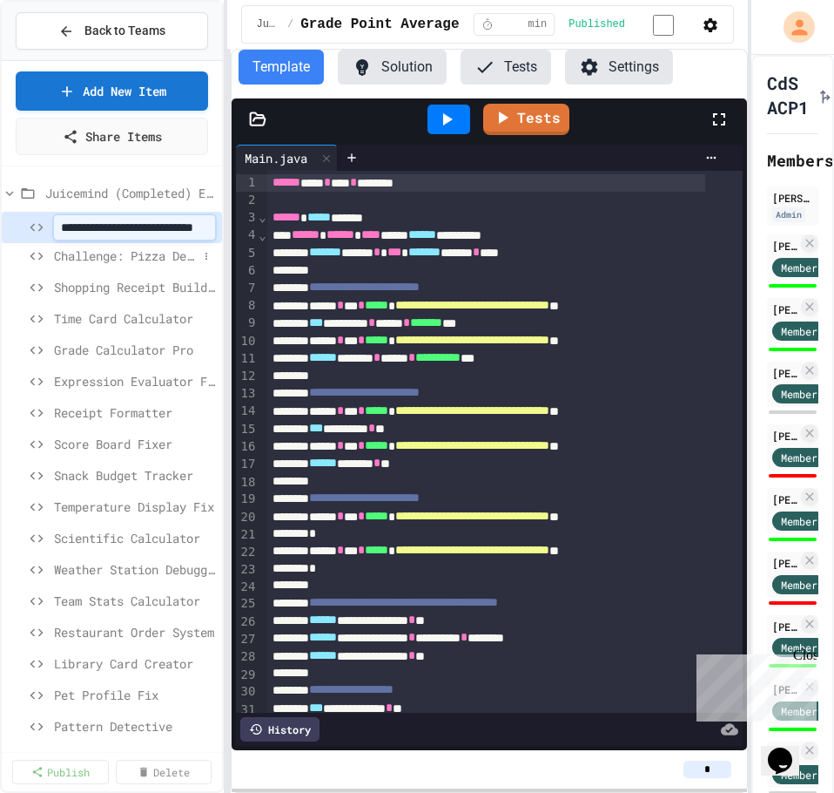
scroll to position [0, 0]
click at [5, 199] on icon at bounding box center [10, 194] width 16 height 16
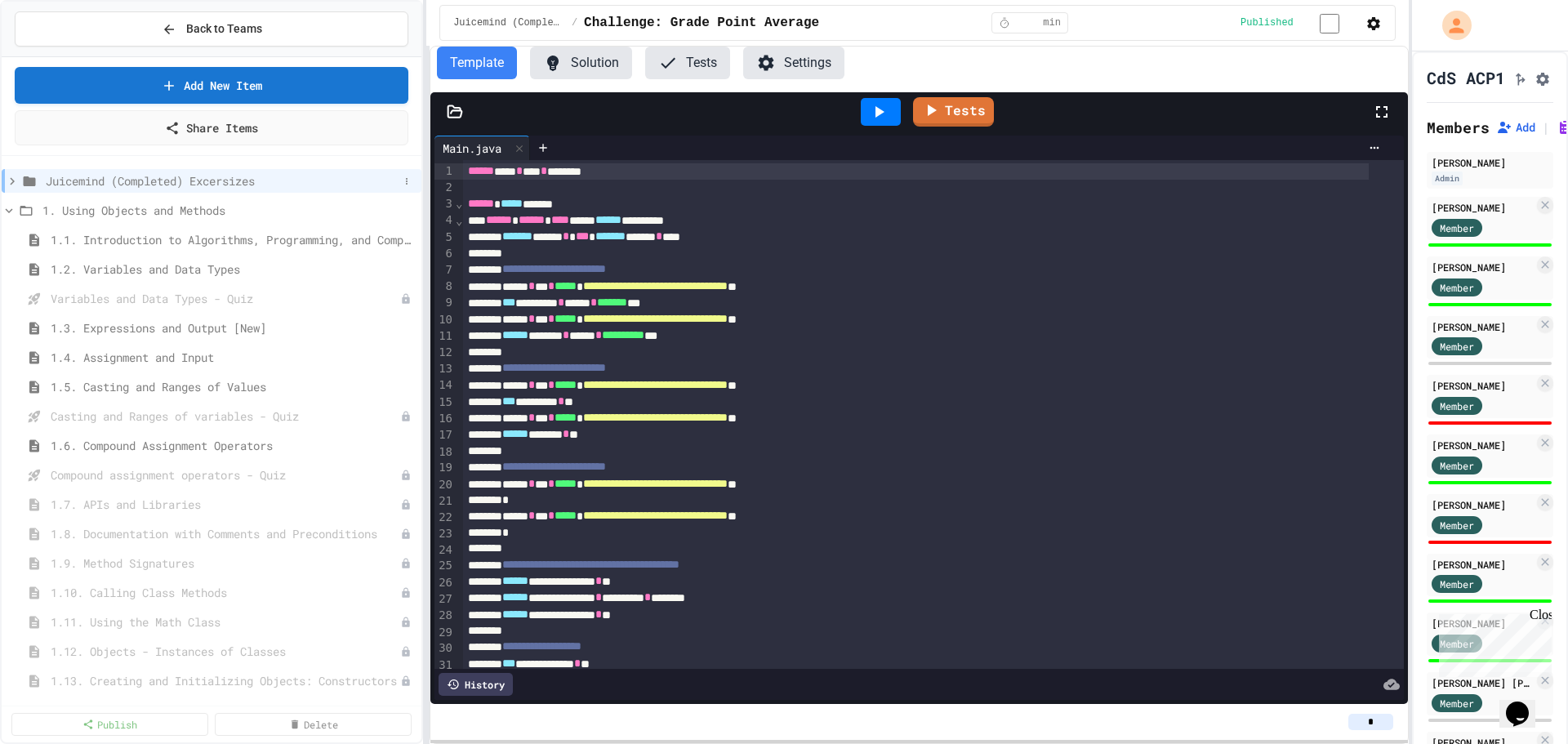
click at [9, 183] on icon at bounding box center [12, 182] width 15 height 15
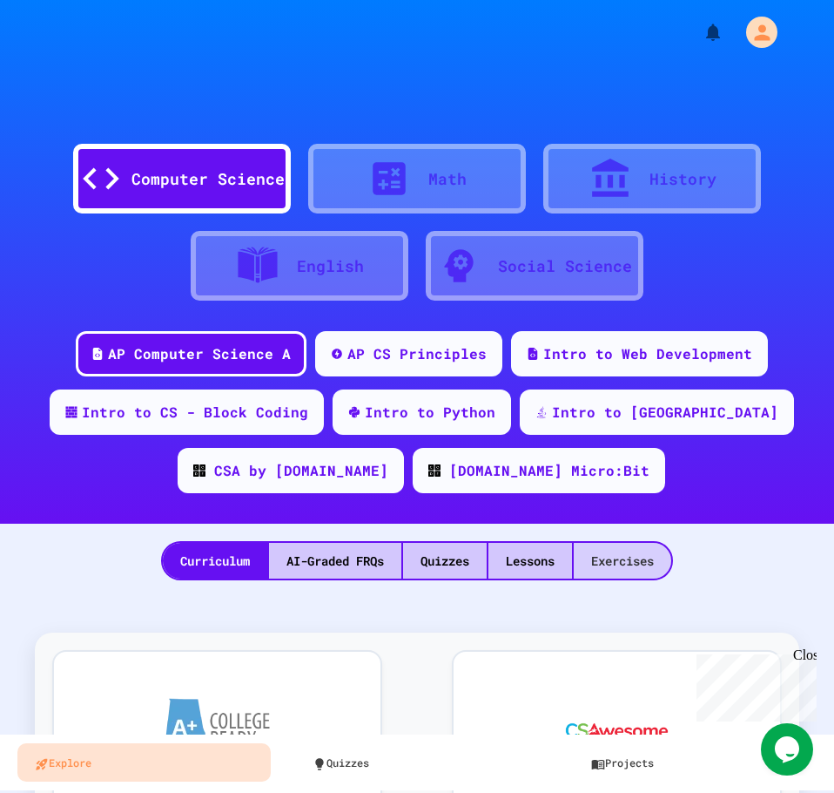
click at [615, 564] on div "Exercises" at bounding box center [623, 561] width 98 height 36
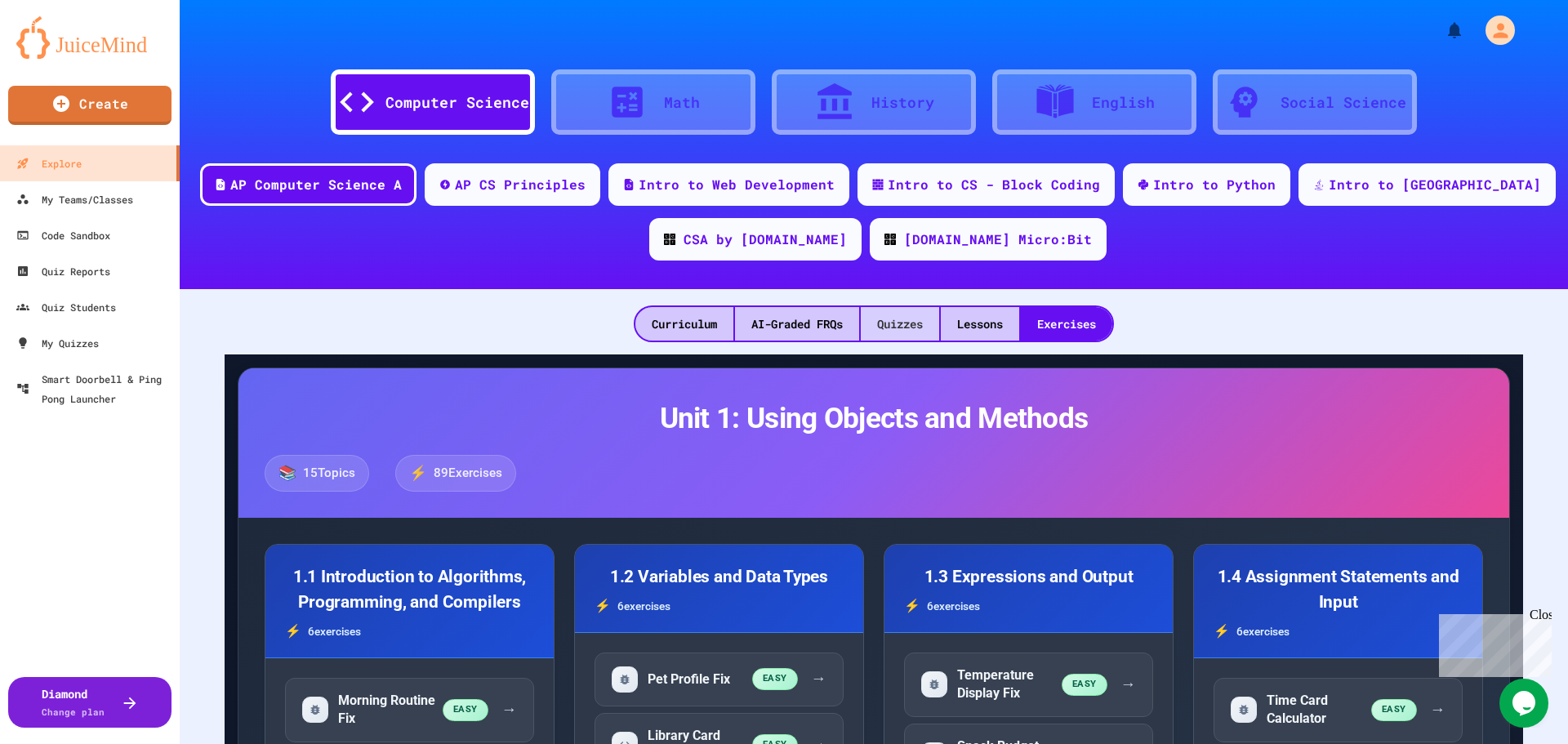
click at [897, 332] on div "Quizzes" at bounding box center [900, 324] width 79 height 34
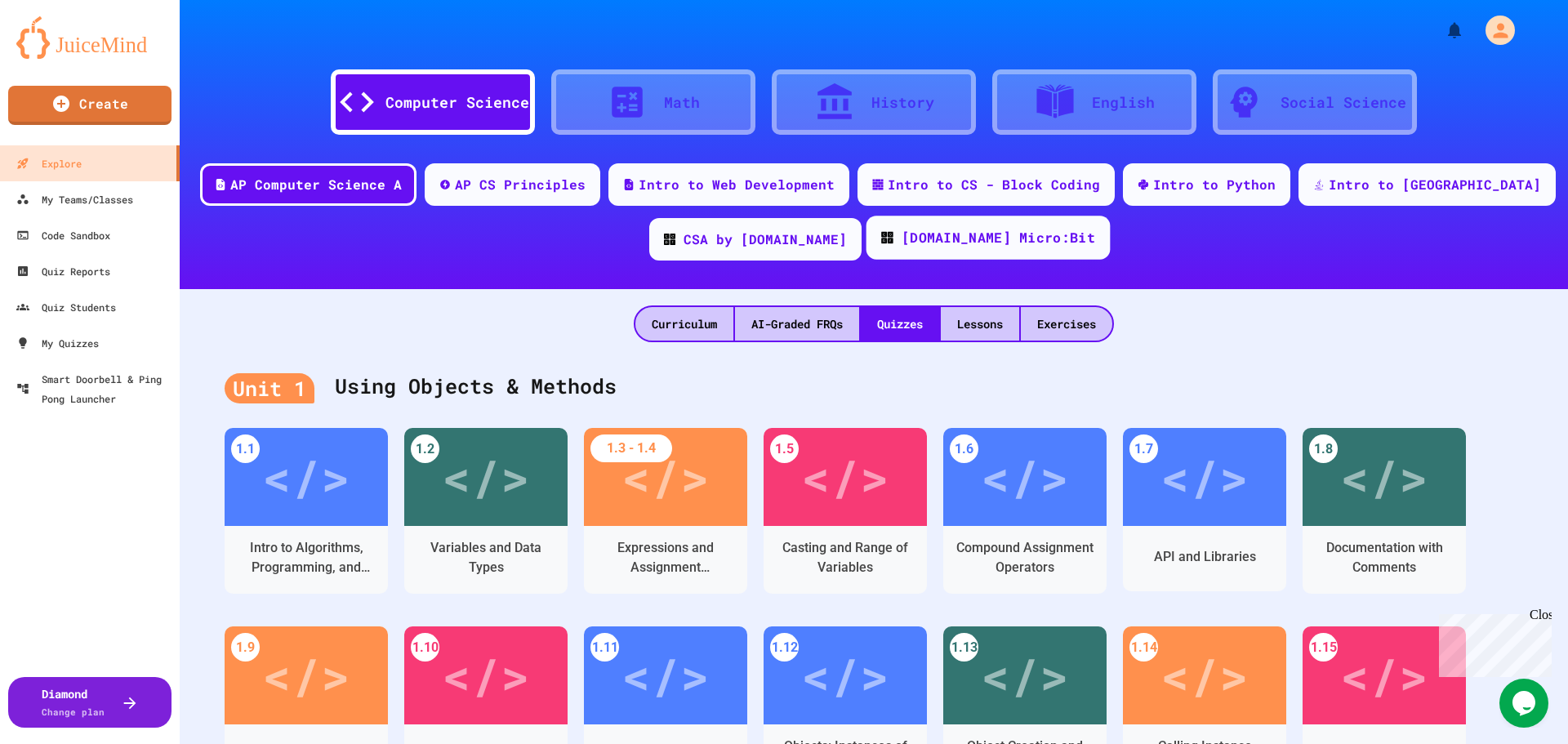
click at [1015, 233] on div "Code.org Micro:Bit" at bounding box center [999, 238] width 193 height 21
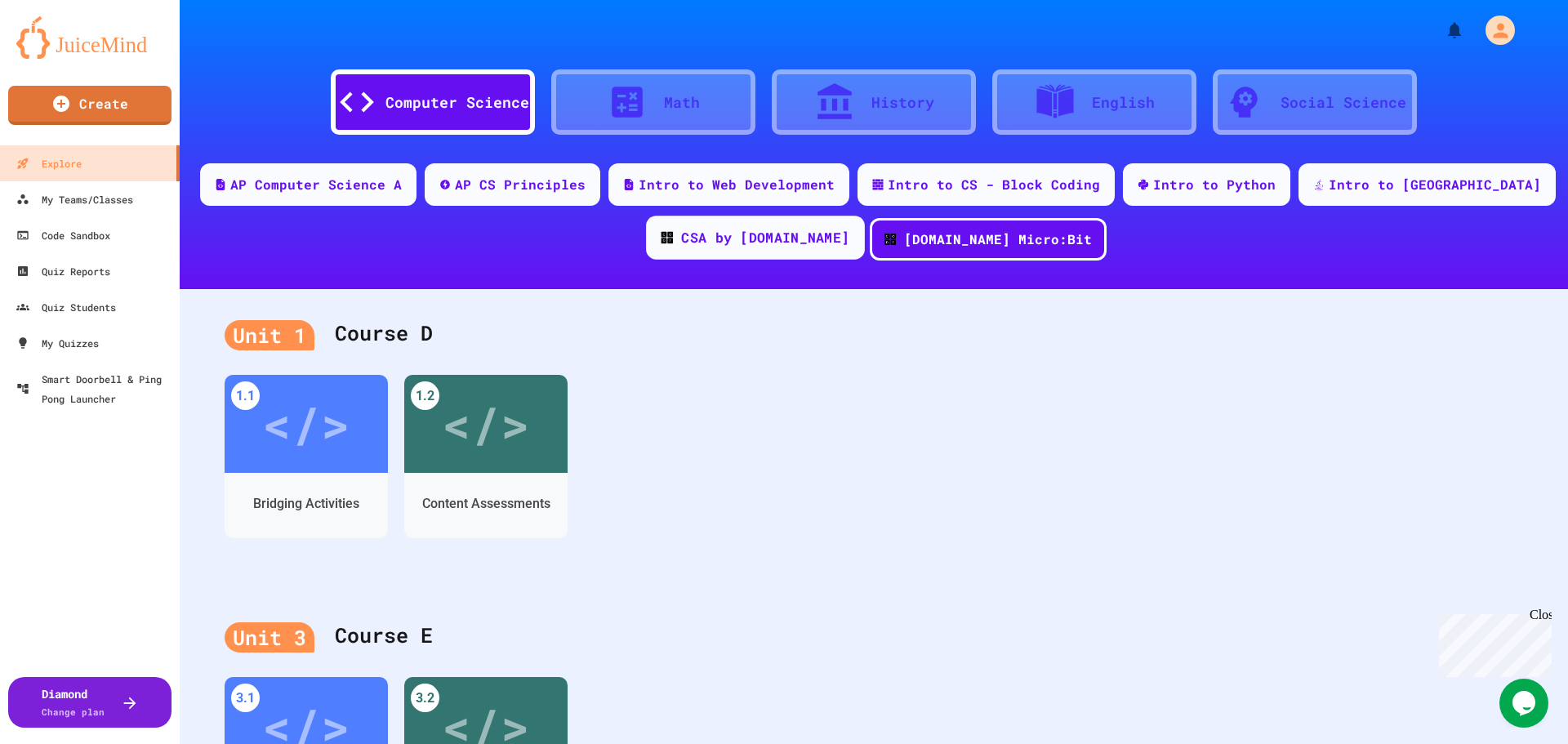
click at [766, 245] on div "CSA by Code.org" at bounding box center [764, 238] width 168 height 21
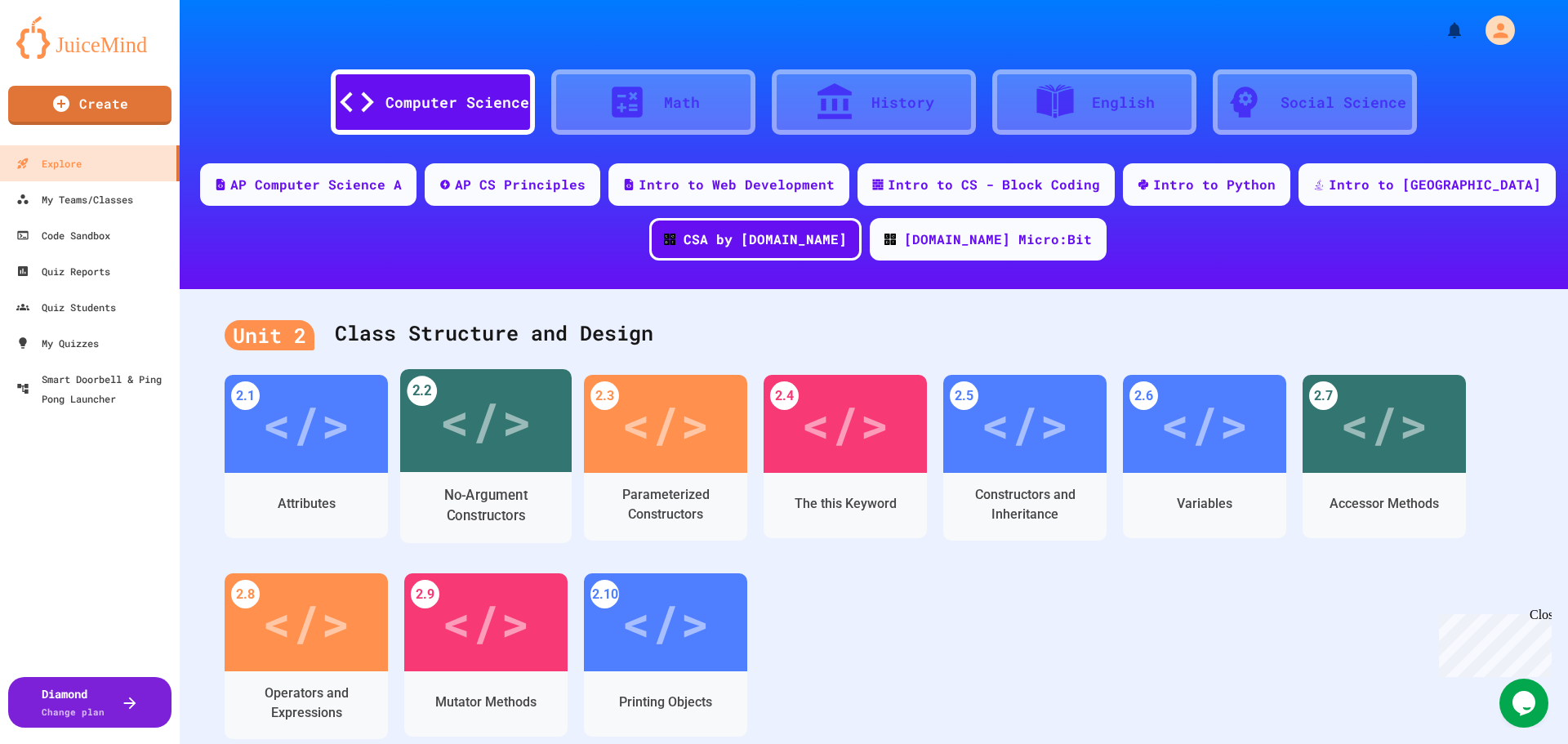
click at [566, 443] on div "</>" at bounding box center [486, 421] width 172 height 103
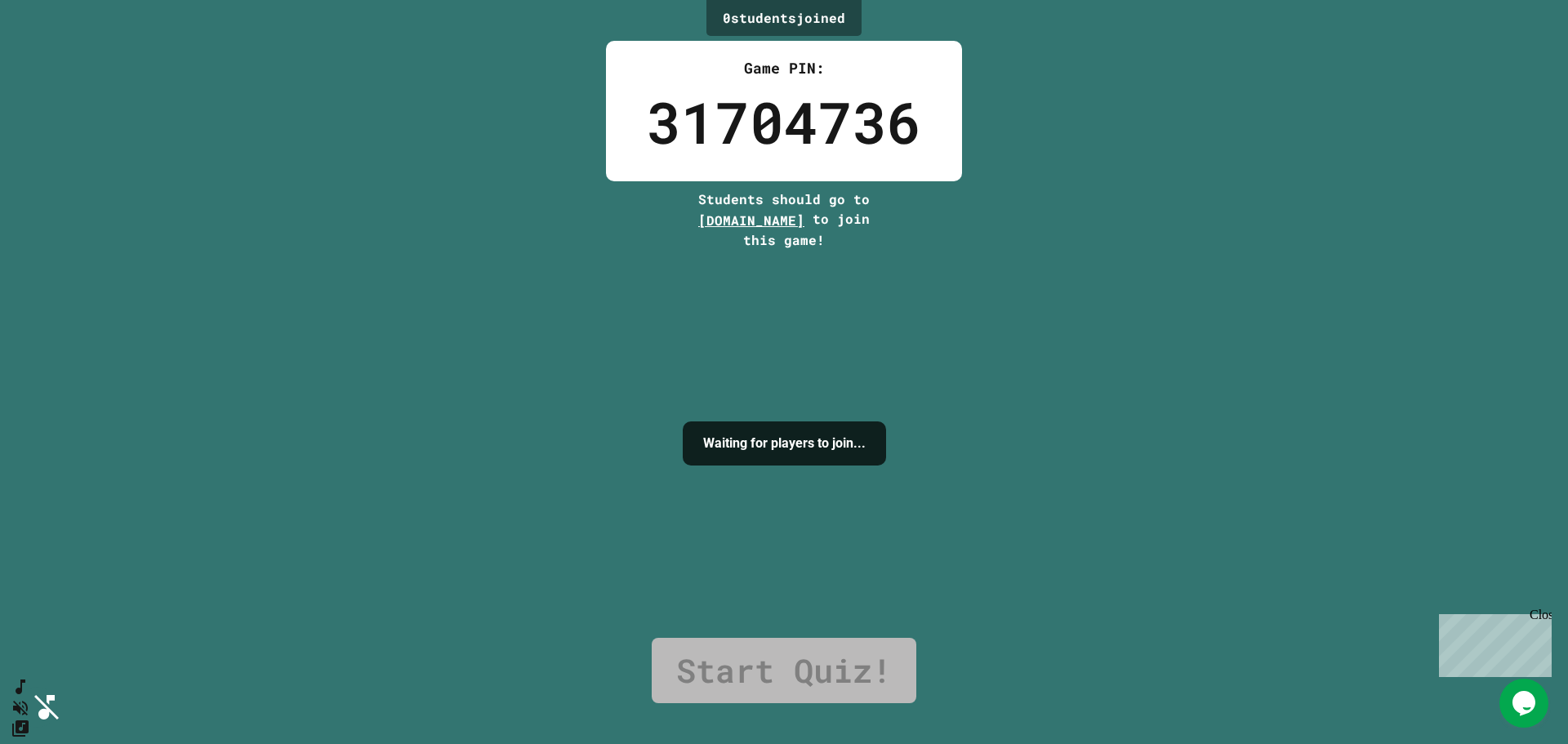
click at [28, 695] on icon "SpeedDial basic example" at bounding box center [17, 684] width 23 height 23
click at [29, 695] on icon "SpeedDial basic example" at bounding box center [17, 683] width 23 height 23
click at [27, 723] on icon "Change Music" at bounding box center [17, 733] width 20 height 20
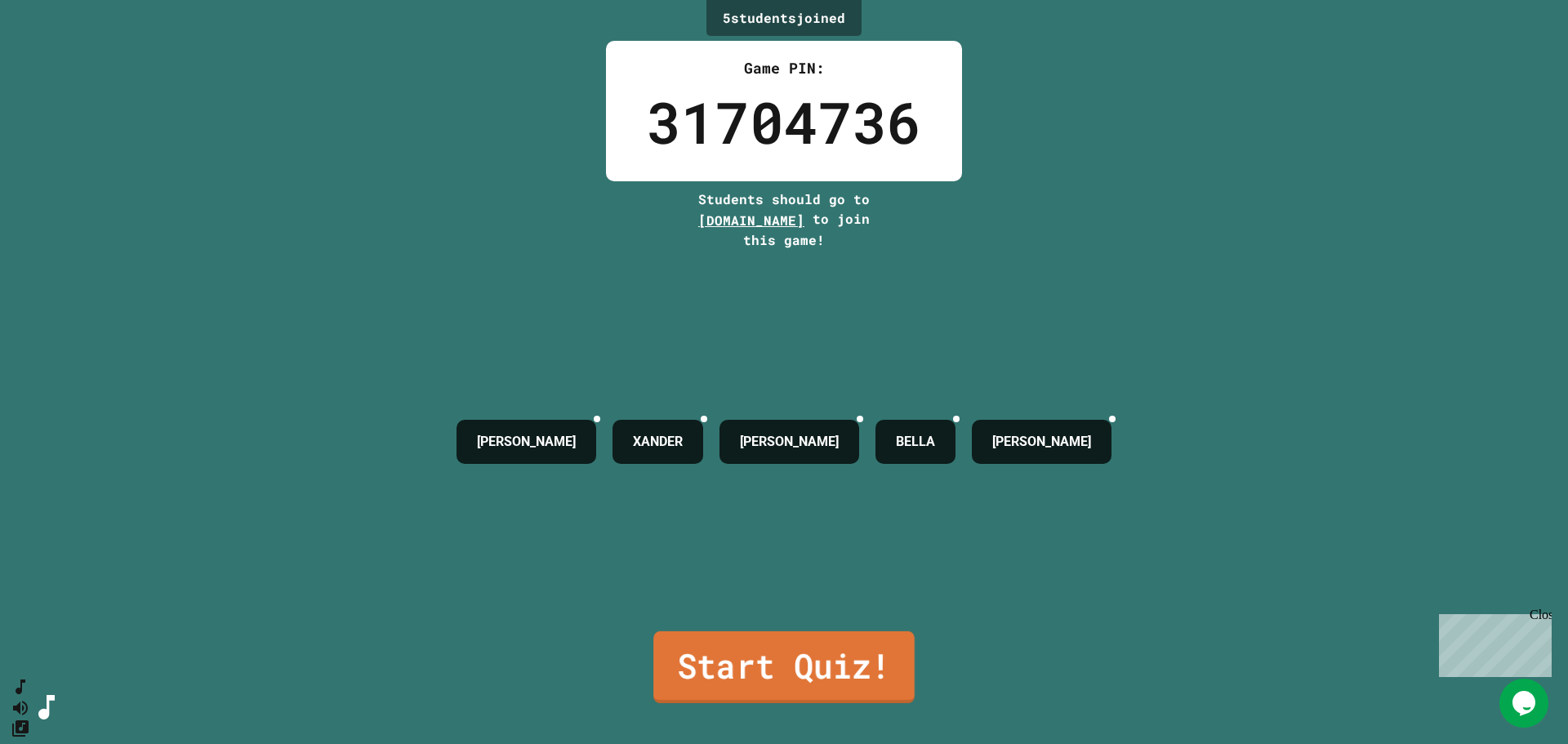
click at [759, 665] on link "Start Quiz!" at bounding box center [784, 667] width 262 height 72
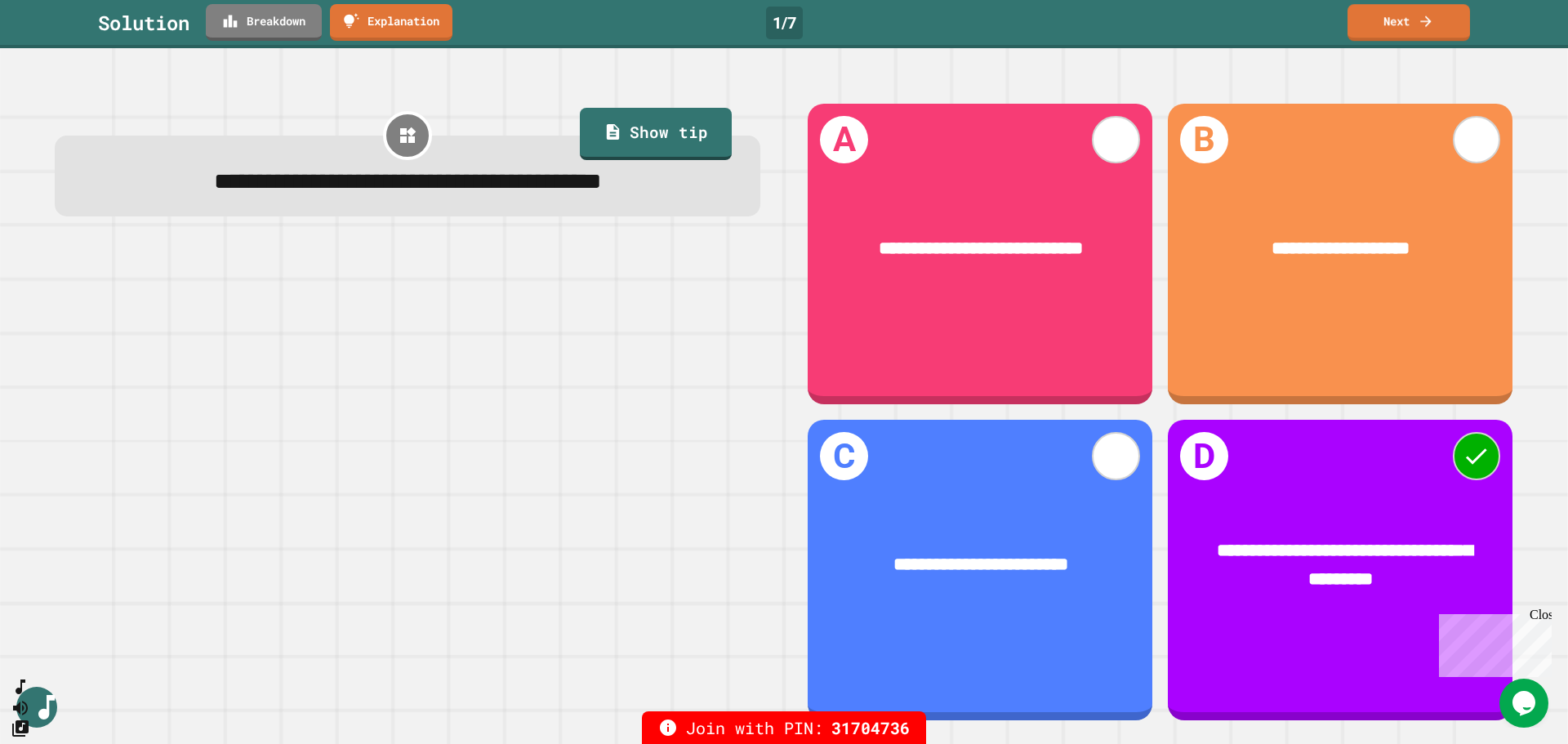
click at [1446, 17] on link "Next" at bounding box center [1409, 22] width 123 height 37
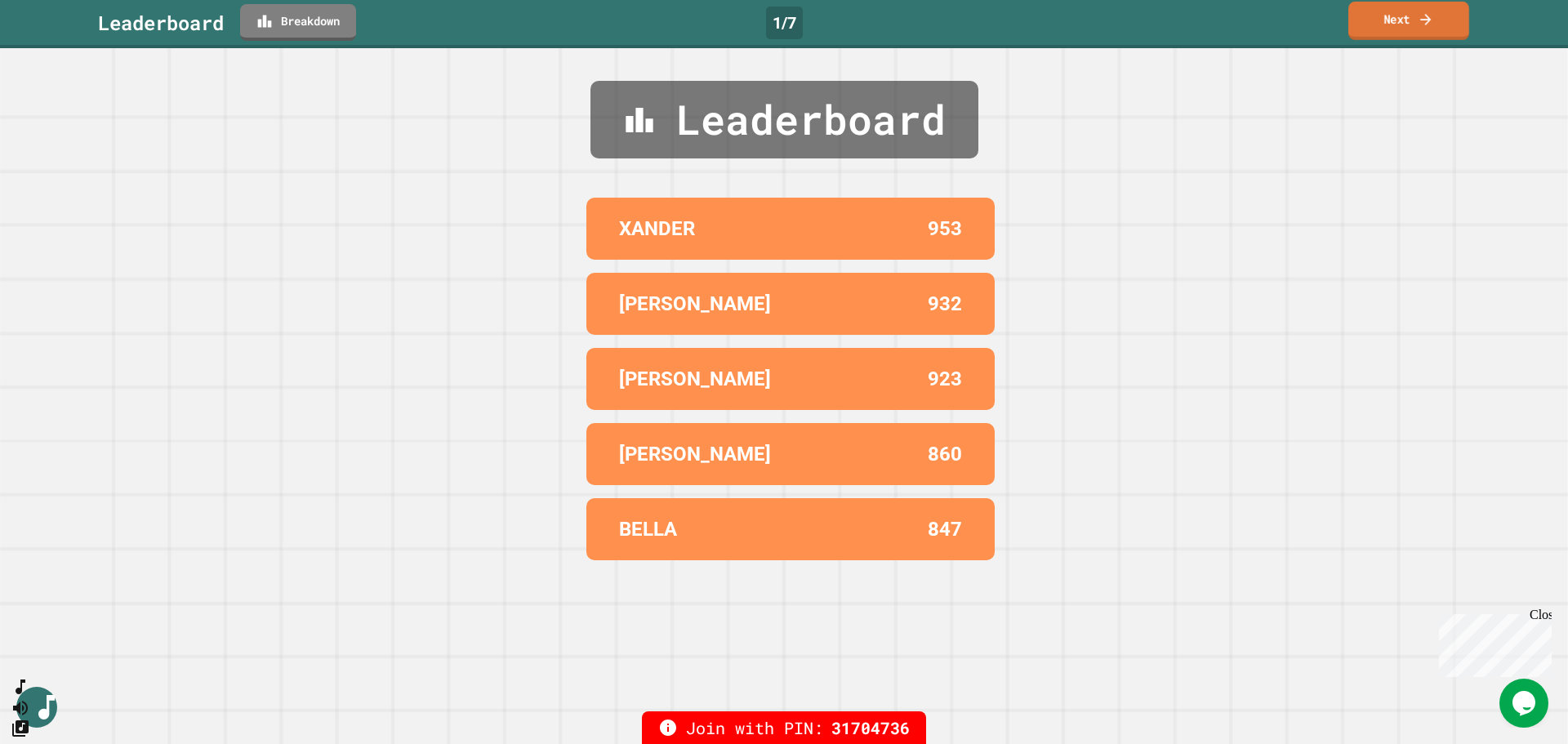
click at [1446, 23] on link "Next" at bounding box center [1409, 21] width 121 height 38
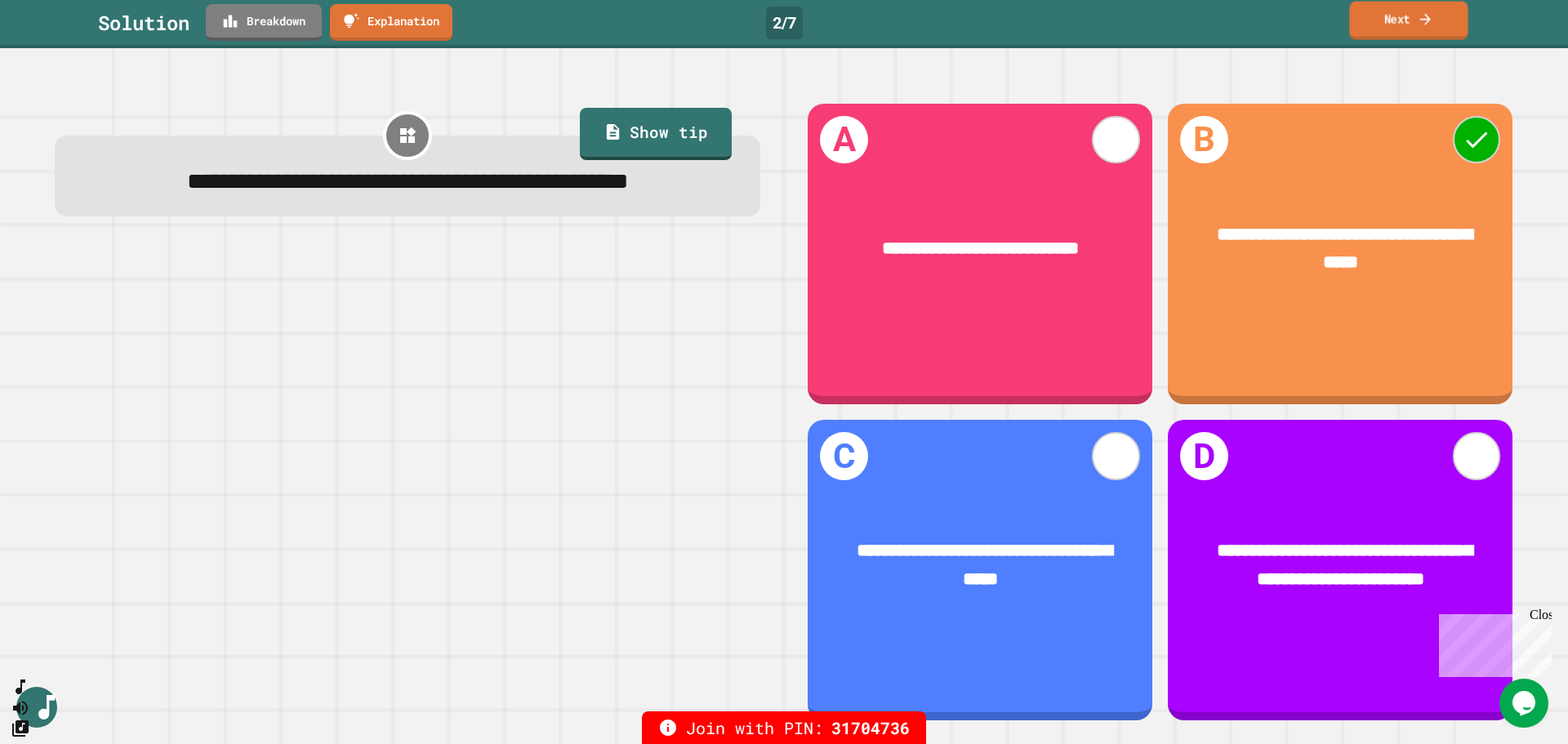
click at [1355, 28] on link "Next" at bounding box center [1409, 21] width 118 height 38
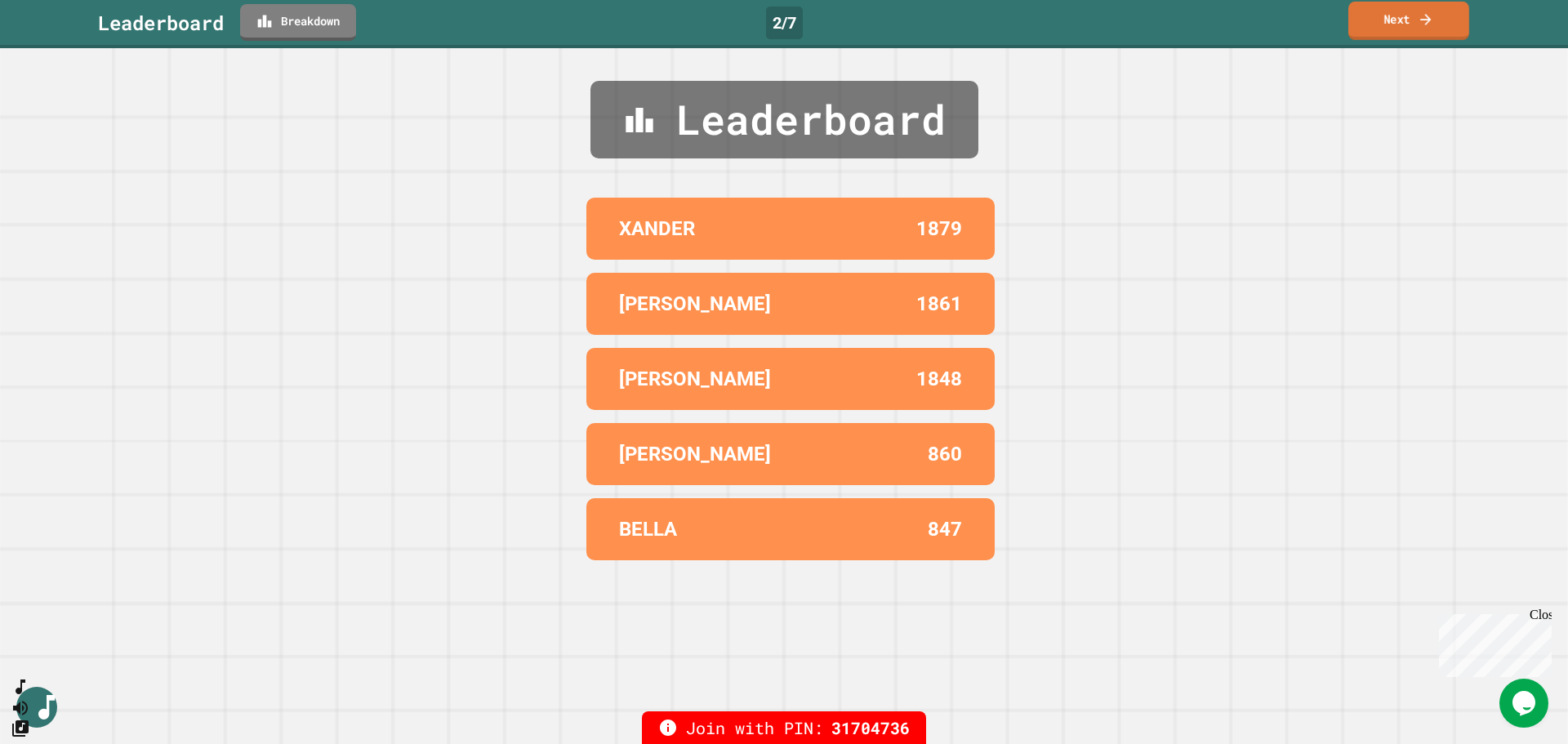
click at [1360, 34] on link "Next" at bounding box center [1409, 21] width 121 height 38
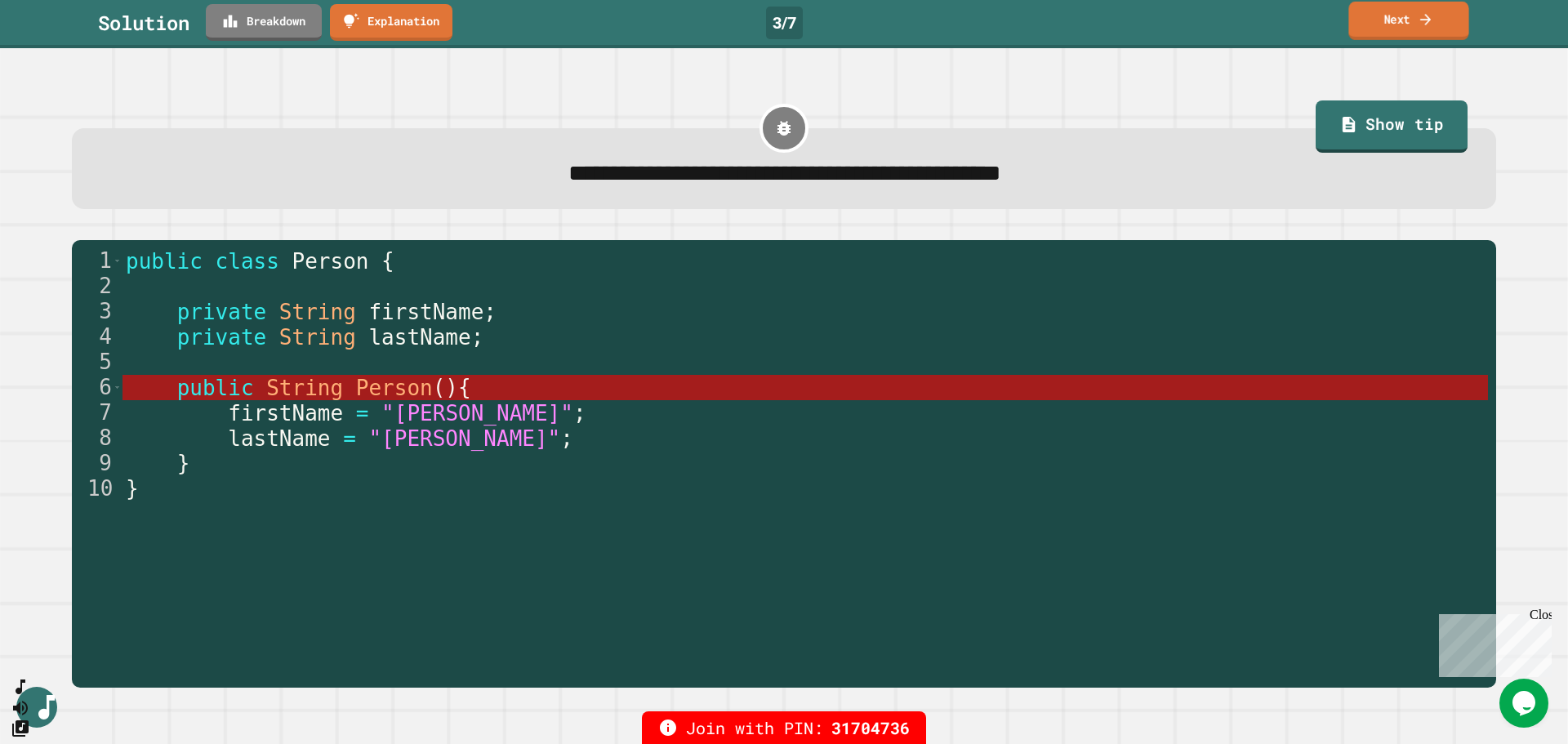
click at [1443, 20] on link "Next" at bounding box center [1409, 21] width 120 height 38
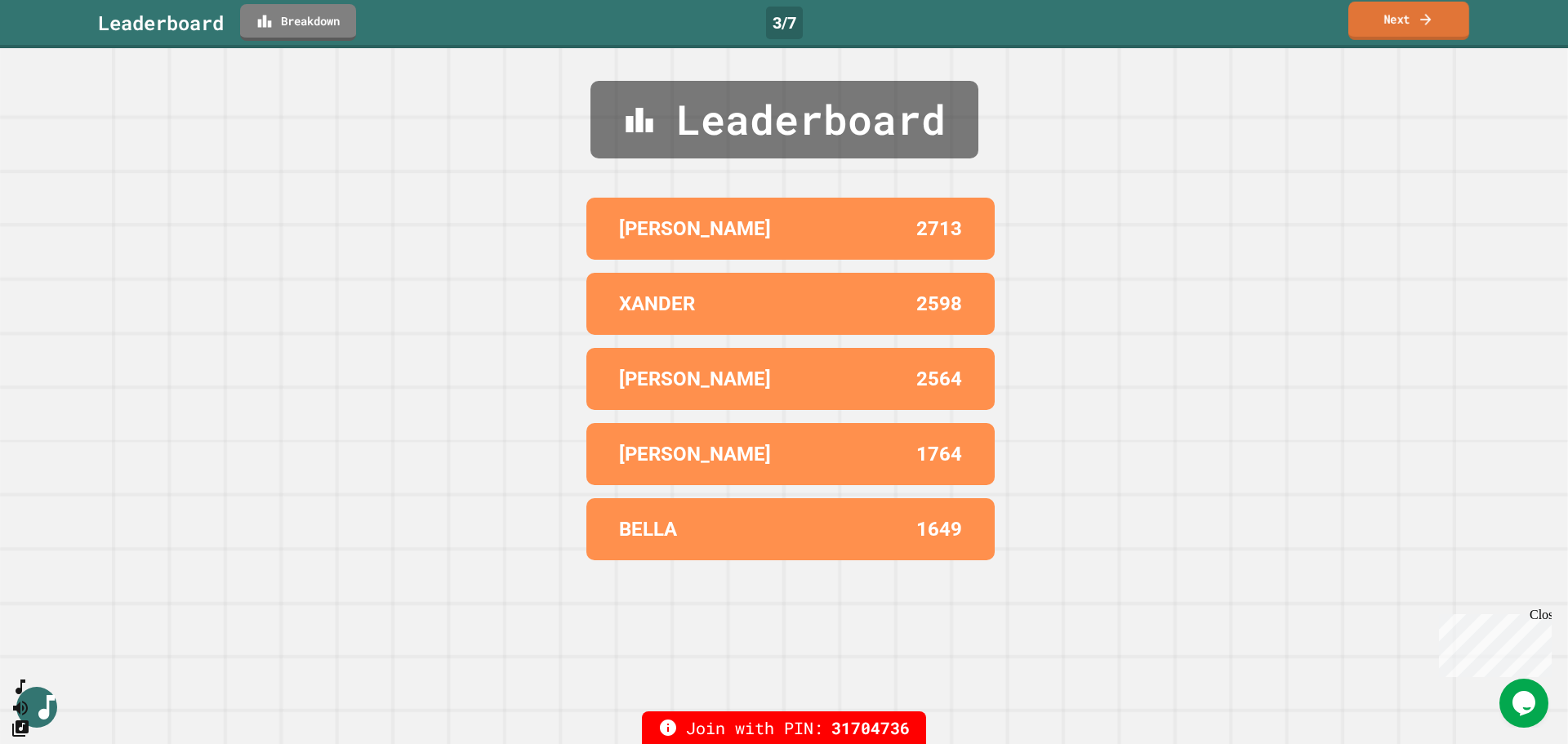
click at [1372, 23] on link "Next" at bounding box center [1409, 21] width 121 height 38
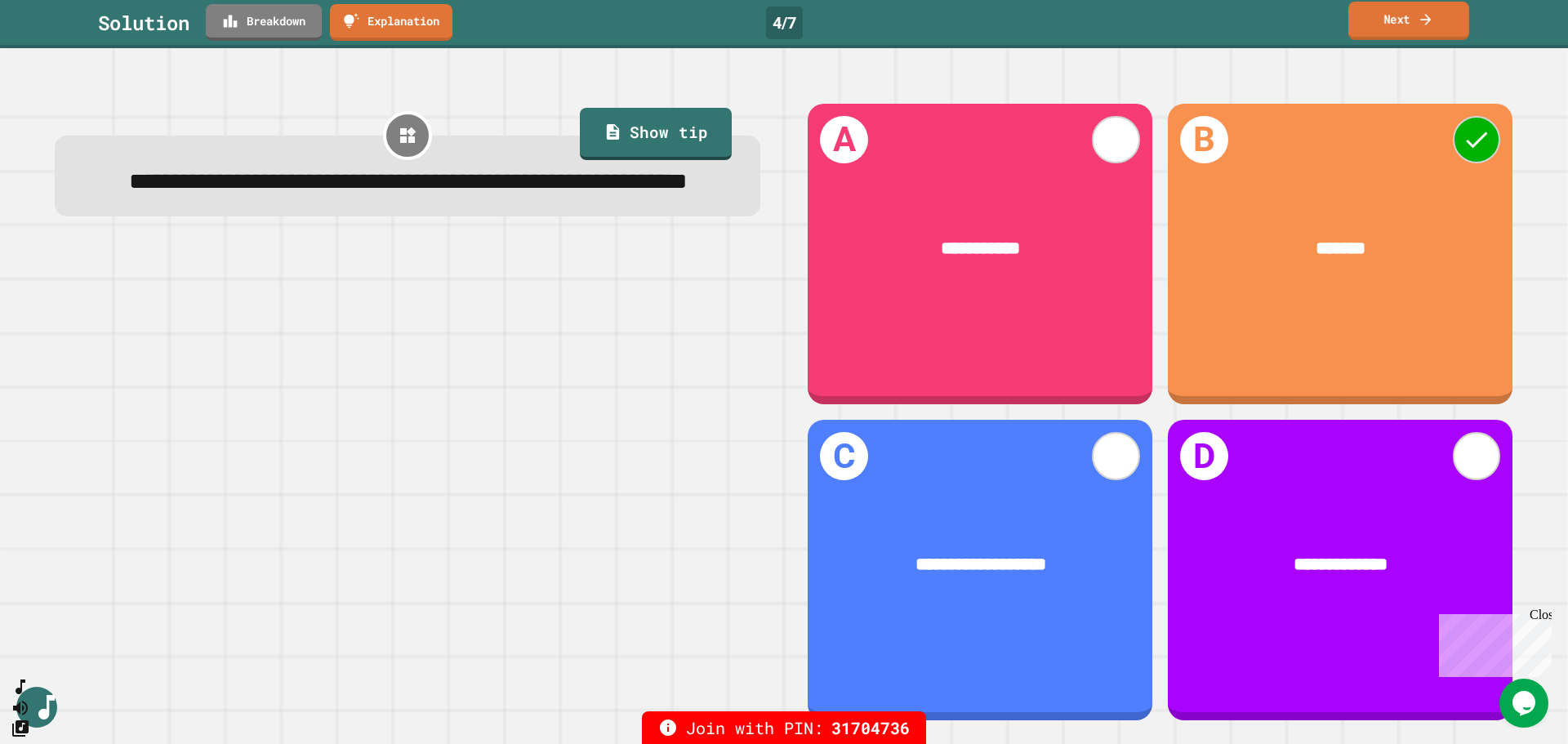
click at [1370, 36] on link "Next" at bounding box center [1409, 21] width 121 height 38
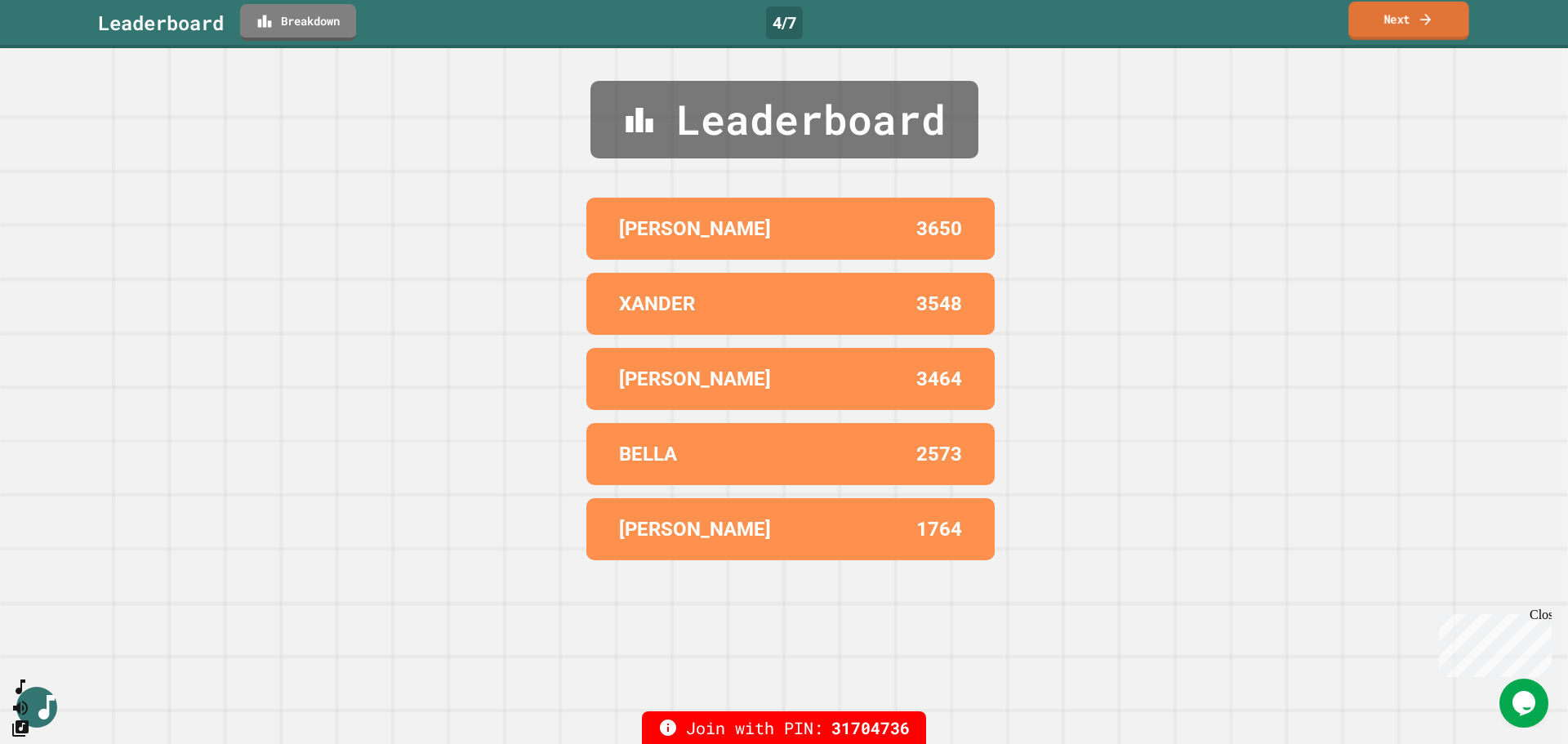
click at [1375, 38] on link "Next" at bounding box center [1409, 21] width 121 height 38
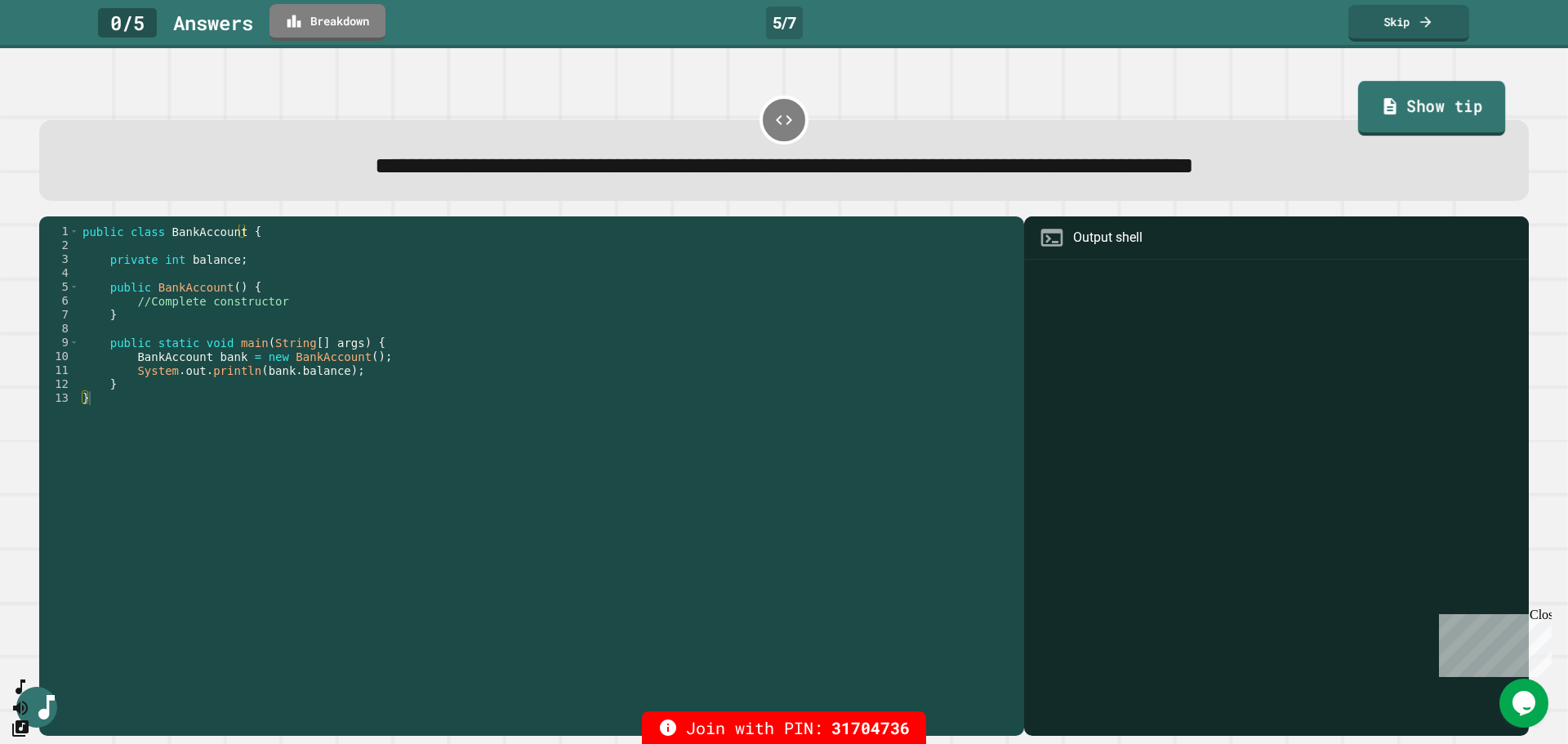
click at [1384, 87] on link "Show tip" at bounding box center [1432, 109] width 148 height 54
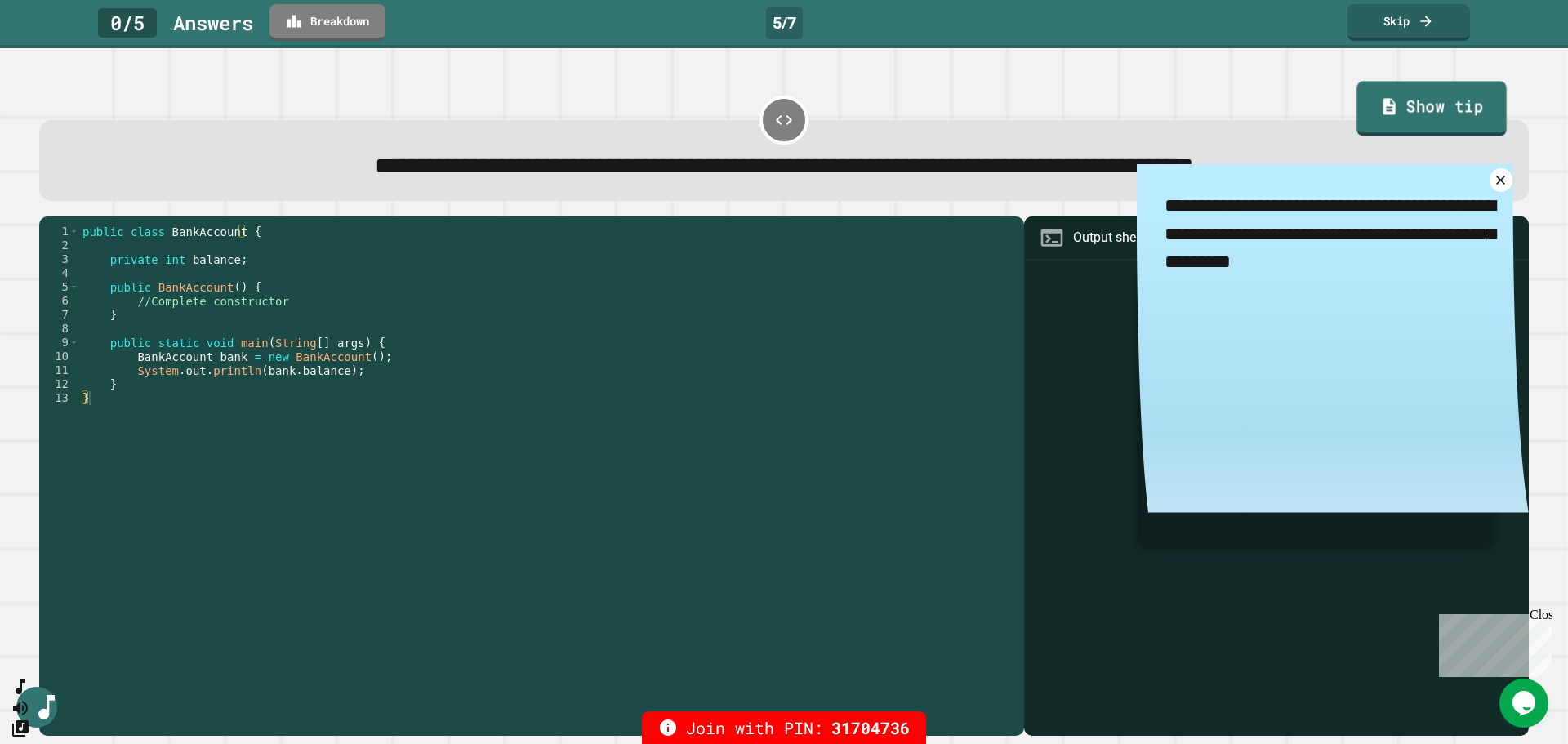
click at [1398, 95] on link "Show tip" at bounding box center [1433, 109] width 150 height 54
click at [1421, 117] on link "Show tip" at bounding box center [1433, 109] width 150 height 54
click at [1492, 187] on icon at bounding box center [1501, 180] width 19 height 19
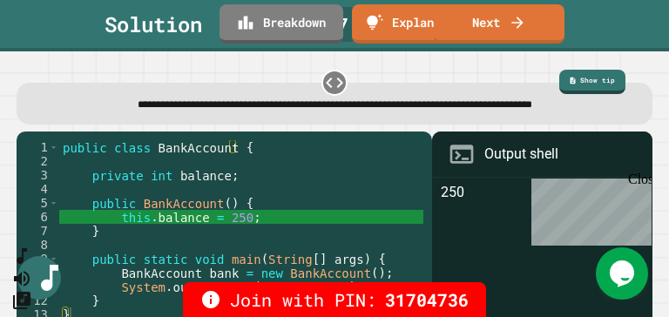
drag, startPoint x: 1671, startPoint y: 4, endPoint x: 481, endPoint y: 66, distance: 1192.2
click at [481, 66] on div "**********" at bounding box center [334, 96] width 642 height 64
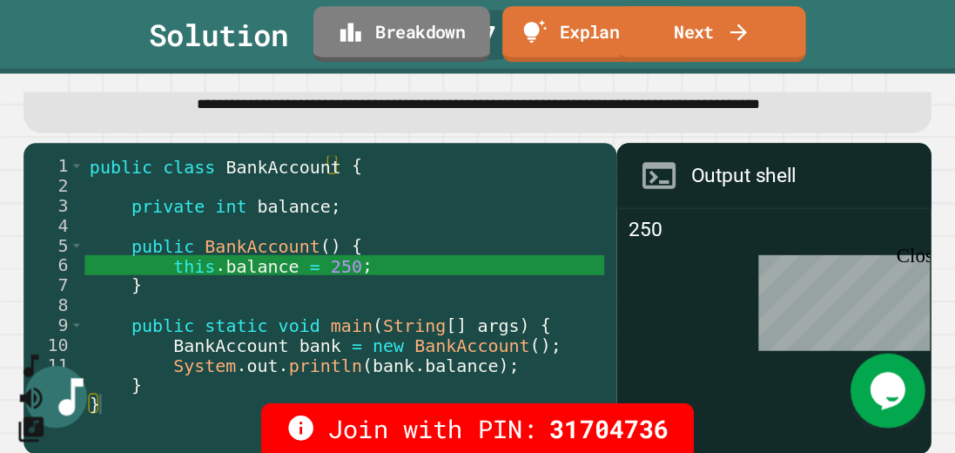
scroll to position [47, 0]
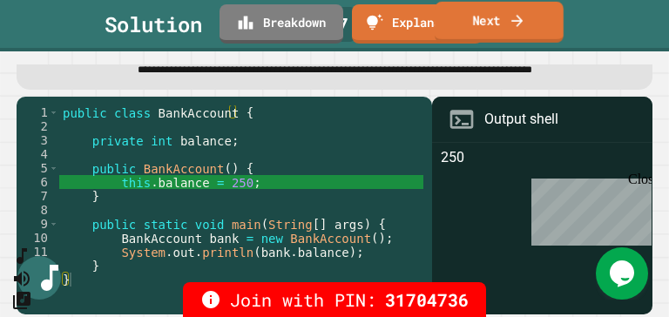
click at [533, 24] on link "Next" at bounding box center [499, 22] width 129 height 41
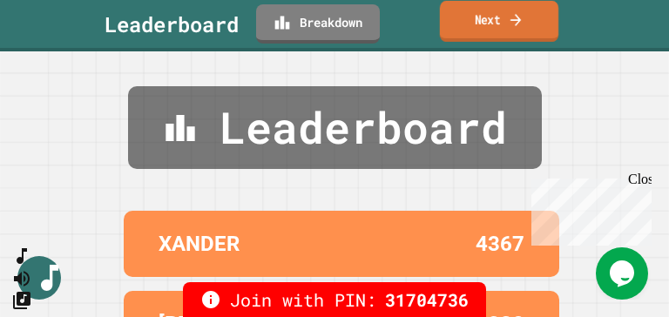
click at [537, 22] on link "Next" at bounding box center [499, 21] width 118 height 41
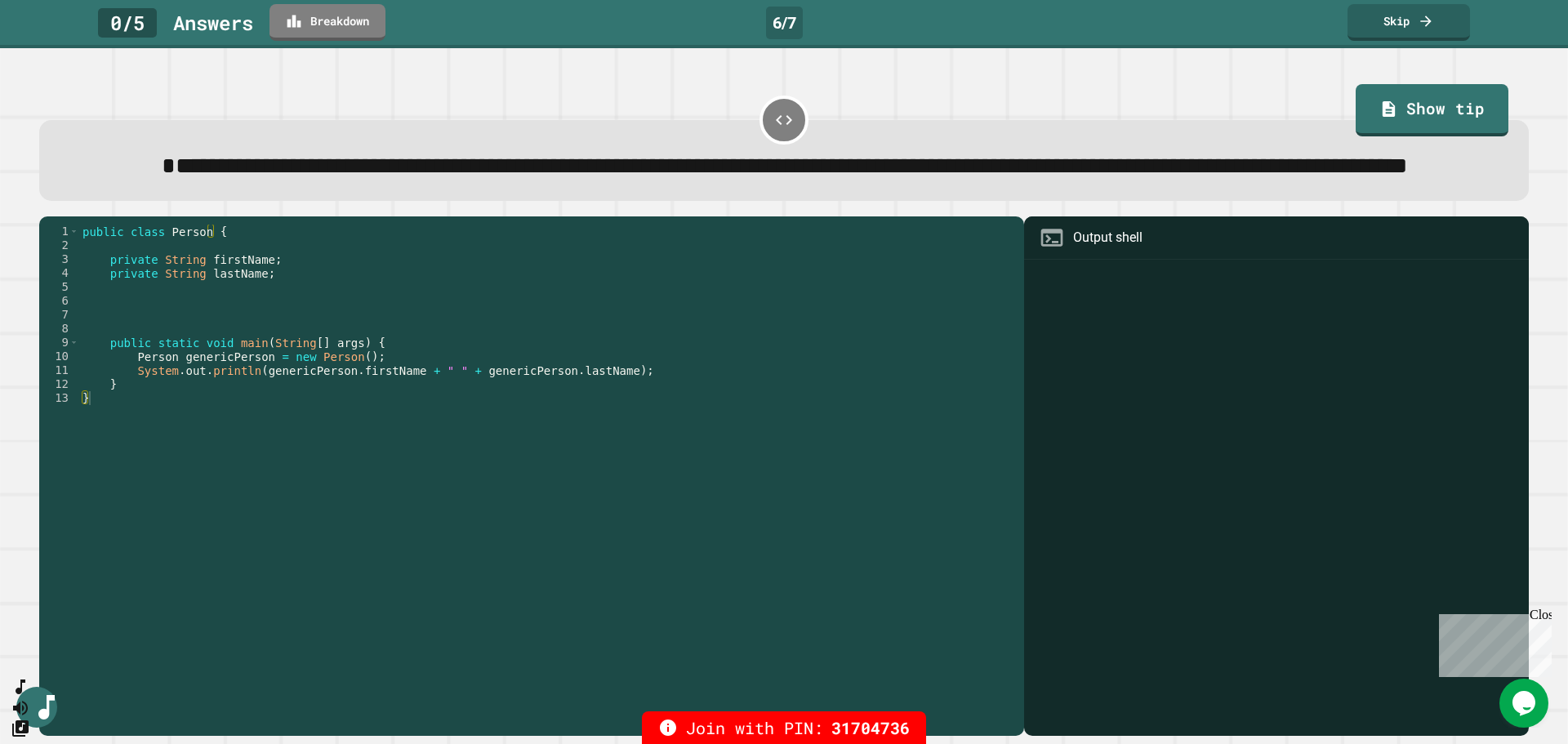
drag, startPoint x: 615, startPoint y: 0, endPoint x: 886, endPoint y: 57, distance: 276.9
click at [886, 57] on div "**********" at bounding box center [784, 396] width 1568 height 696
click at [1418, 117] on link "Show tip" at bounding box center [1431, 109] width 147 height 54
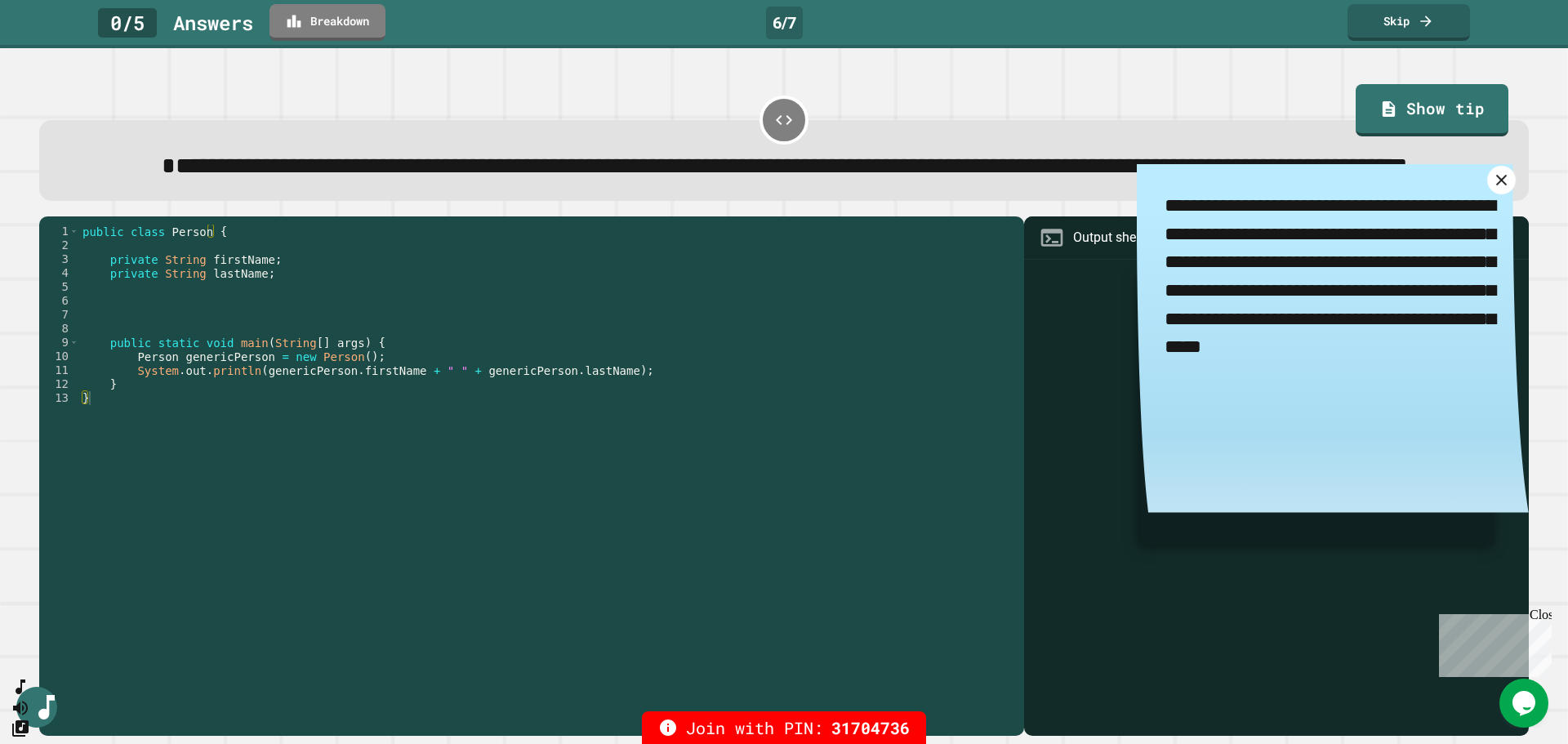
click at [1496, 185] on icon at bounding box center [1500, 179] width 10 height 10
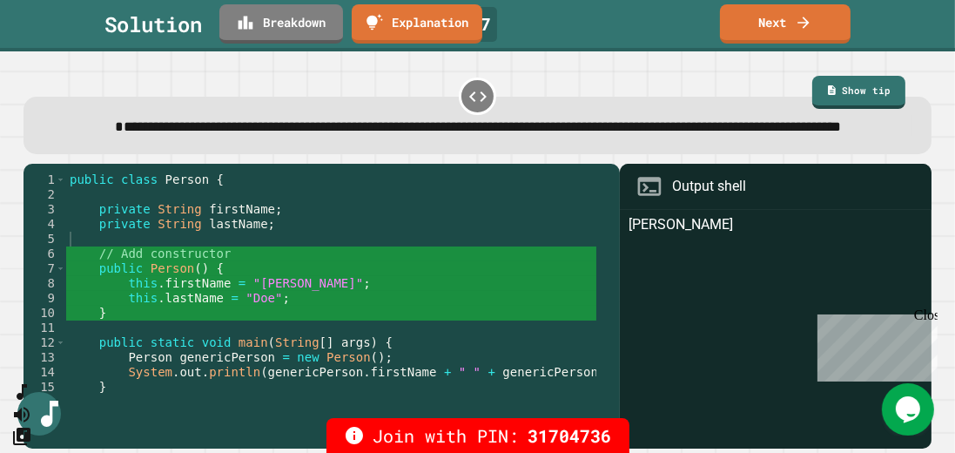
drag, startPoint x: 1671, startPoint y: 1, endPoint x: 593, endPoint y: 262, distance: 1109.4
click at [593, 262] on div at bounding box center [601, 290] width 19 height 237
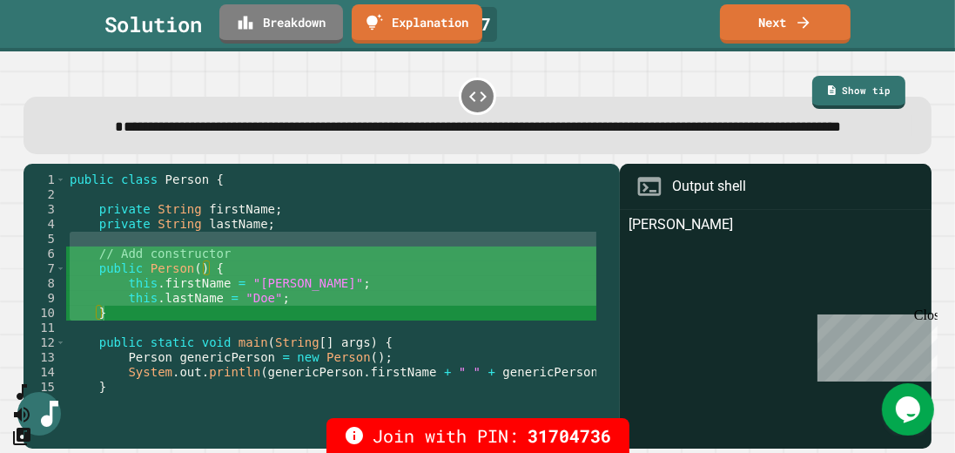
drag, startPoint x: 593, startPoint y: 262, endPoint x: 593, endPoint y: 336, distance: 74.0
click at [593, 336] on div at bounding box center [601, 290] width 19 height 237
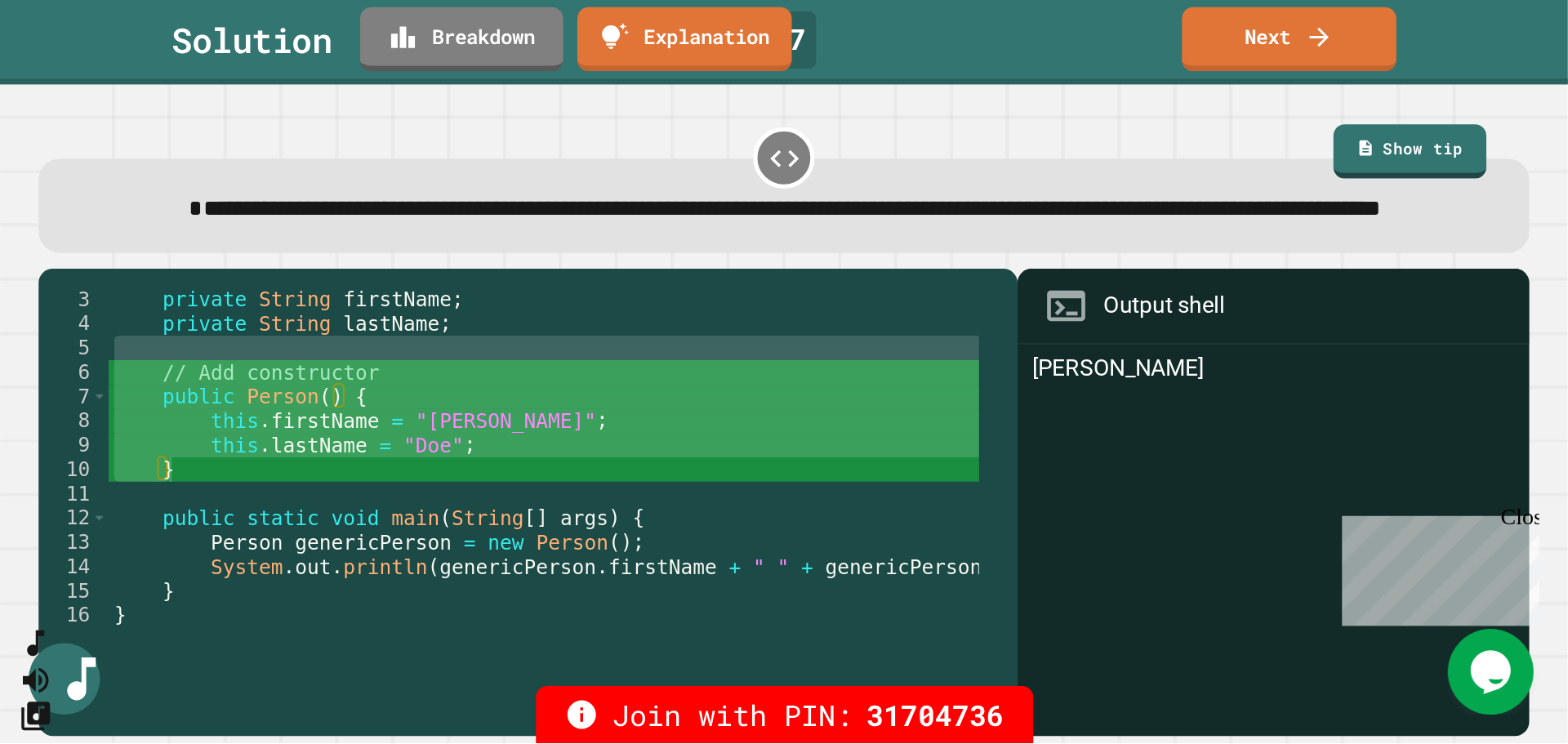
scroll to position [27, 0]
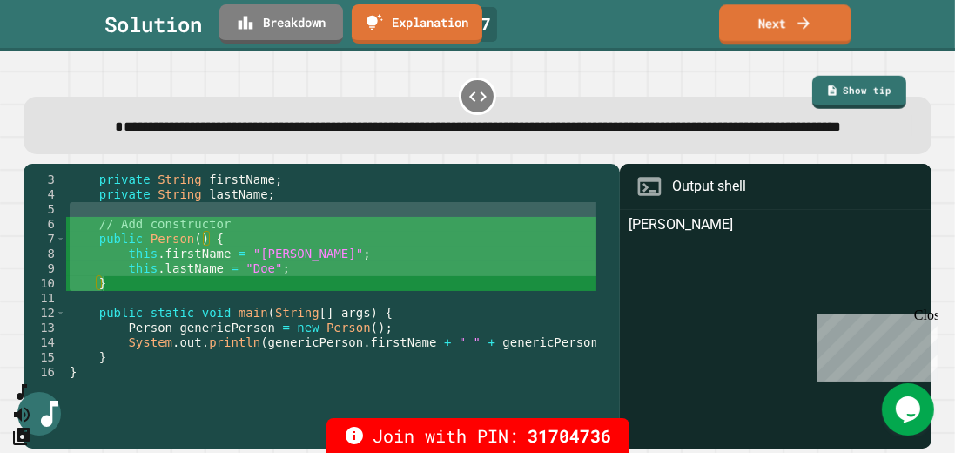
click at [770, 19] on link "Next" at bounding box center [785, 24] width 132 height 40
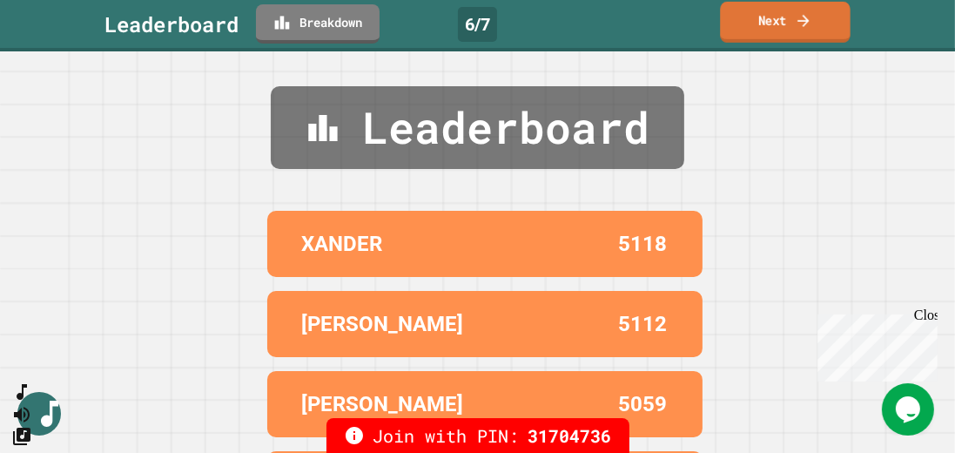
click at [769, 33] on link "Next" at bounding box center [785, 22] width 130 height 41
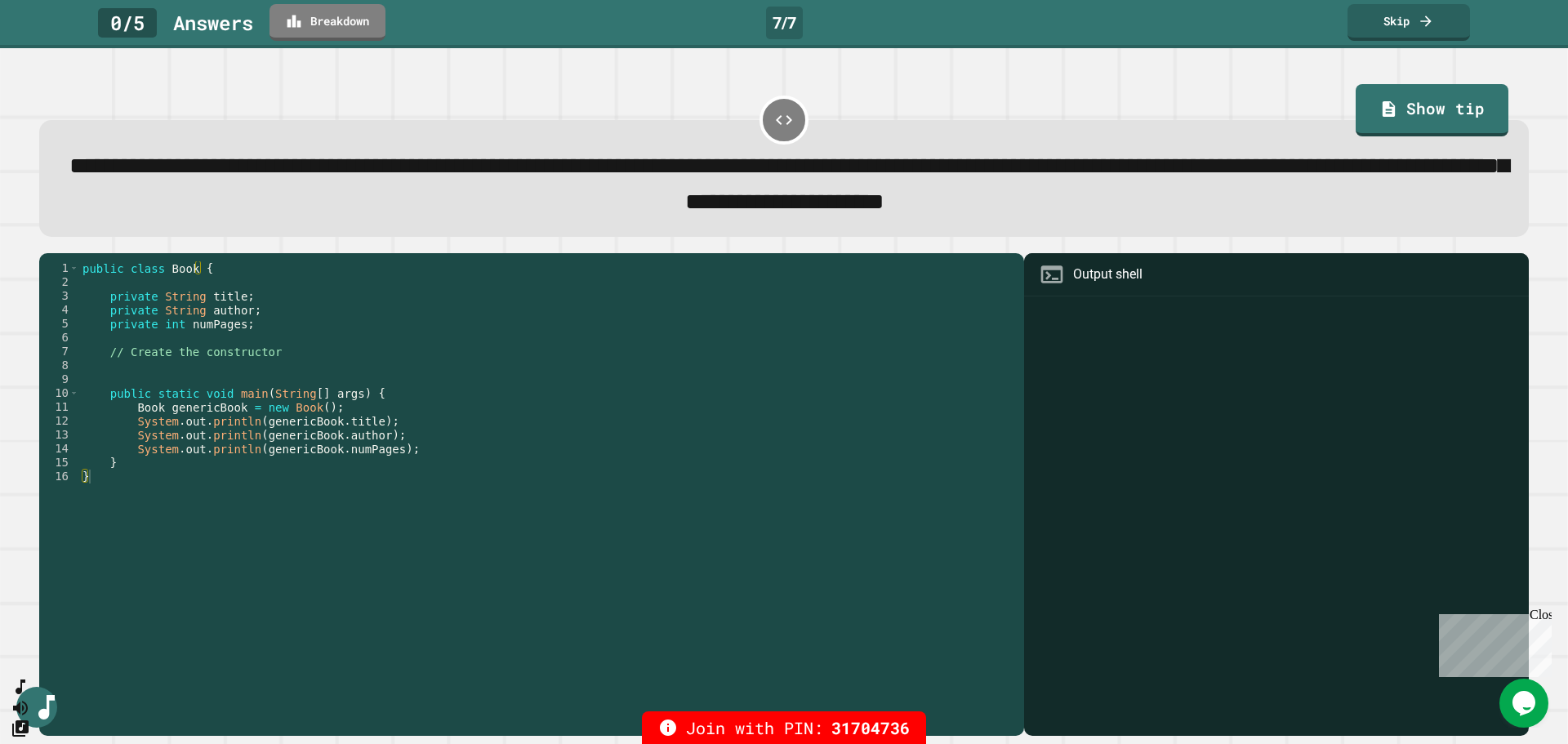
drag, startPoint x: 830, startPoint y: 3, endPoint x: 936, endPoint y: 65, distance: 122.8
click at [936, 65] on div "**********" at bounding box center [784, 396] width 1568 height 696
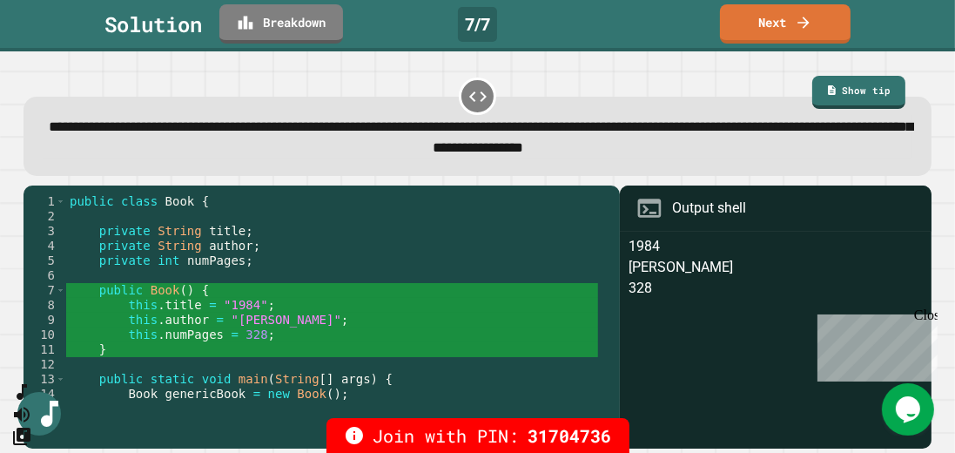
drag, startPoint x: 1573, startPoint y: 6, endPoint x: 562, endPoint y: 179, distance: 1025.8
click at [562, 176] on div "**********" at bounding box center [478, 136] width 908 height 79
click at [798, 11] on icon at bounding box center [803, 20] width 17 height 18
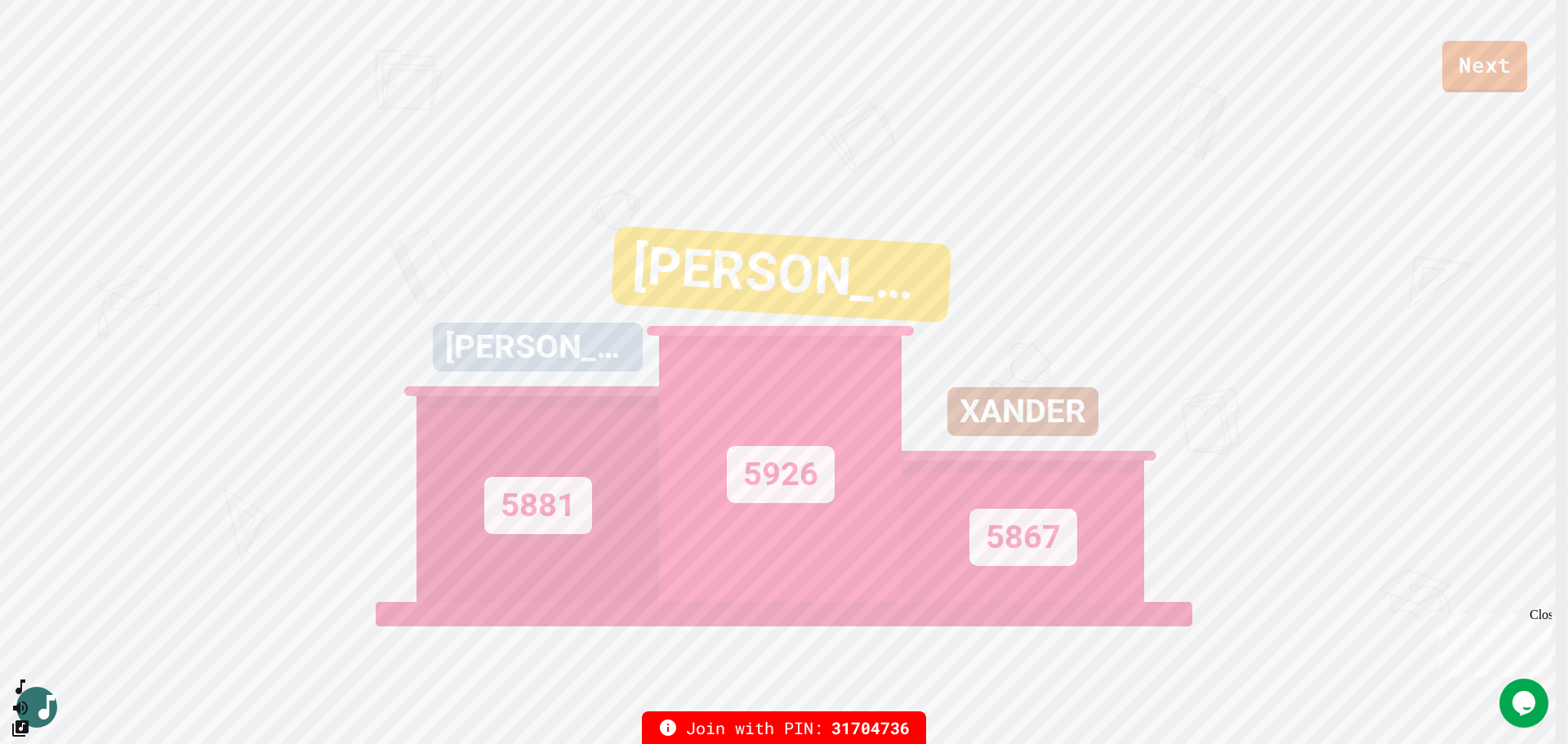
drag, startPoint x: 834, startPoint y: 0, endPoint x: 927, endPoint y: 141, distance: 168.9
click at [927, 141] on div "Next NOLAN 5881 DEAN 5926 XANDER 5867 View leaderboard" at bounding box center [784, 372] width 1568 height 744
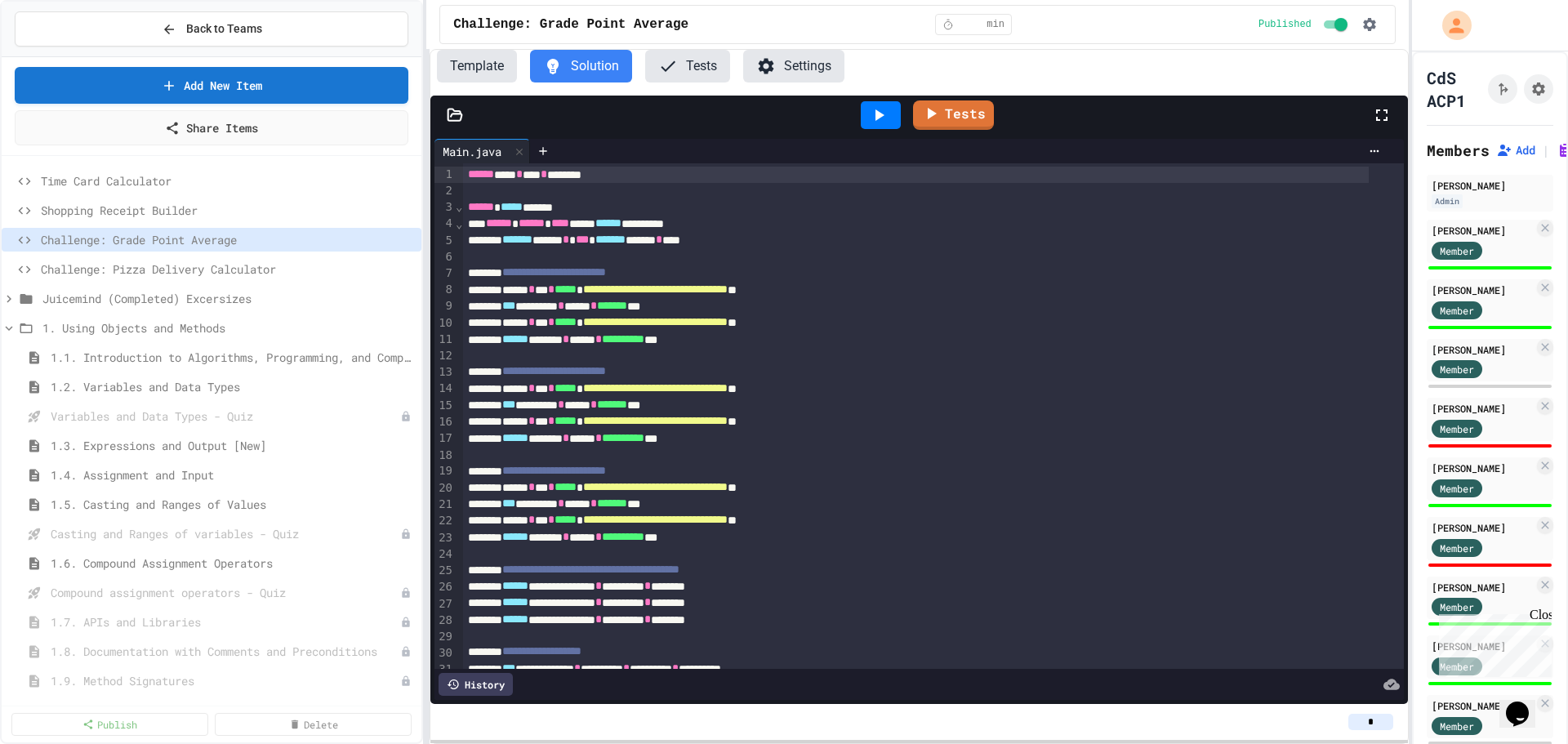
scroll to position [300, 0]
